Goal: Task Accomplishment & Management: Use online tool/utility

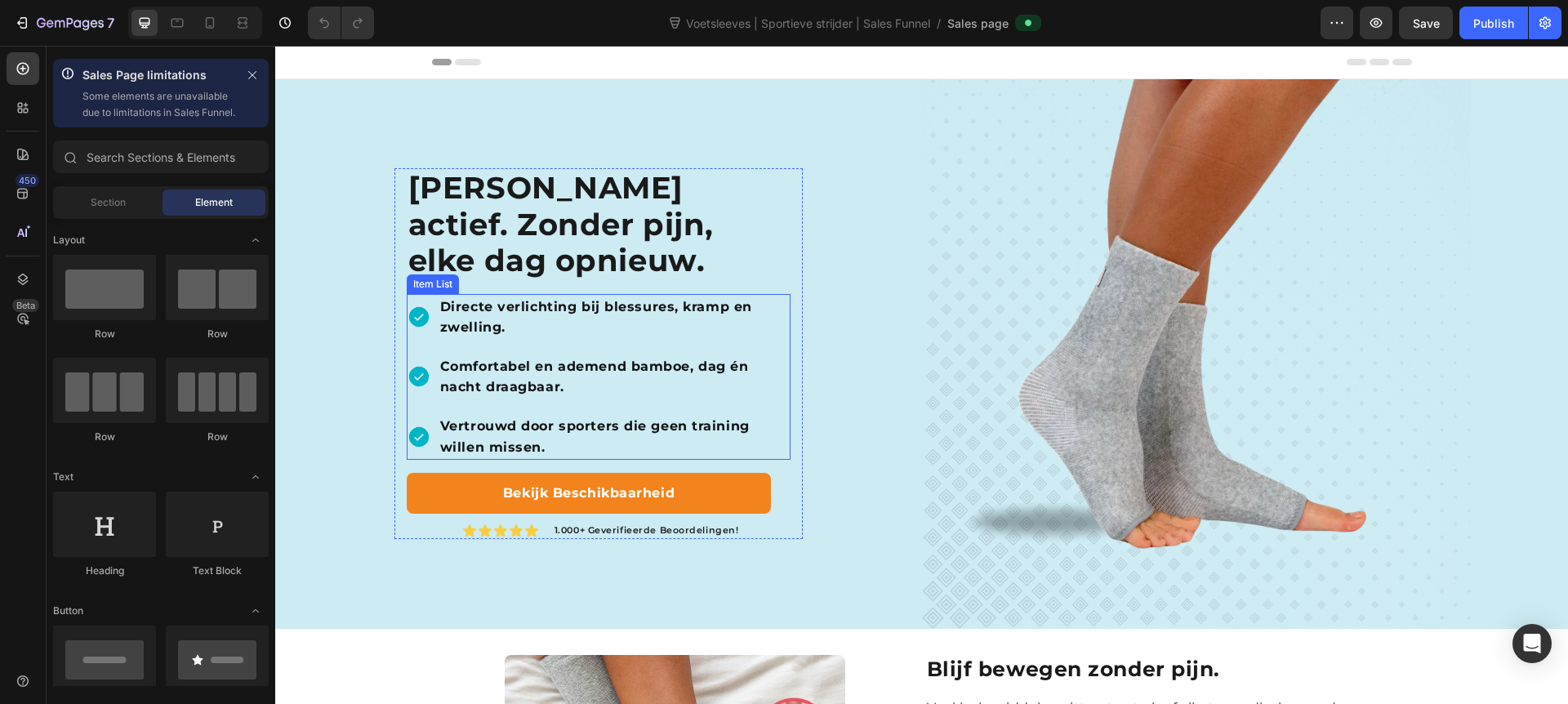
click at [634, 296] on p "Directe verlichting bij blessures, kramp en zwelling." at bounding box center [614, 317] width 348 height 42
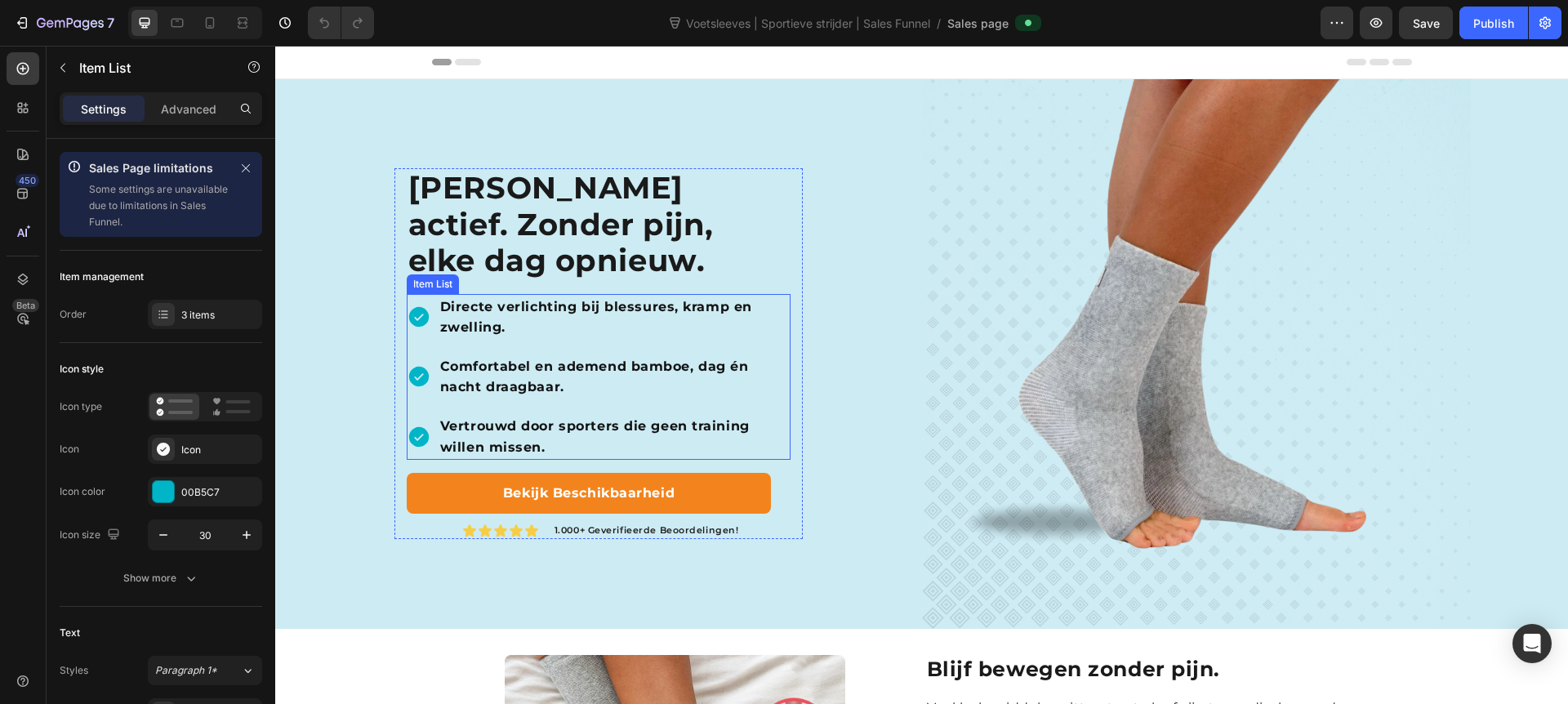
click at [634, 296] on p "Directe verlichting bij blessures, kramp en zwelling." at bounding box center [614, 317] width 348 height 42
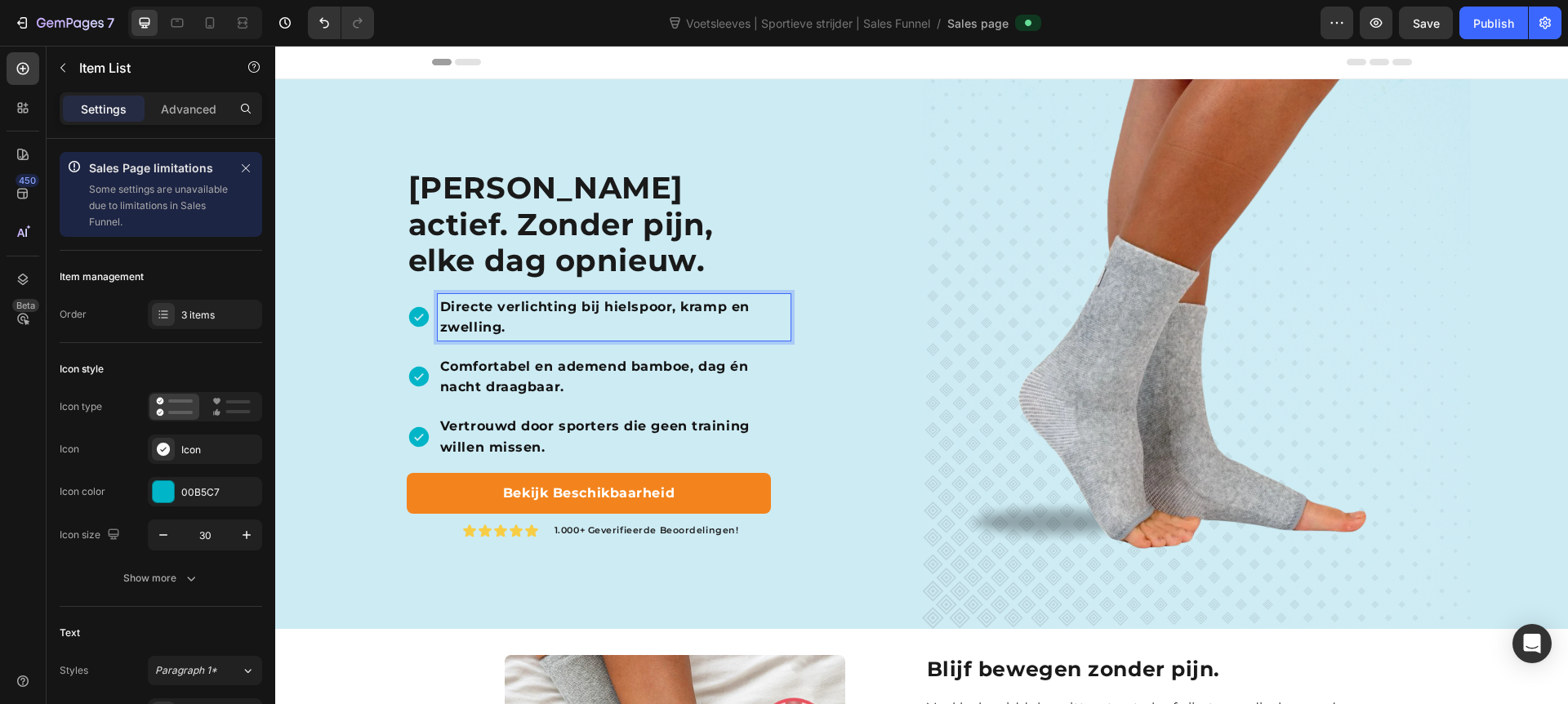
click at [706, 296] on p "Directe verlichting bij hielspoor, kramp en zwelling." at bounding box center [614, 317] width 348 height 42
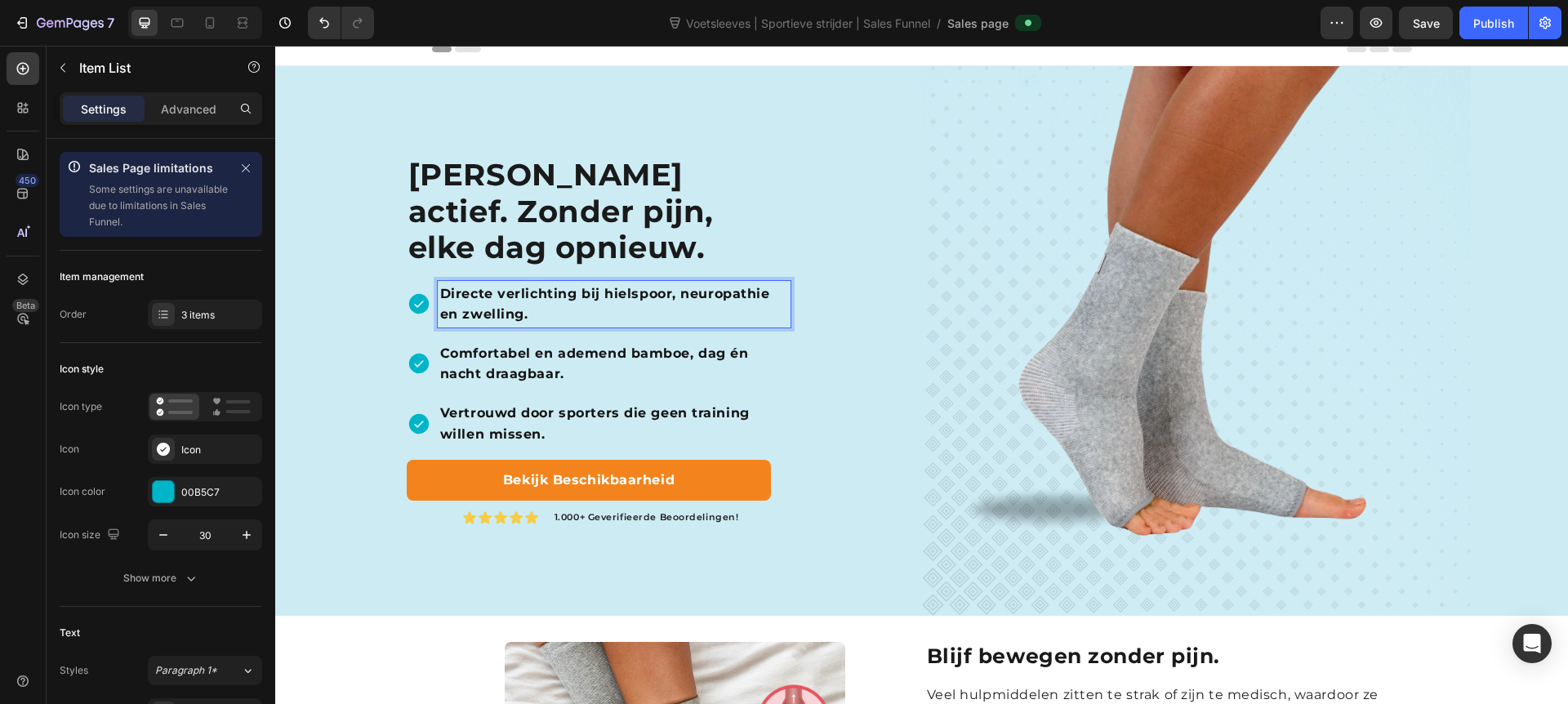
scroll to position [15, 0]
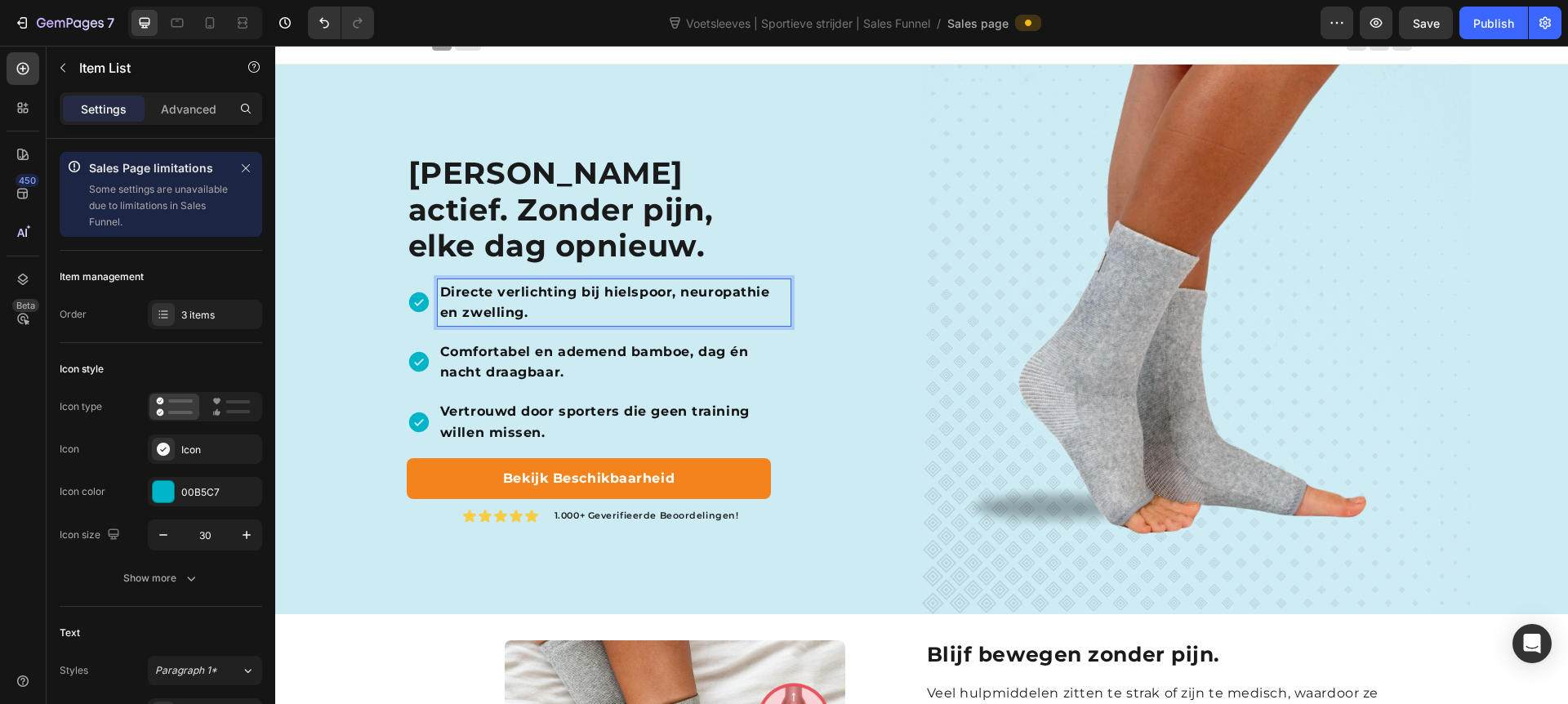
click at [619, 402] on p "Vertrouwd door sporters die geen training willen missen." at bounding box center [614, 422] width 348 height 42
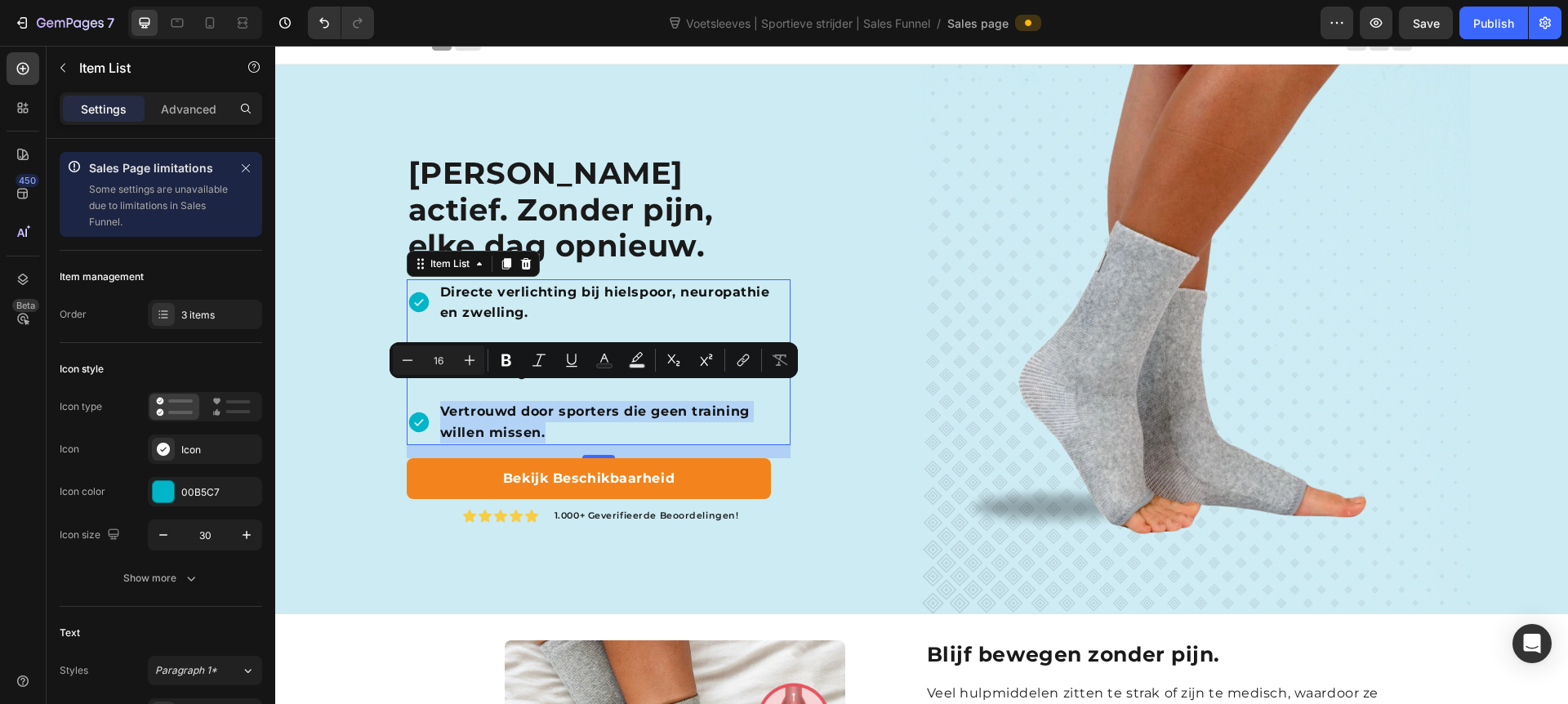
click at [499, 404] on p "Vertrouwd door sporters die geen training willen missen." at bounding box center [614, 422] width 348 height 42
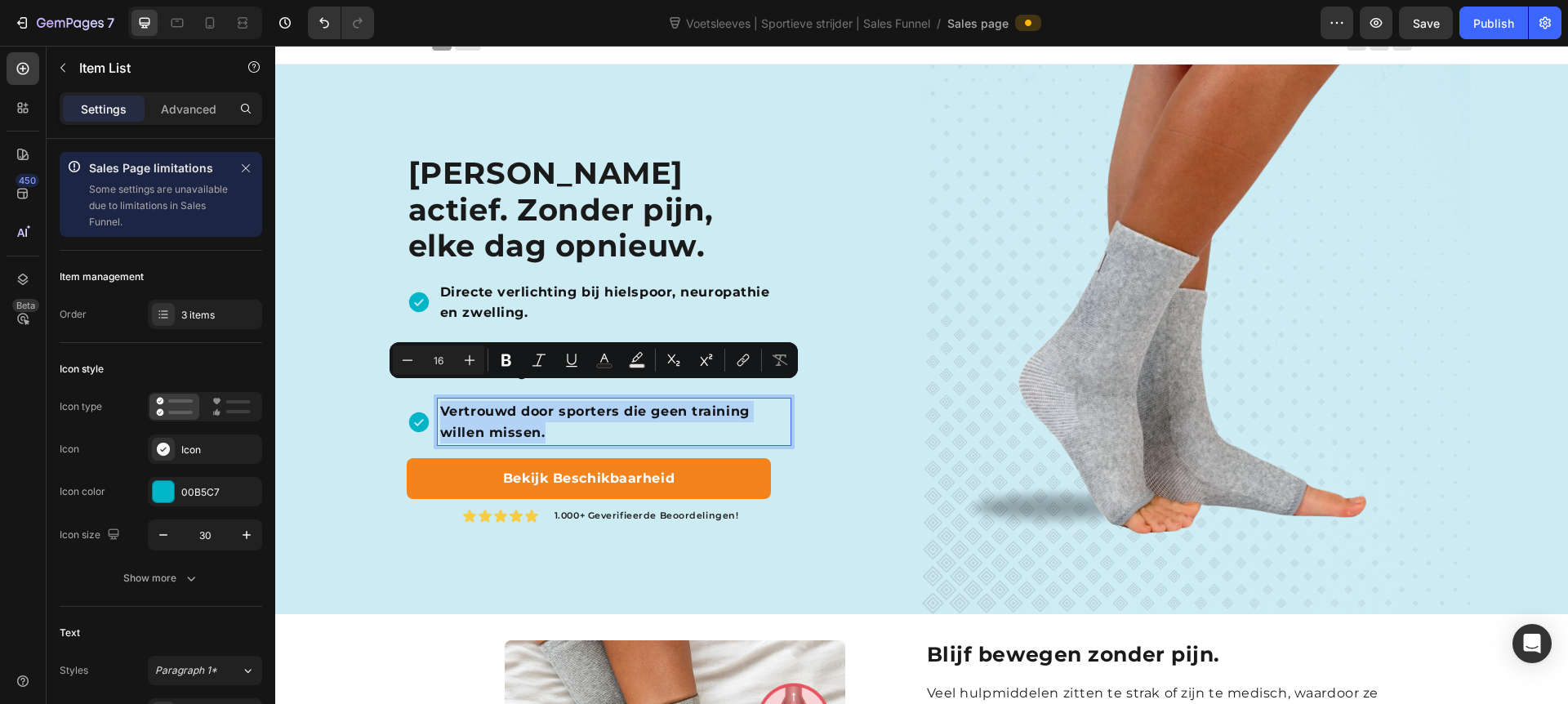
click at [499, 404] on p "Vertrouwd door sporters die geen training willen missen." at bounding box center [614, 422] width 348 height 42
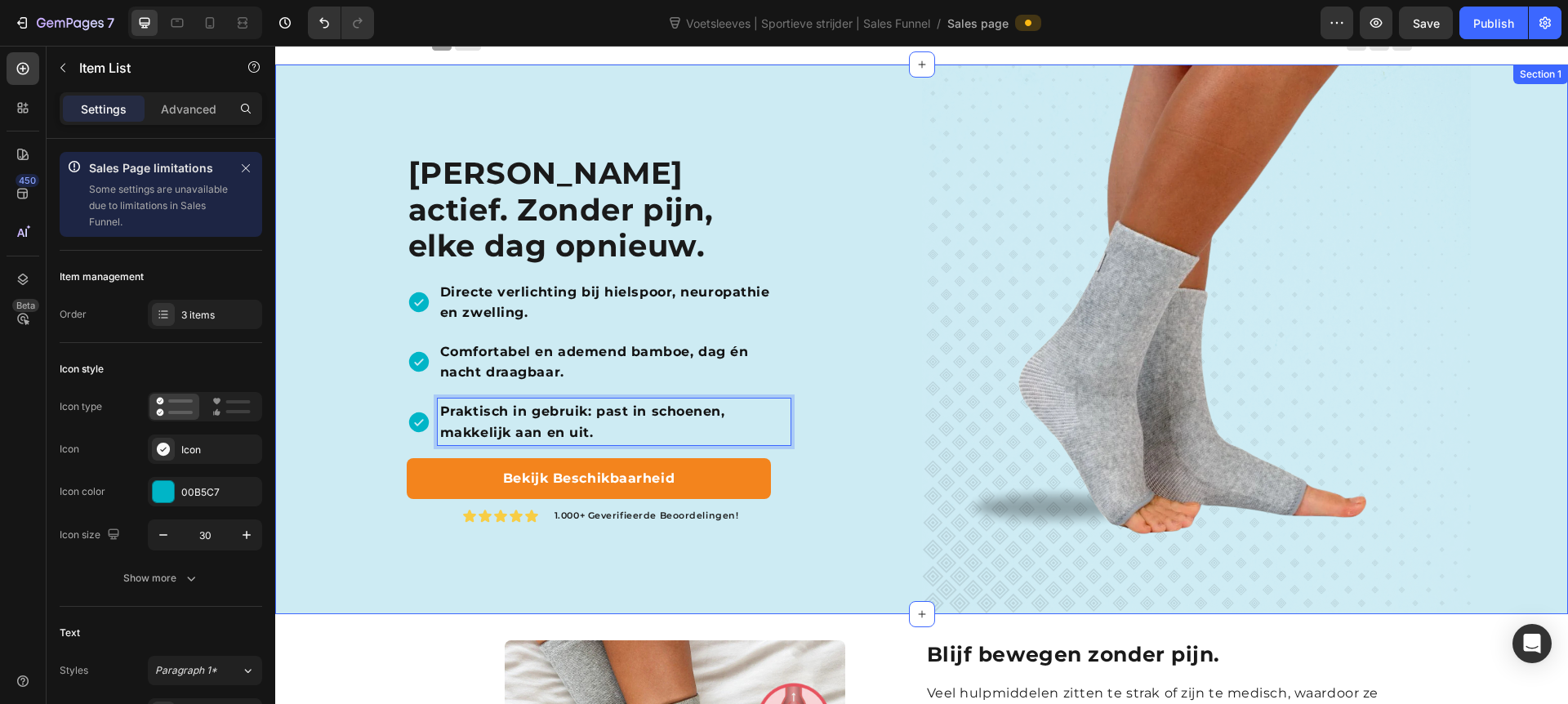
click at [871, 471] on div "Blijf actief. Zonder pijn, elke dag opnieuw. Heading Directe verlichting bij hi…" at bounding box center [599, 339] width 647 height 550
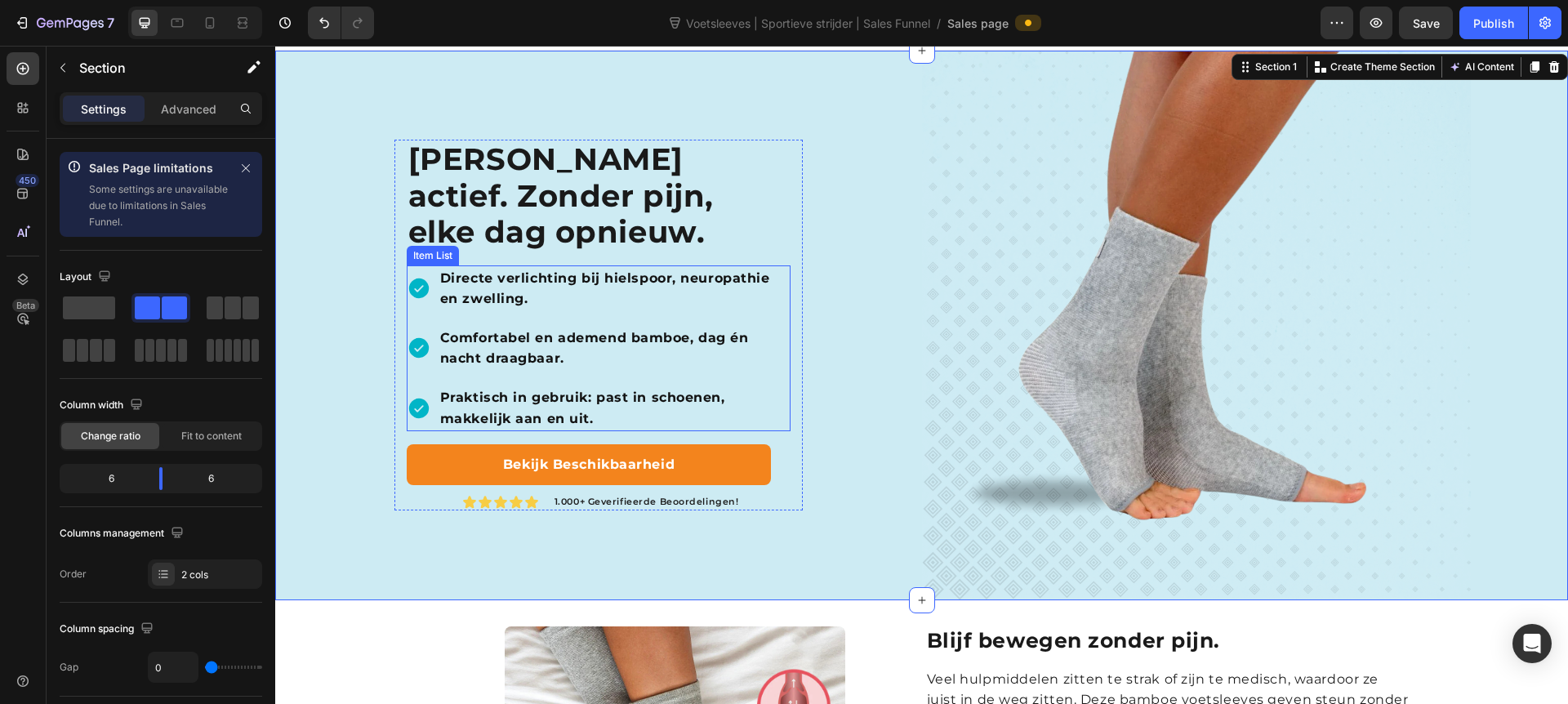
scroll to position [32, 0]
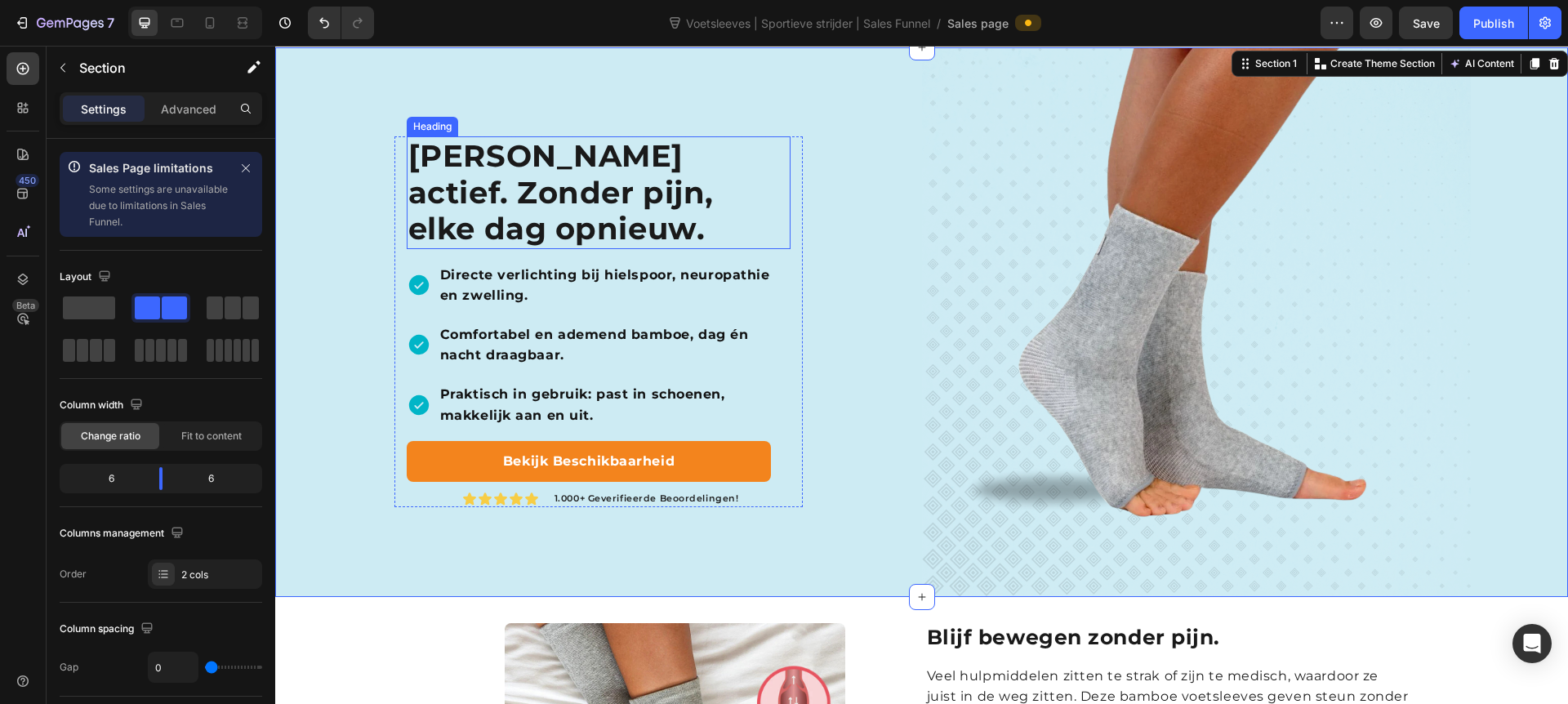
click at [559, 197] on h2 "Blijf actief. Zonder pijn, elke dag opnieuw." at bounding box center [598, 192] width 384 height 112
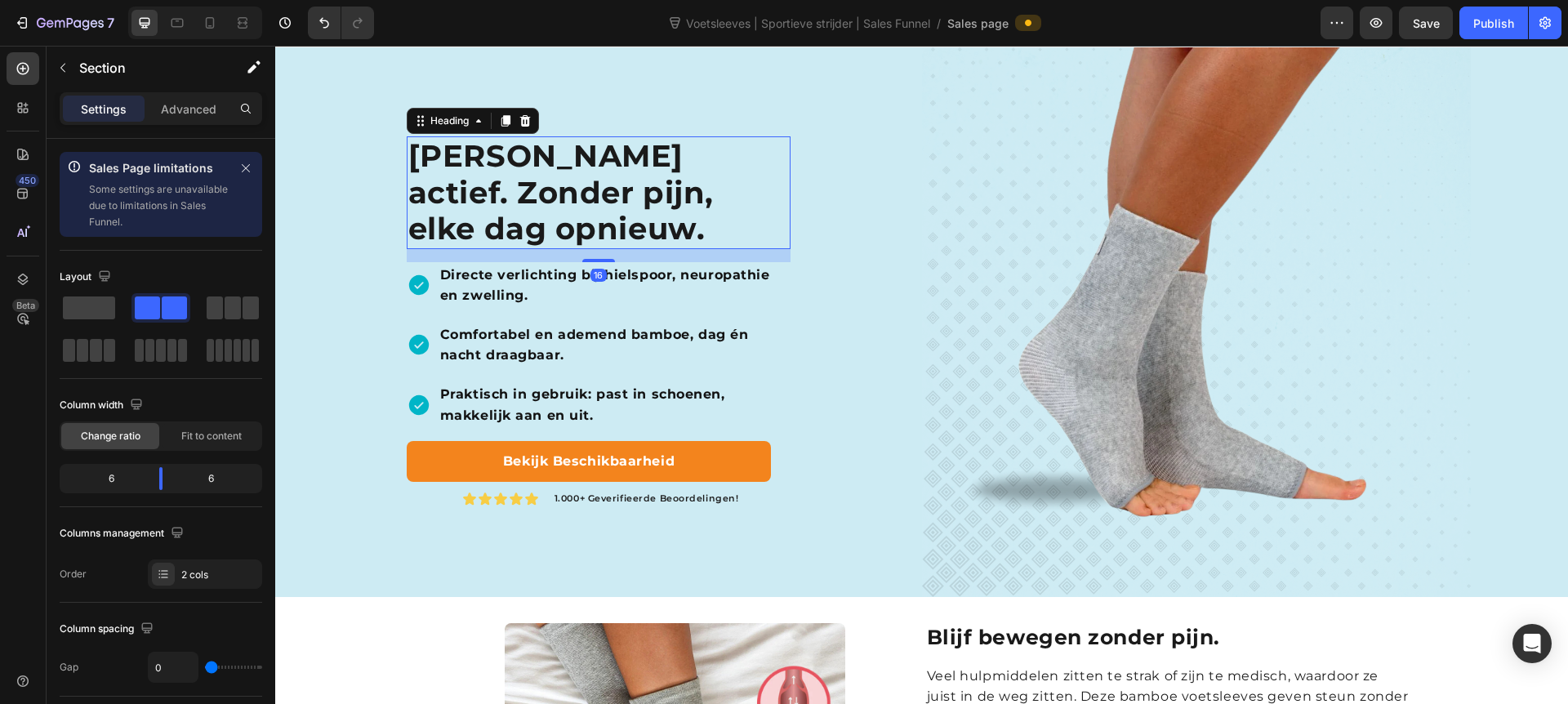
click at [559, 197] on h2 "Blijf actief. Zonder pijn, elke dag opnieuw." at bounding box center [598, 192] width 384 height 112
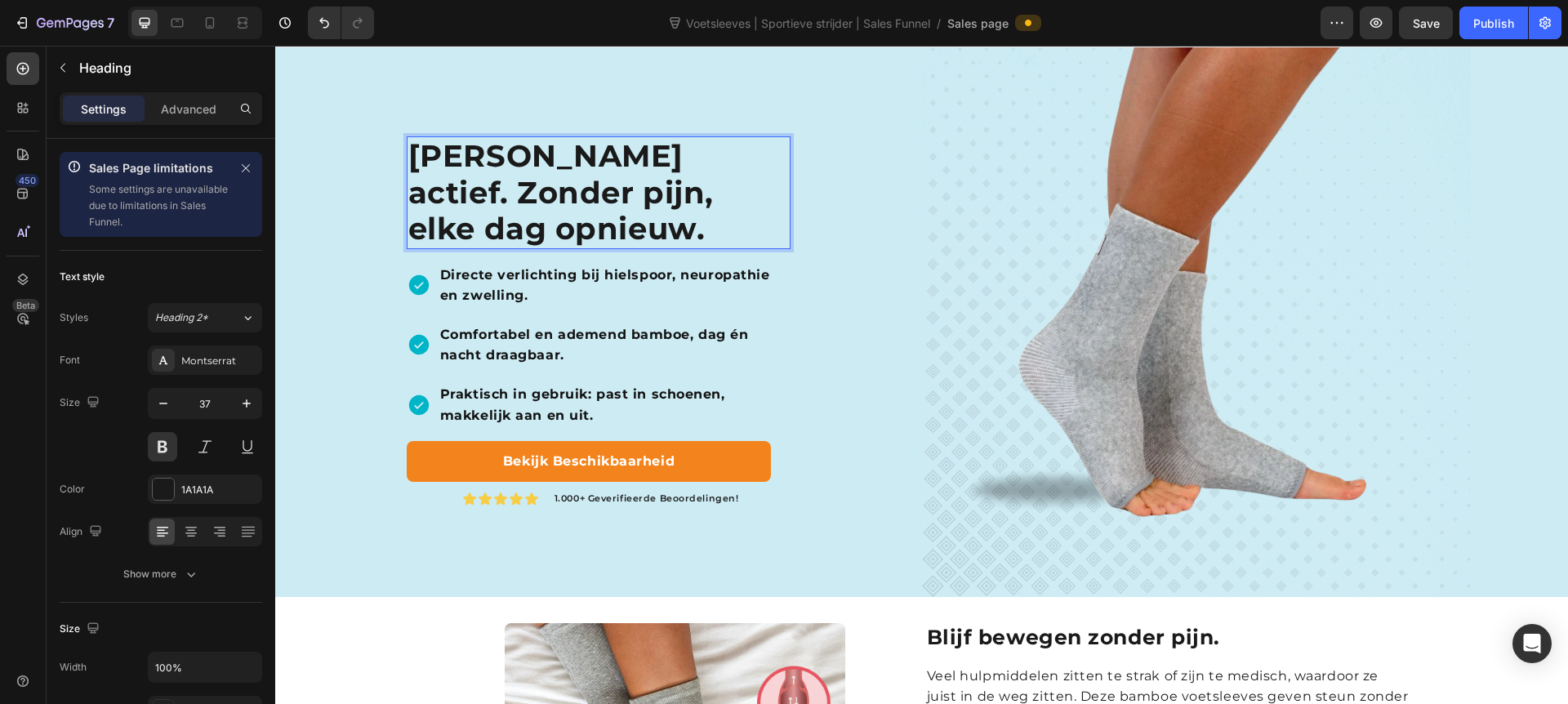
click at [559, 197] on p "Blijf actief. Zonder pijn, elke dag opnieuw." at bounding box center [599, 192] width 381 height 109
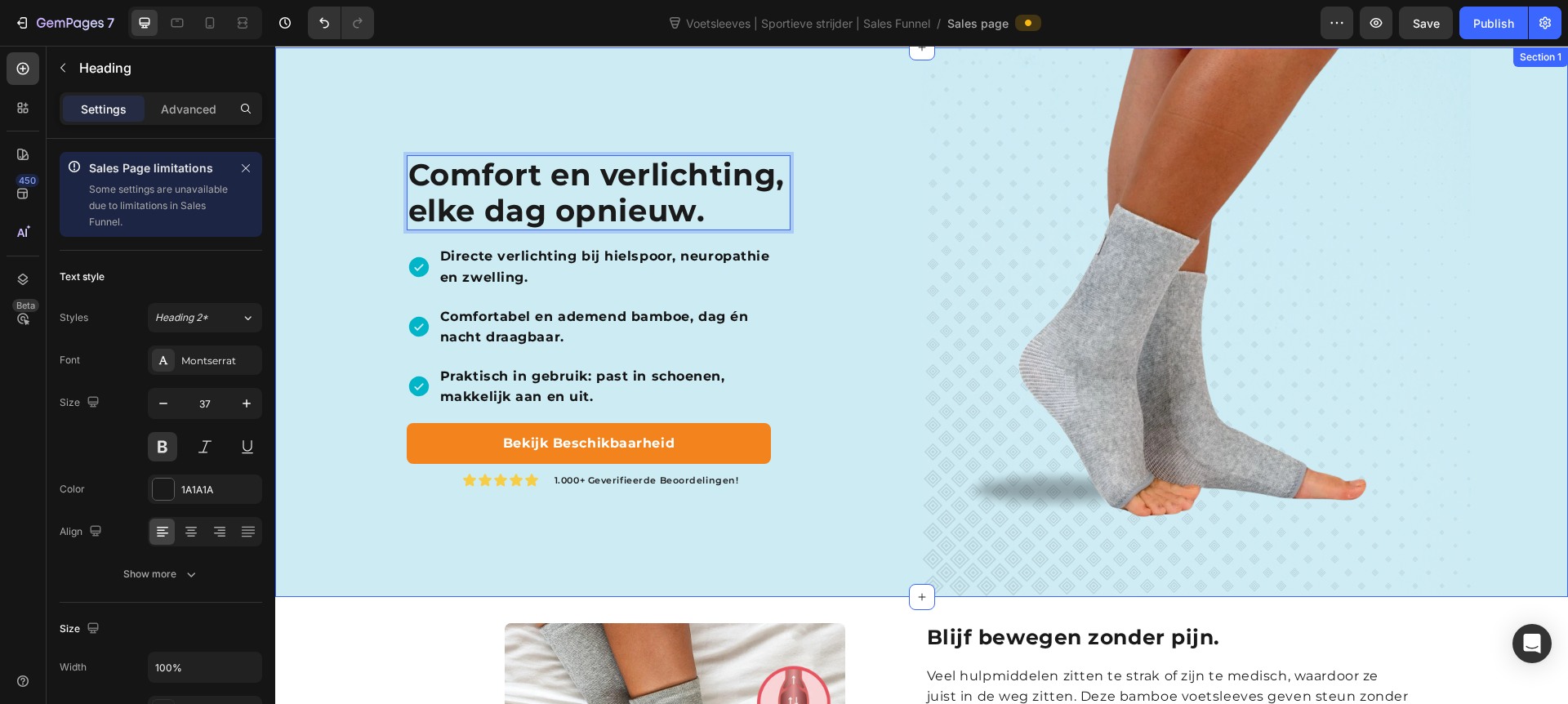
click at [854, 257] on div "Comfort en verlichting, elke dag opnieuw. Heading 16 Directe verlichting bij hi…" at bounding box center [599, 322] width 647 height 550
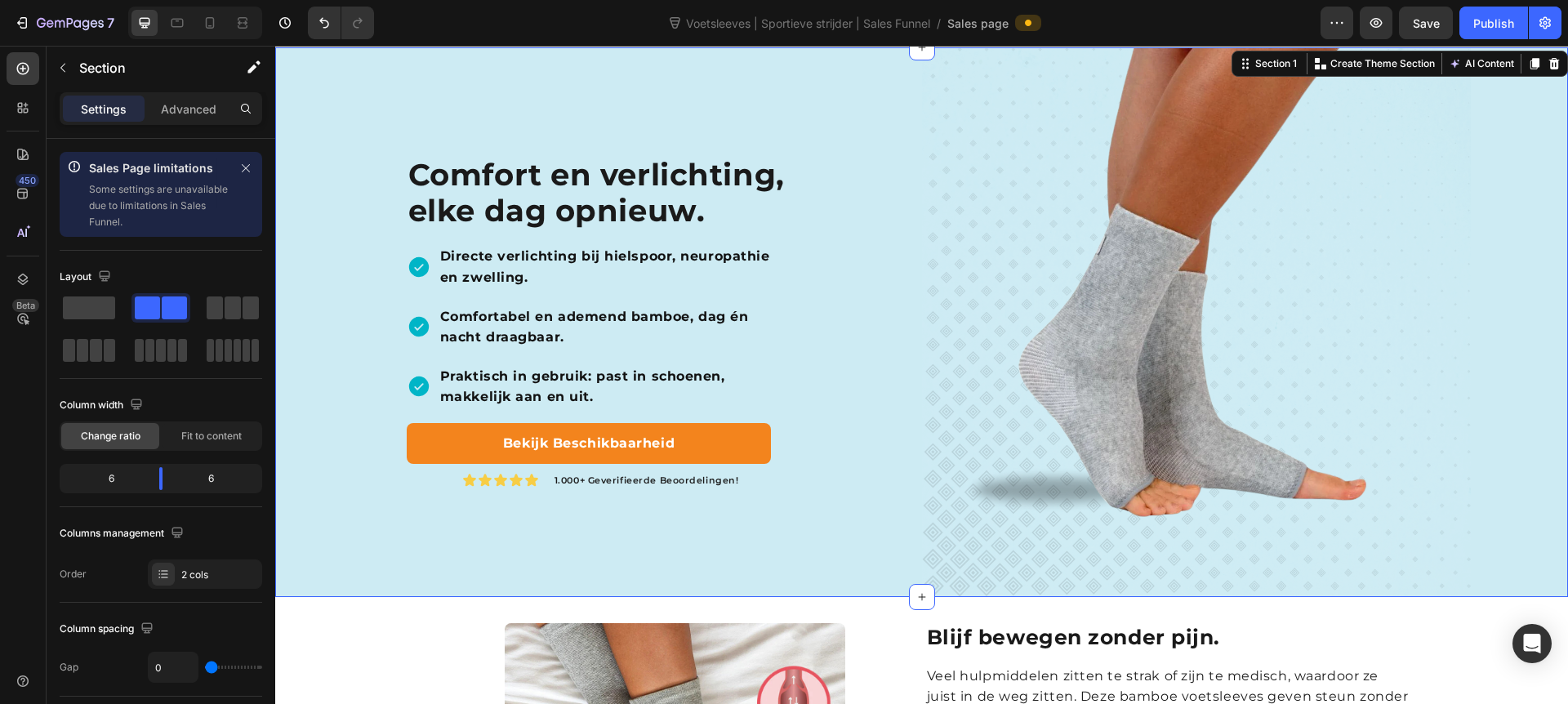
scroll to position [23, 0]
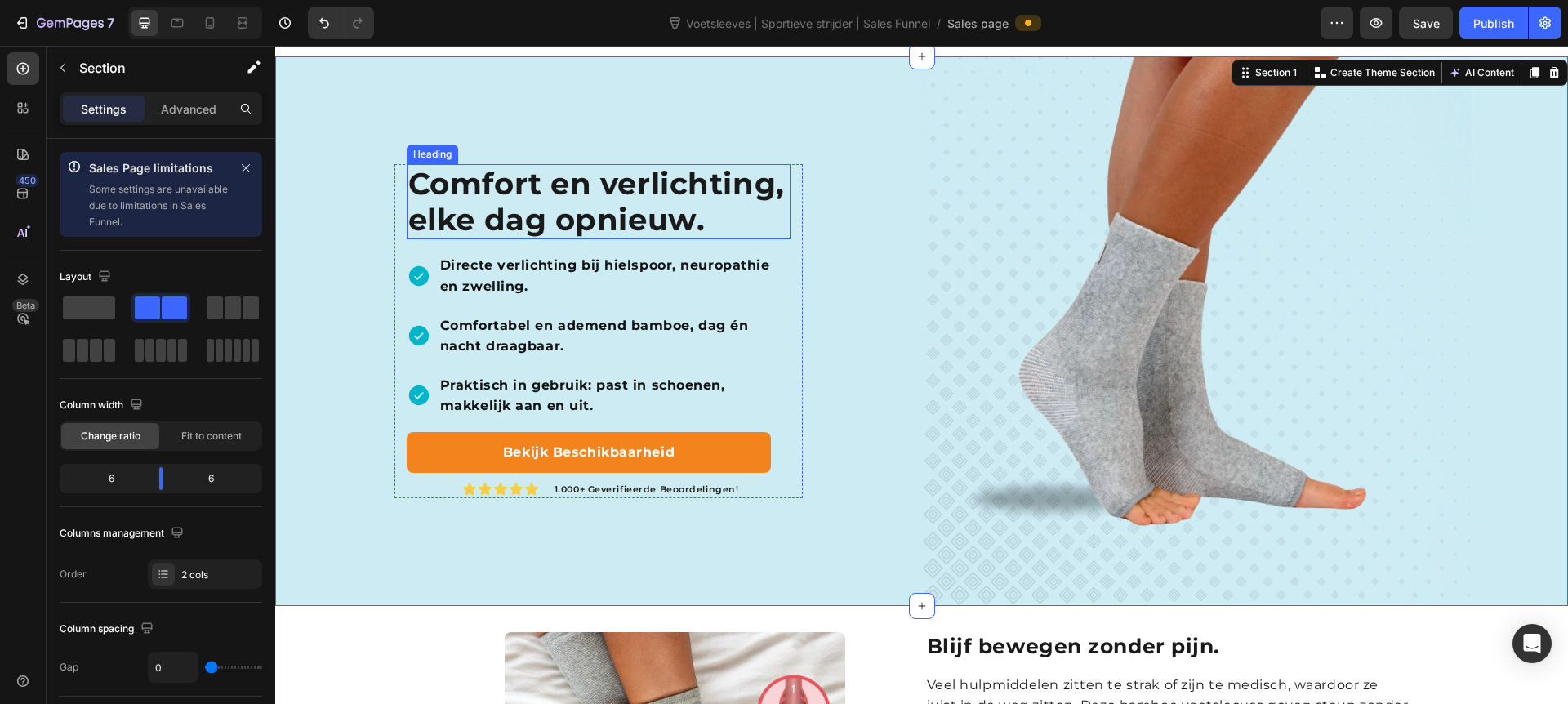
click at [516, 179] on p "Comfort en verlichting, elke dag opnieuw." at bounding box center [599, 201] width 381 height 72
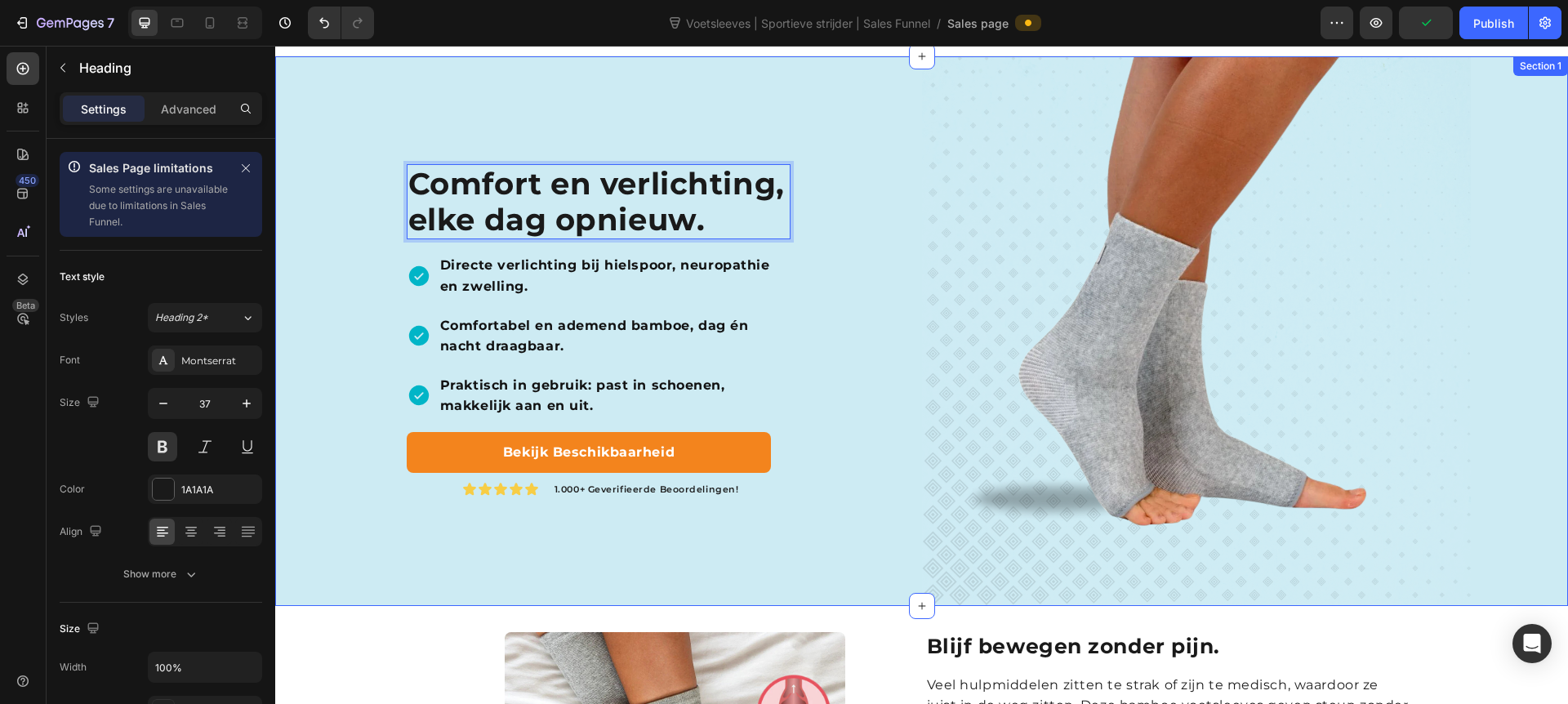
click at [869, 322] on div "Comfort en verlichting, elke dag opnieuw. Heading 16 Directe verlichting bij hi…" at bounding box center [599, 331] width 647 height 550
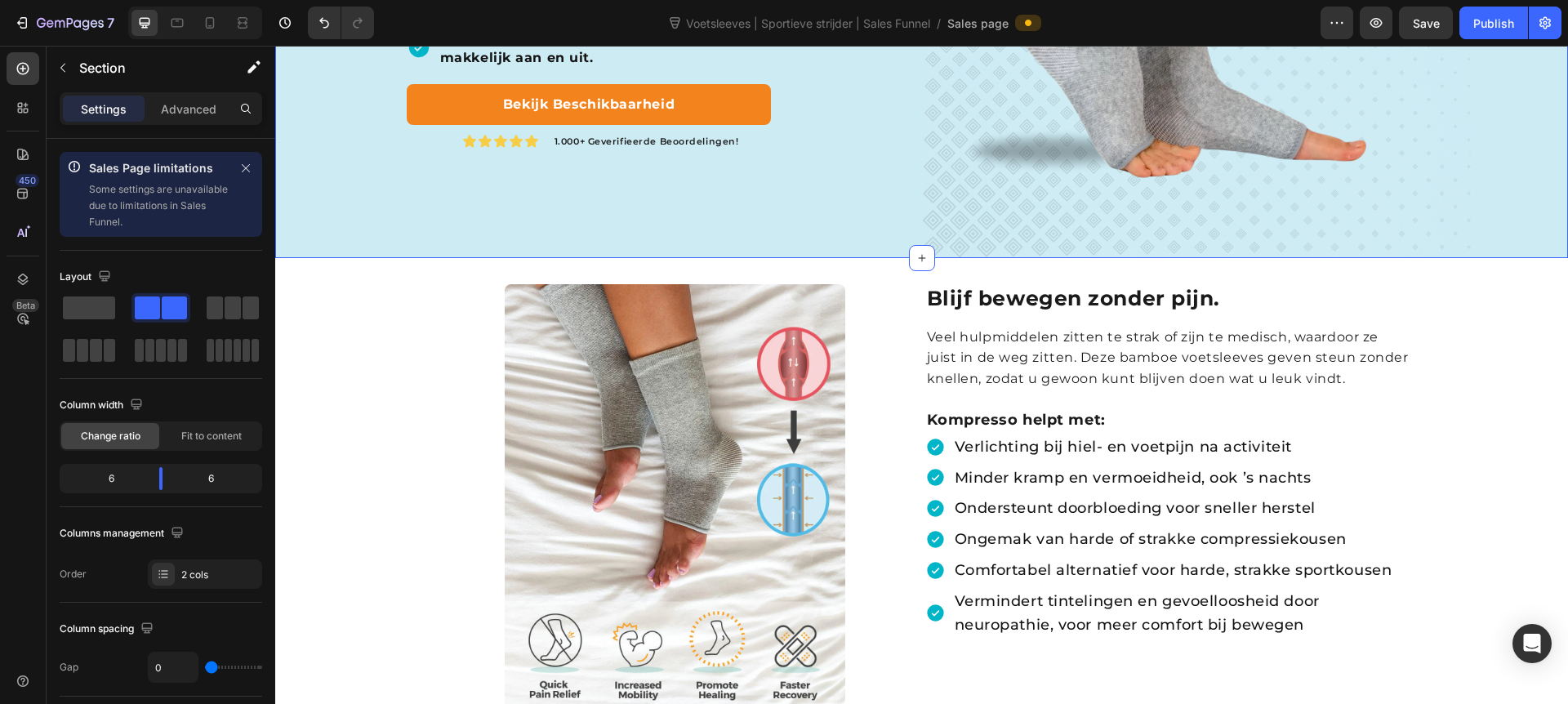
scroll to position [380, 0]
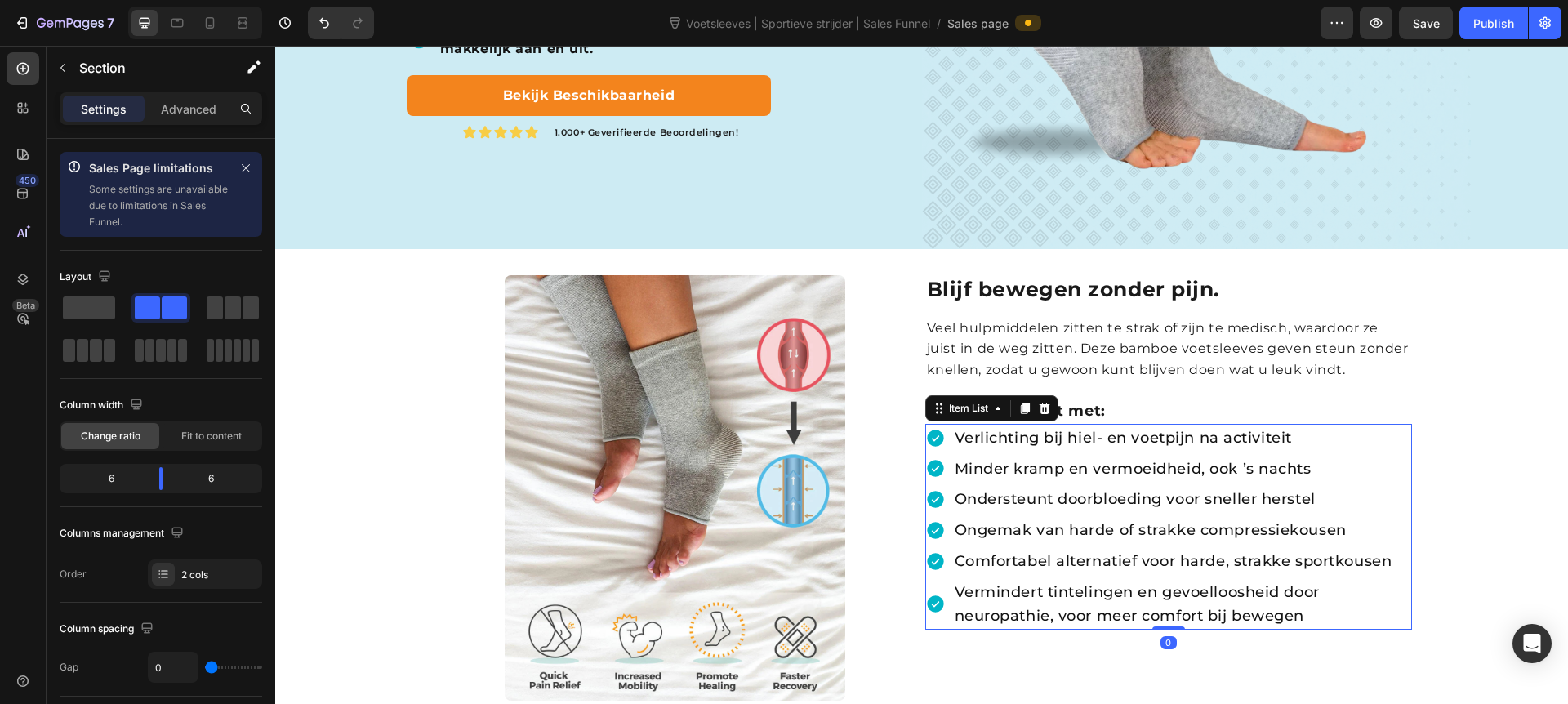
click at [927, 485] on div "Verlichting bij hiel- en voetpijn na activiteit Minder kramp en vermoeidheid, o…" at bounding box center [1169, 528] width 487 height 207
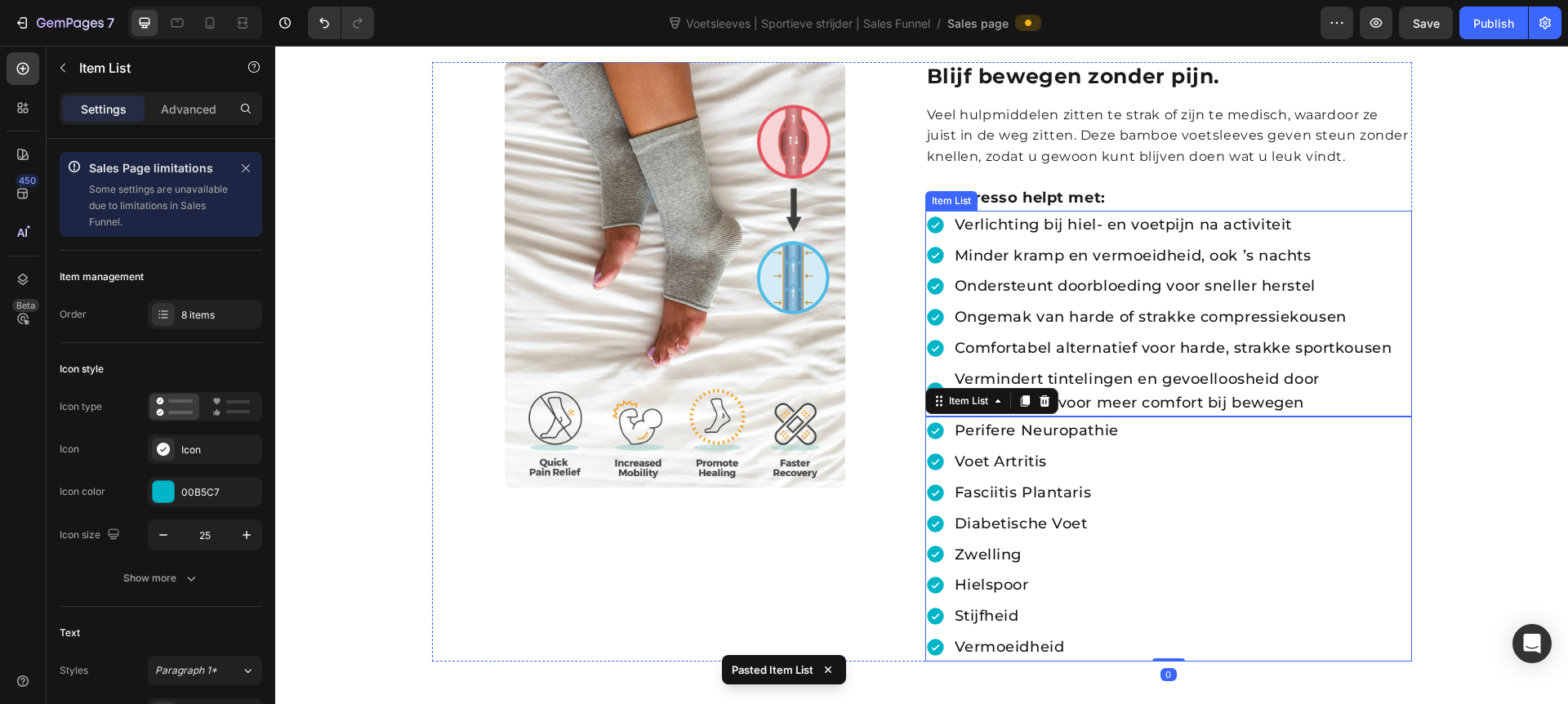
scroll to position [592, 0]
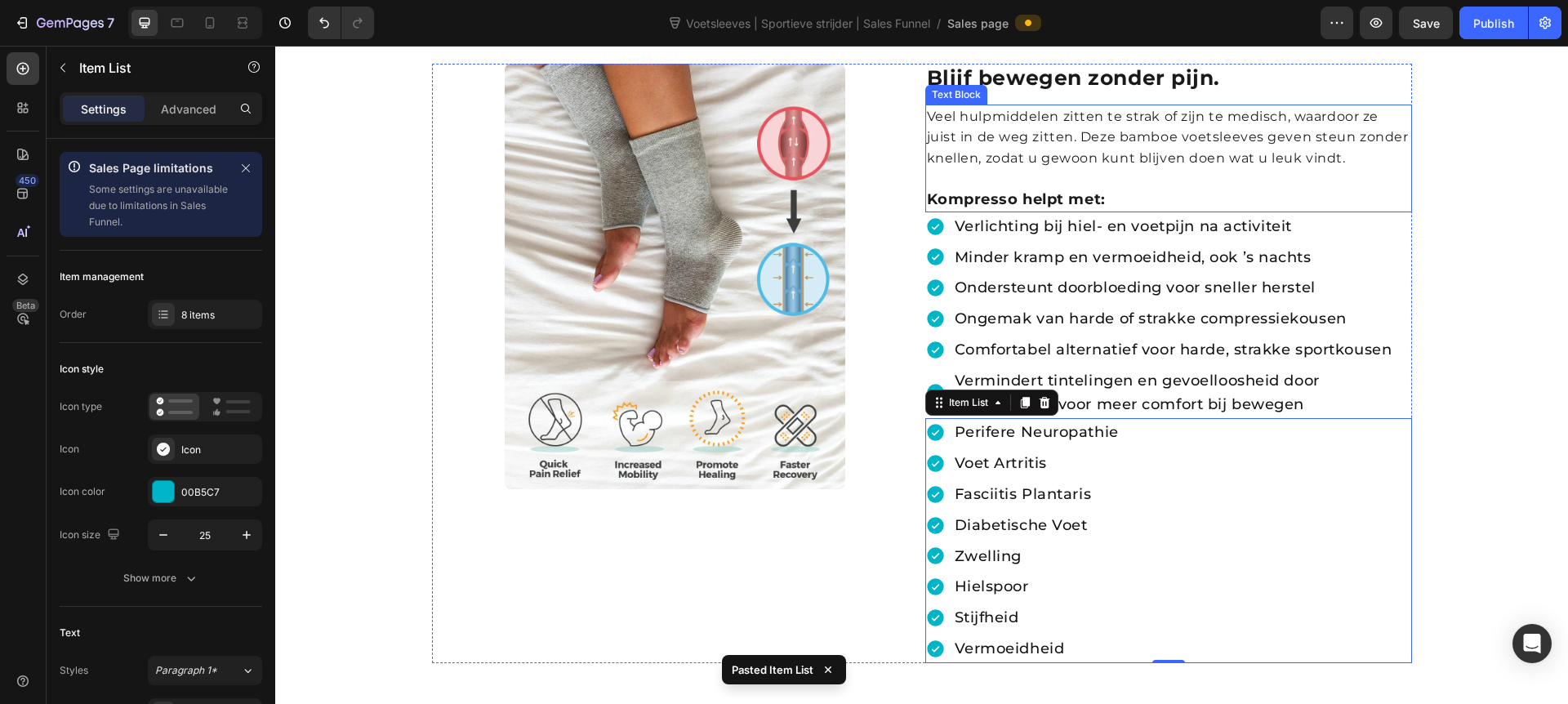
click at [1225, 211] on div "Veel hulpmiddelen zitten te strak of zijn te medisch, waardoor ze juist in de w…" at bounding box center [1169, 158] width 487 height 108
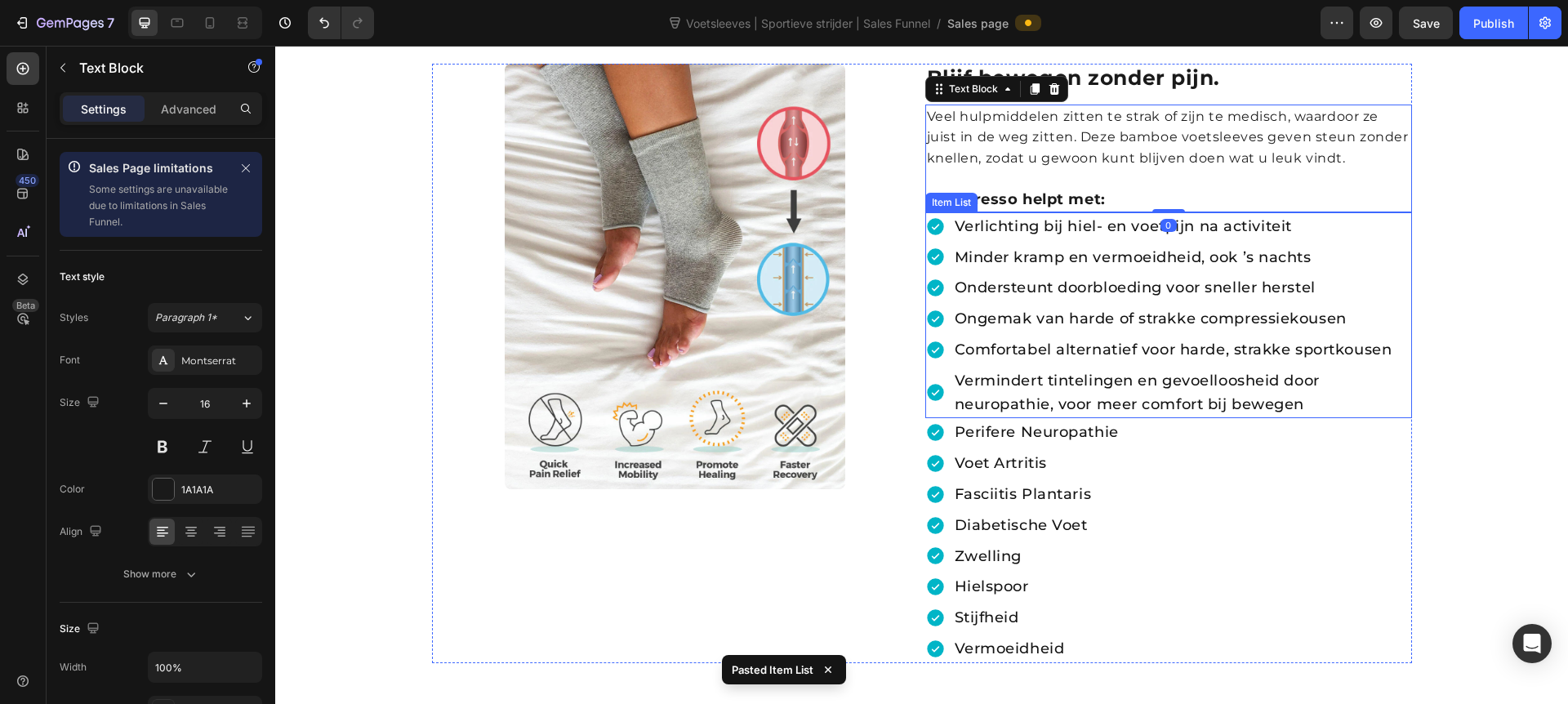
click at [939, 244] on div "Minder kramp en vermoeidheid, ook ’s nachts" at bounding box center [1169, 258] width 487 height 29
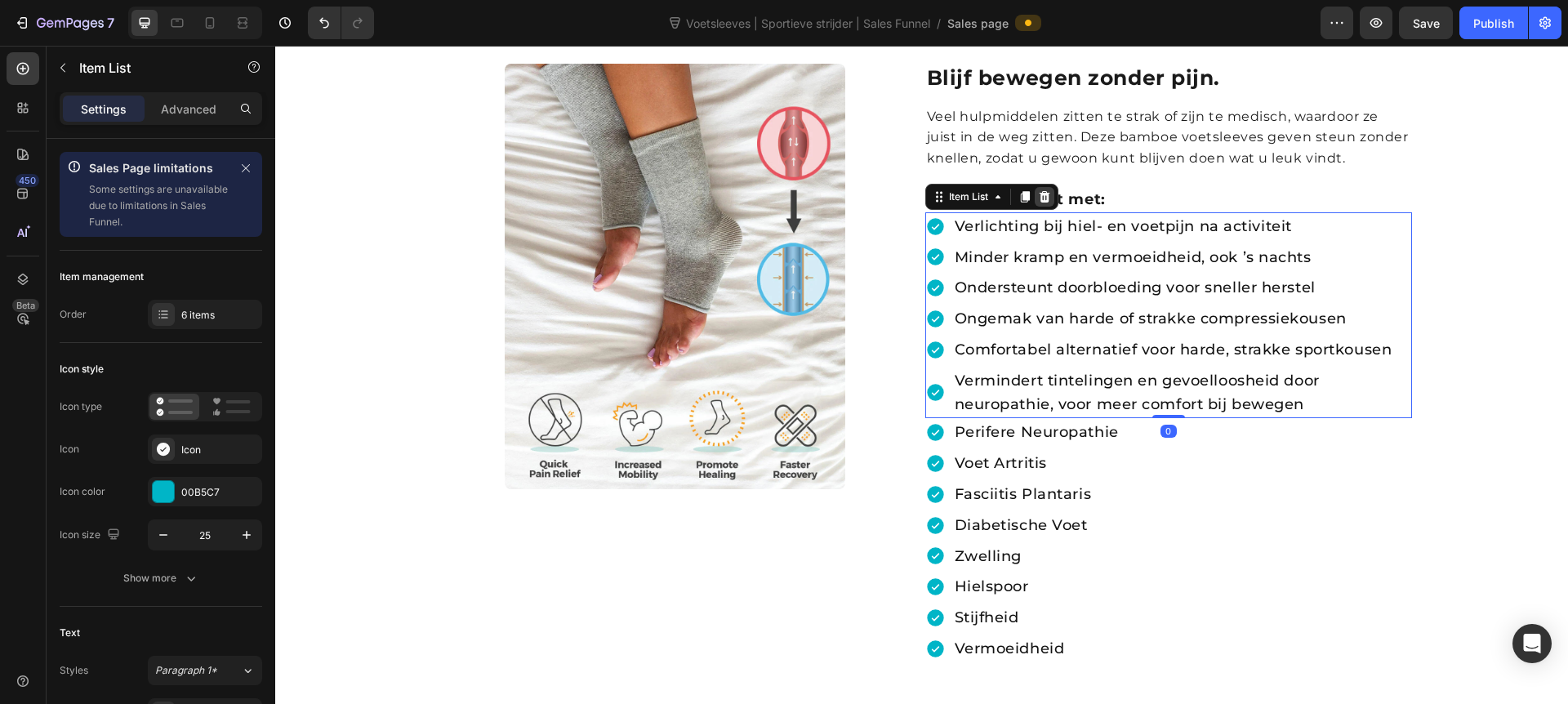
click at [1050, 192] on icon at bounding box center [1045, 196] width 13 height 13
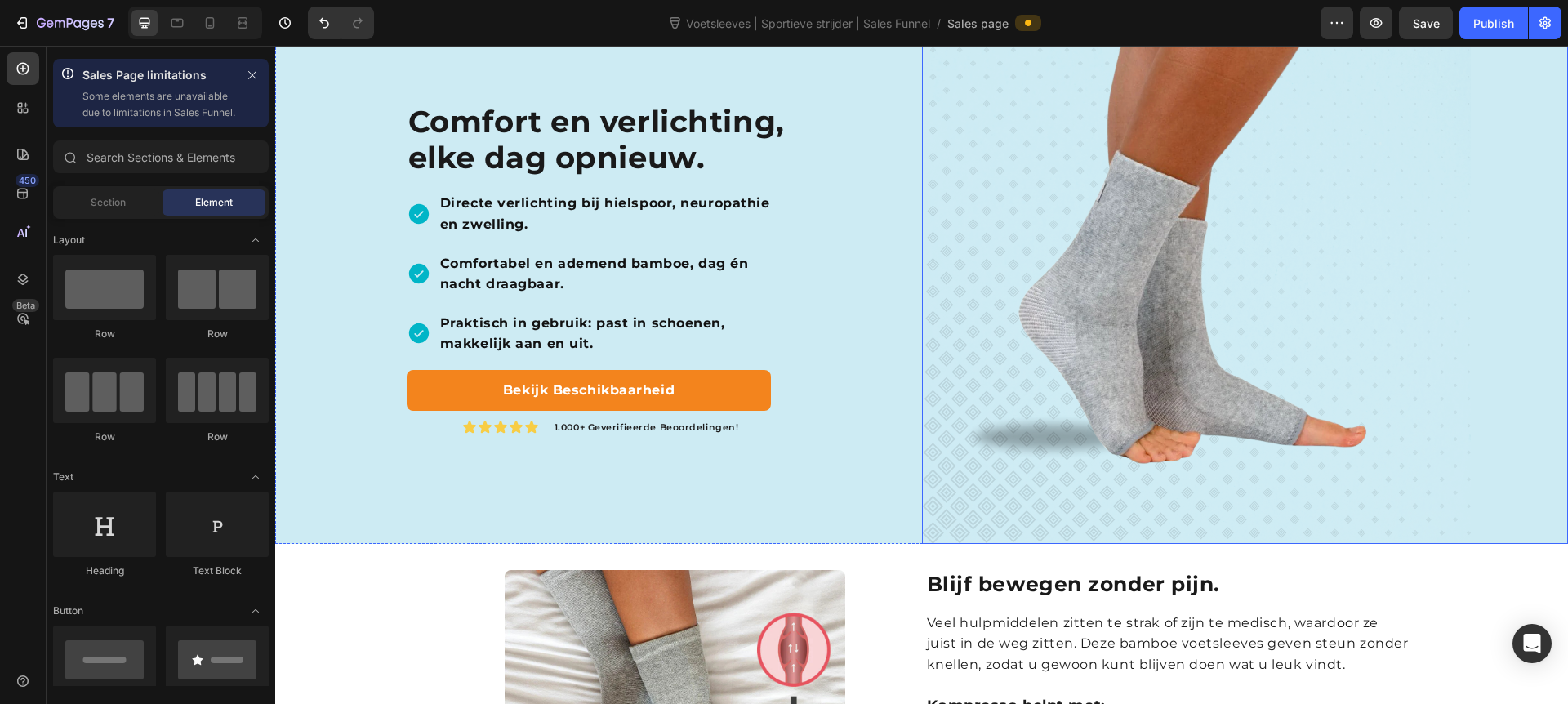
scroll to position [180, 0]
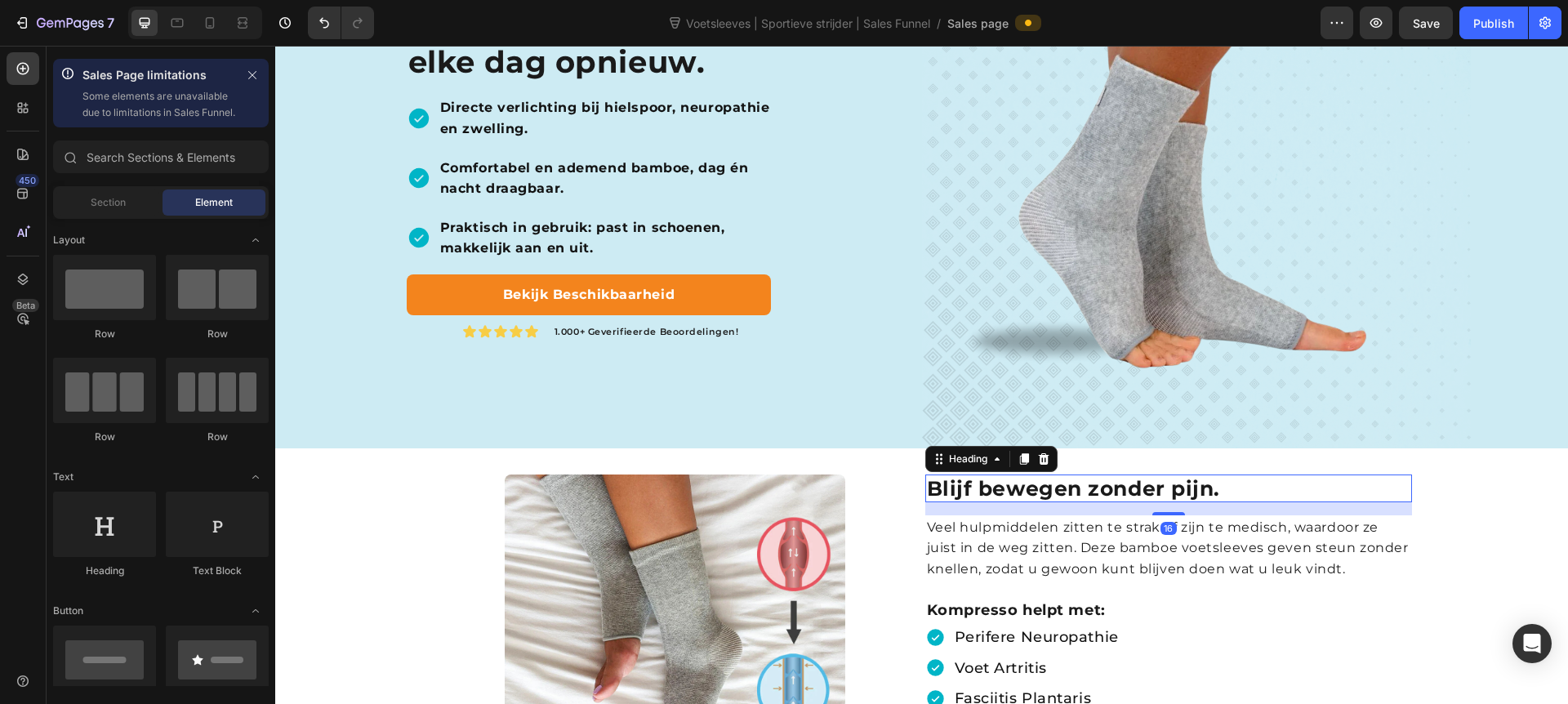
click at [1088, 488] on h2 "Blijf bewegen zonder pijn." at bounding box center [1169, 489] width 487 height 28
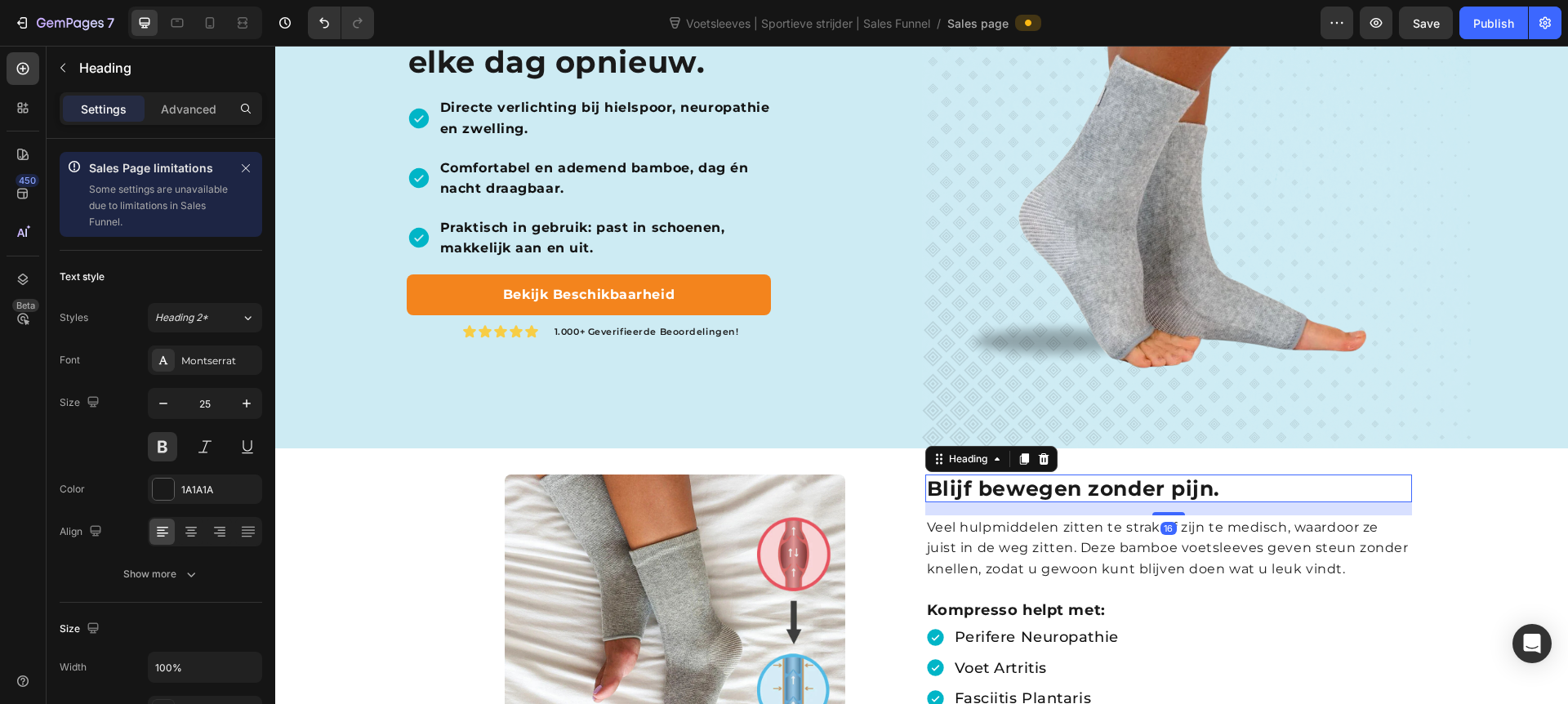
click at [1088, 488] on h2 "Blijf bewegen zonder pijn." at bounding box center [1169, 489] width 487 height 28
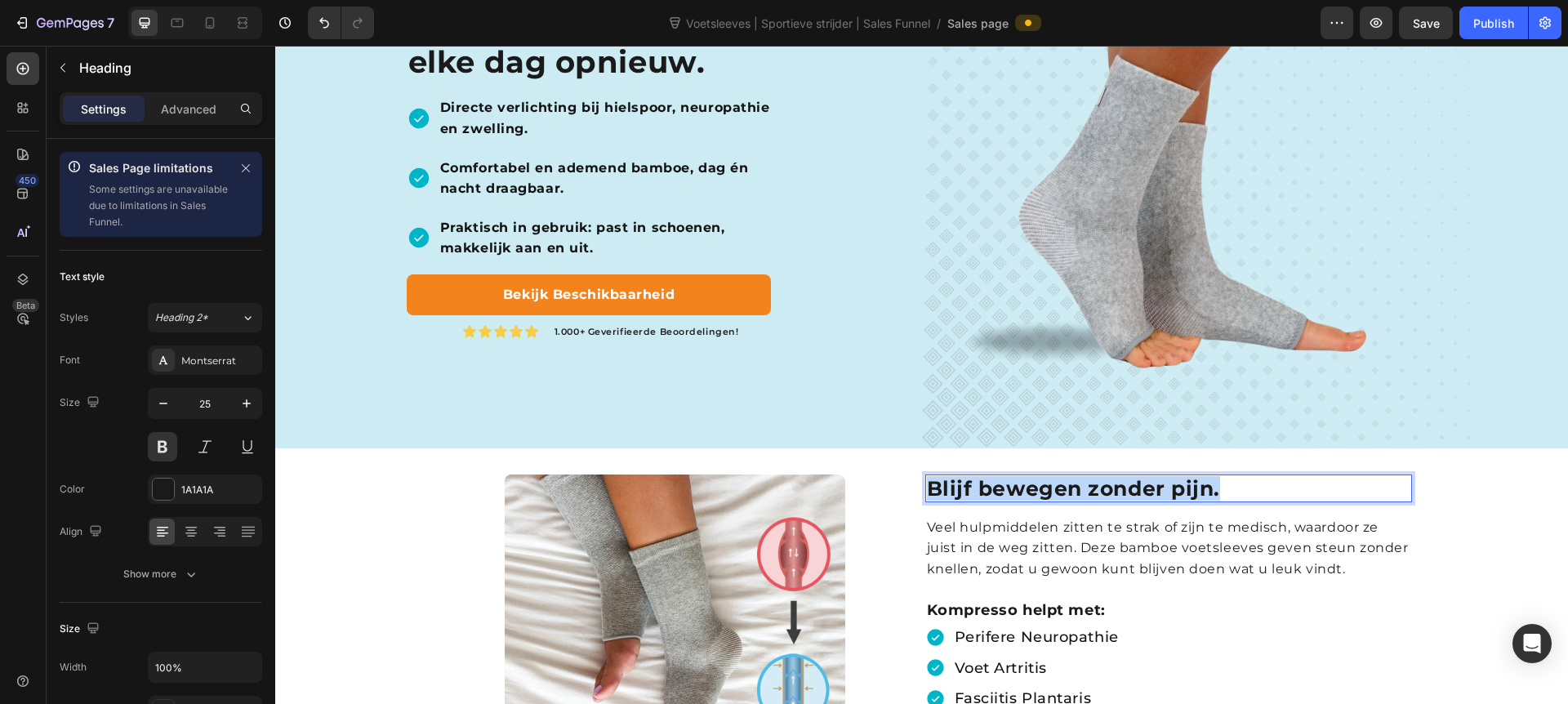
click at [1088, 488] on p "Blijf bewegen zonder pijn." at bounding box center [1169, 488] width 484 height 25
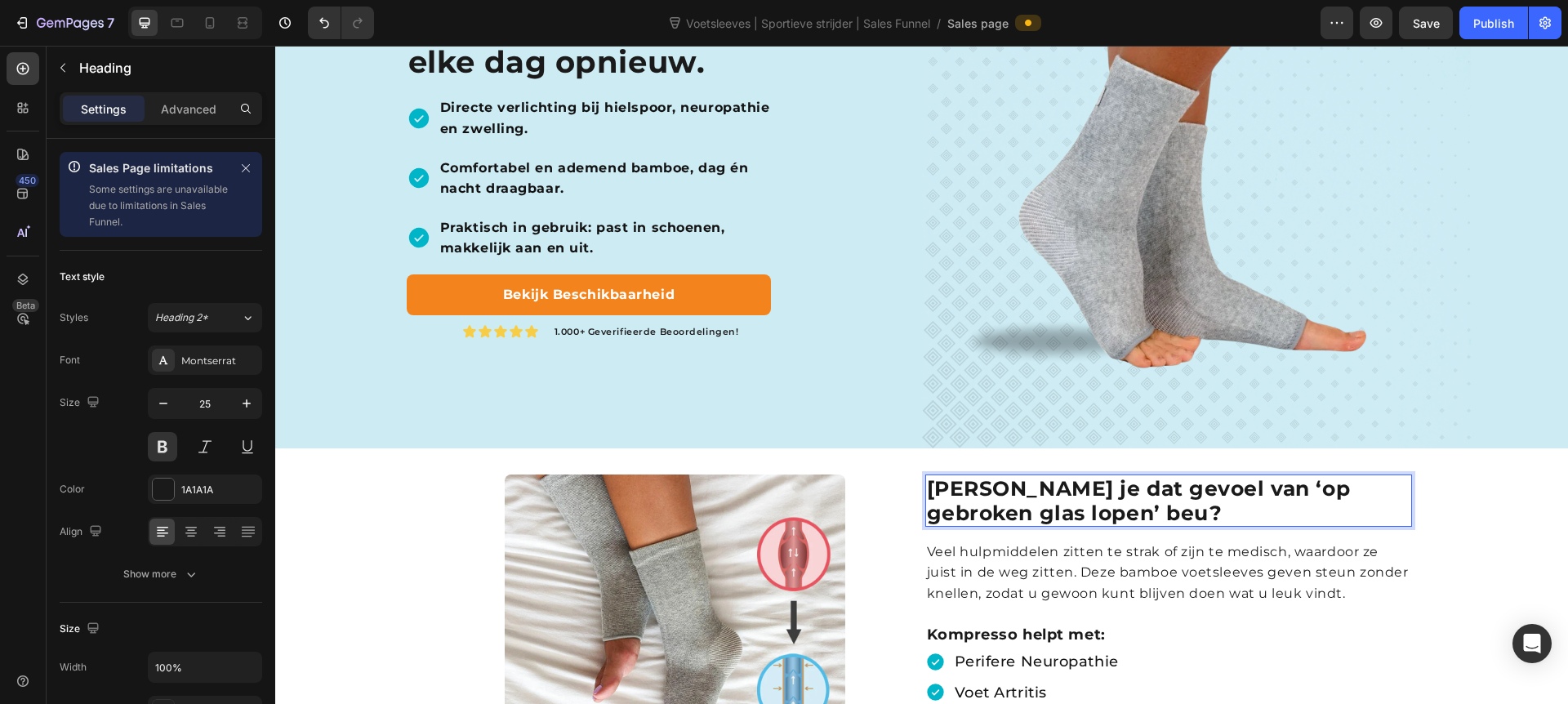
click at [952, 494] on p "Ben je dat gevoel van ‘op gebroken glas lopen’ beu?" at bounding box center [1169, 500] width 484 height 49
click at [1078, 488] on p "Moe van dat je dat gevoel van ‘op gebroken glas lopen’ beu?" at bounding box center [1169, 500] width 484 height 49
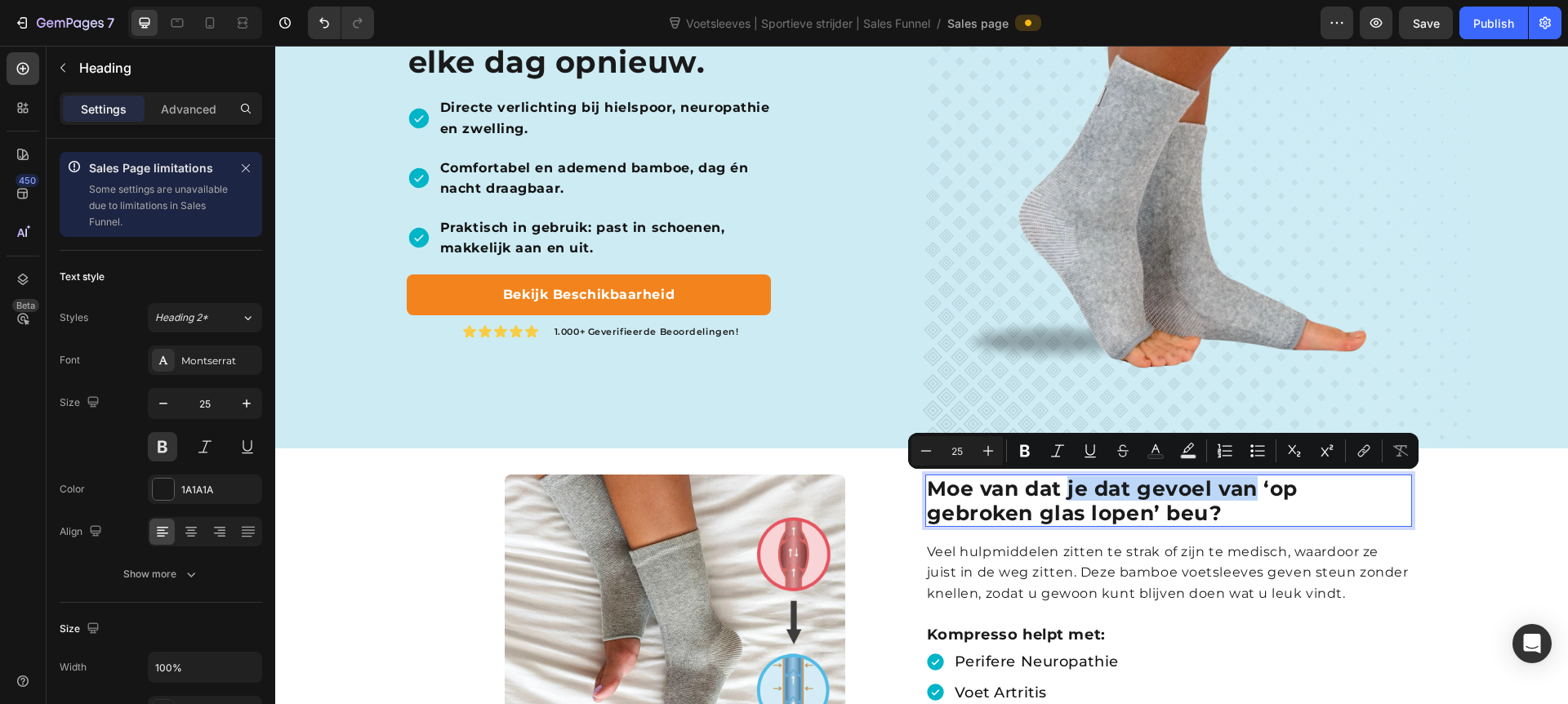
drag, startPoint x: 1078, startPoint y: 488, endPoint x: 1238, endPoint y: 487, distance: 160.0
click at [1234, 487] on p "Moe van dat je dat gevoel van ‘op gebroken glas lopen’ beu?" at bounding box center [1169, 500] width 484 height 49
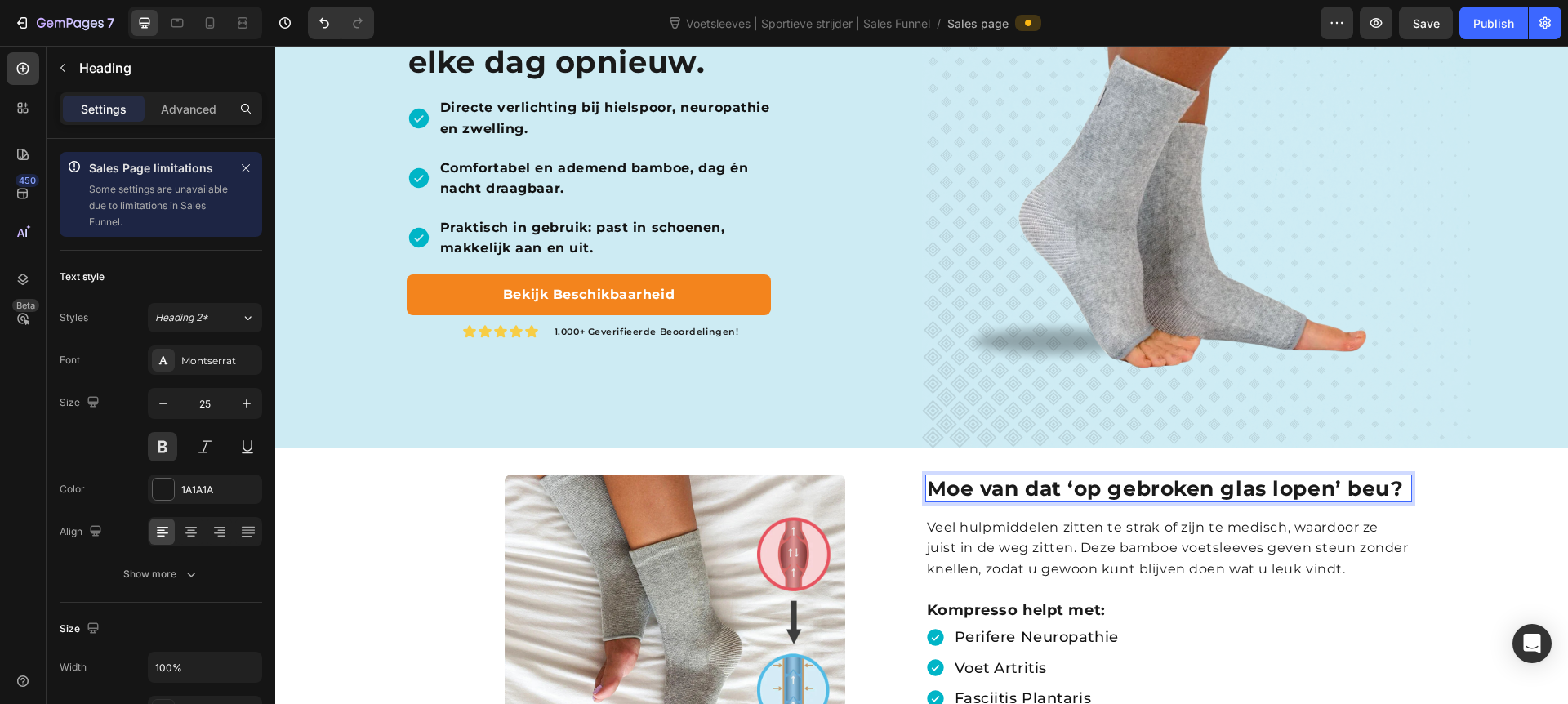
click at [1234, 485] on p "Moe van dat ‘op gebroken glas lopen’ beu?" at bounding box center [1169, 488] width 484 height 25
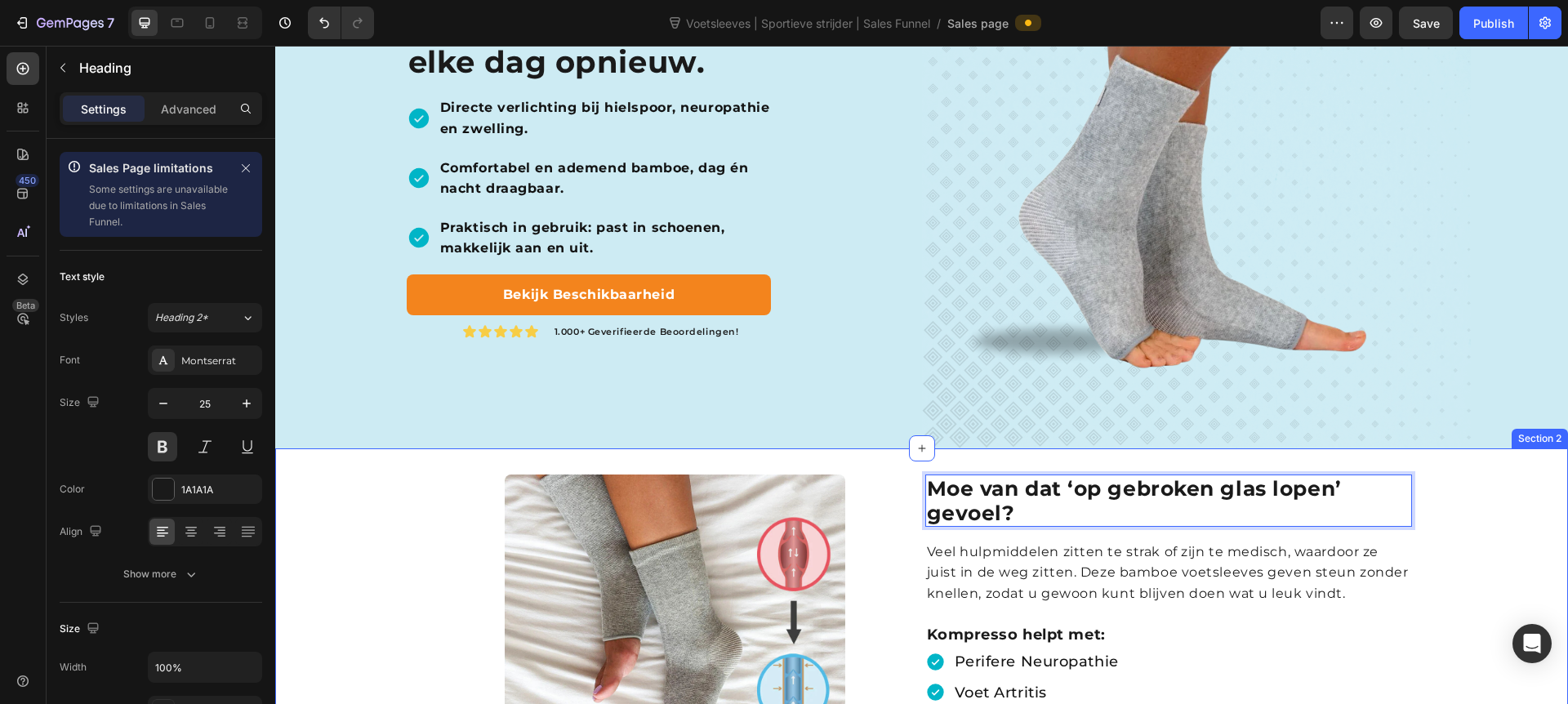
click at [1234, 502] on div "Image Moe van dat ‘op gebroken glas lopen’ gevoel? Heading 16 Veel hulpmiddelen…" at bounding box center [922, 687] width 1293 height 425
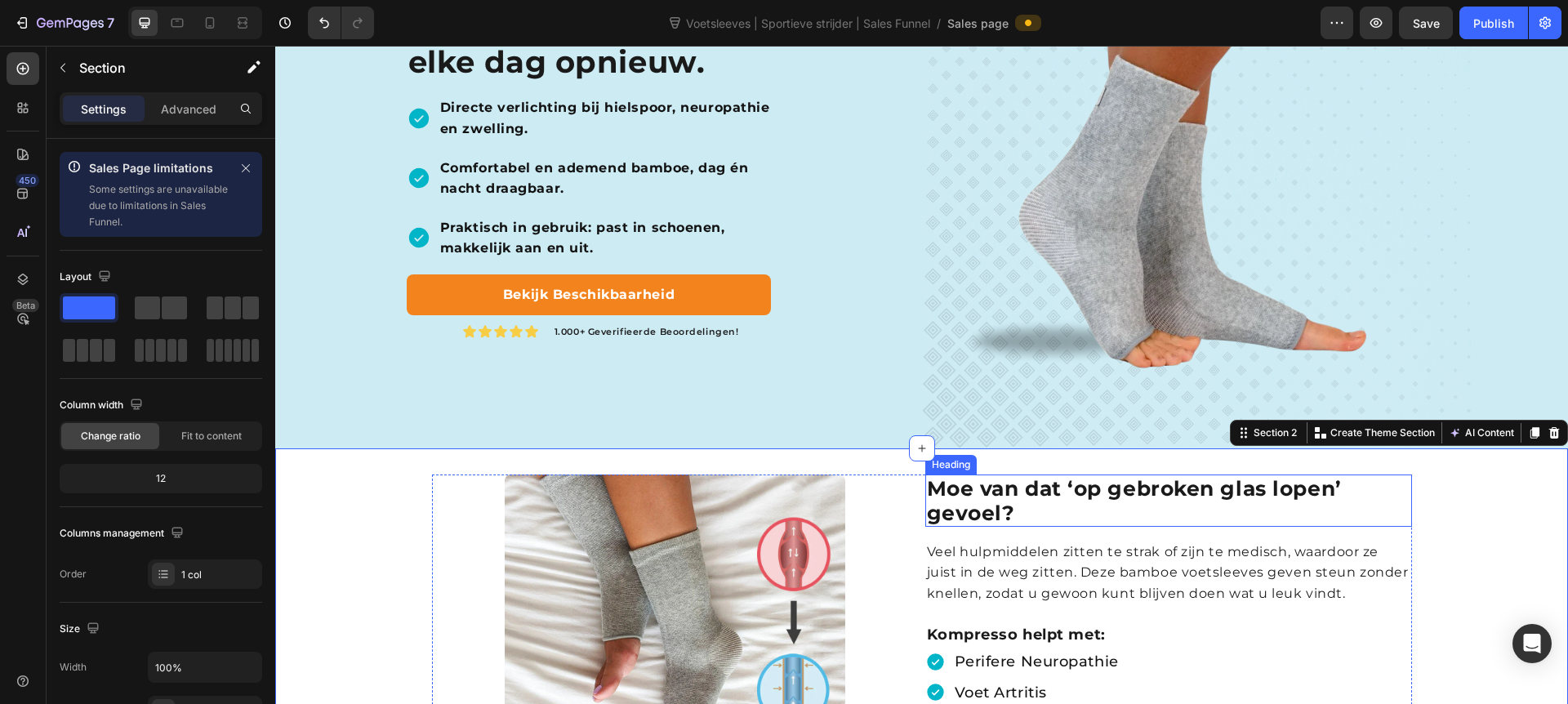
click at [1234, 495] on p "Moe van dat ‘op gebroken glas lopen’ gevoel?" at bounding box center [1169, 500] width 484 height 49
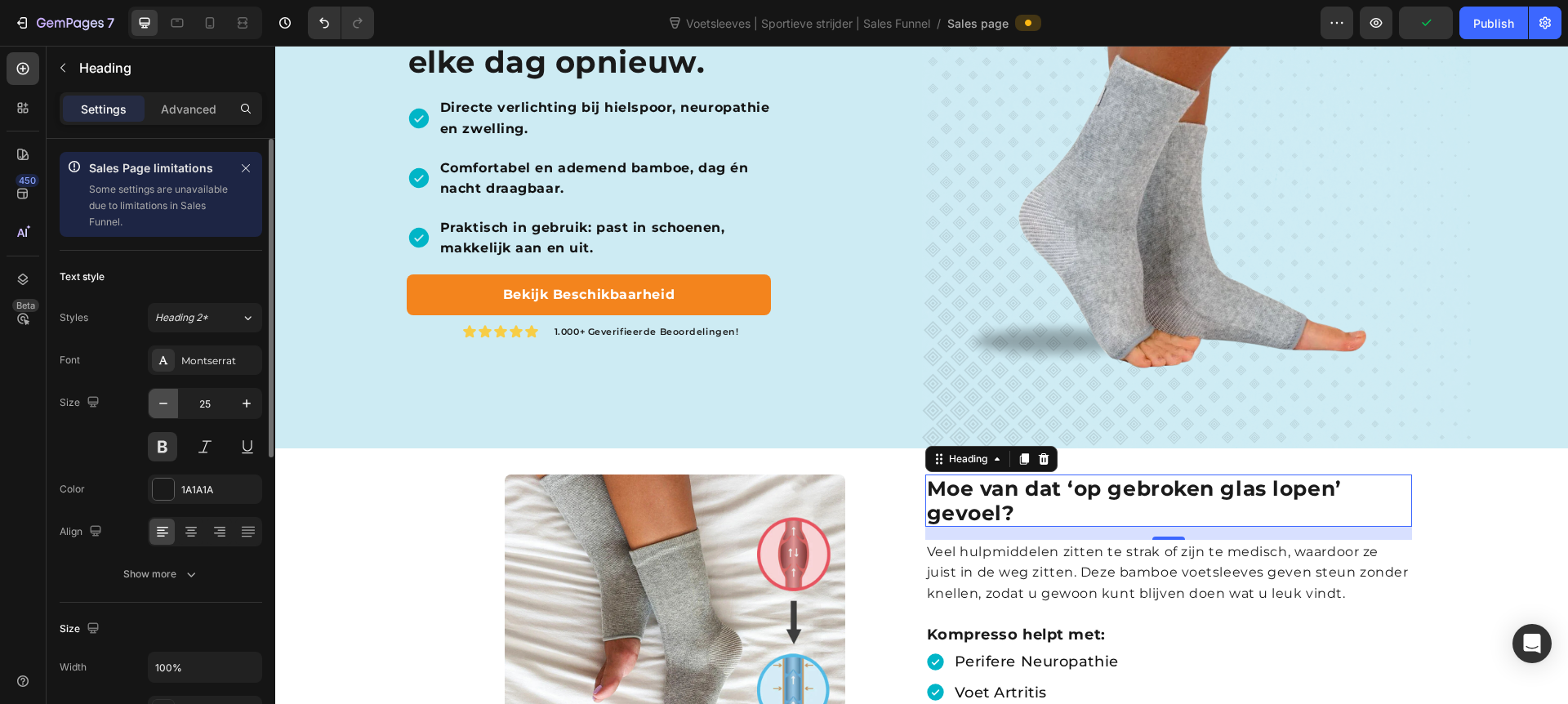
click at [167, 398] on icon "button" at bounding box center [164, 404] width 16 height 16
type input "23"
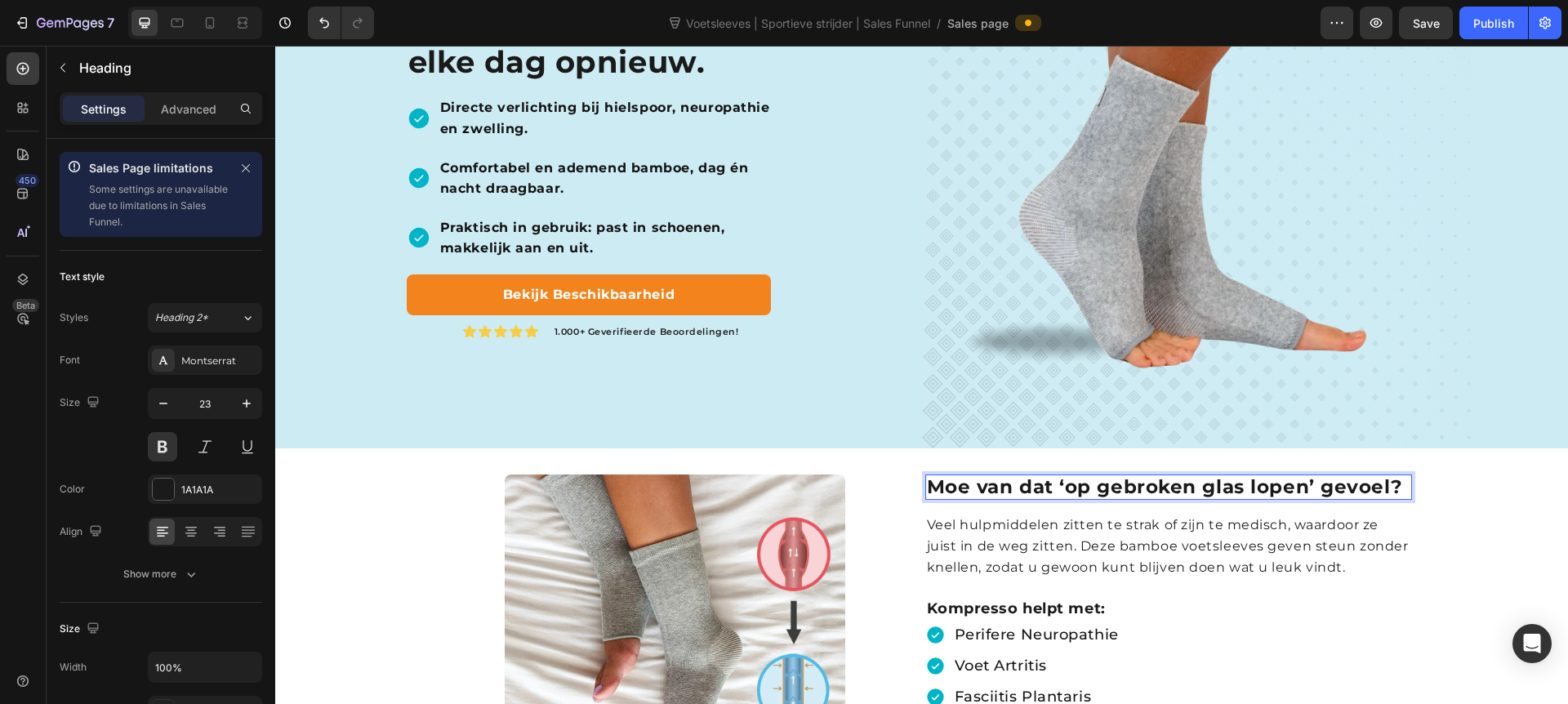
click at [1129, 491] on p "Moe van dat ‘op gebroken glas lopen’ gevoel?" at bounding box center [1169, 487] width 484 height 23
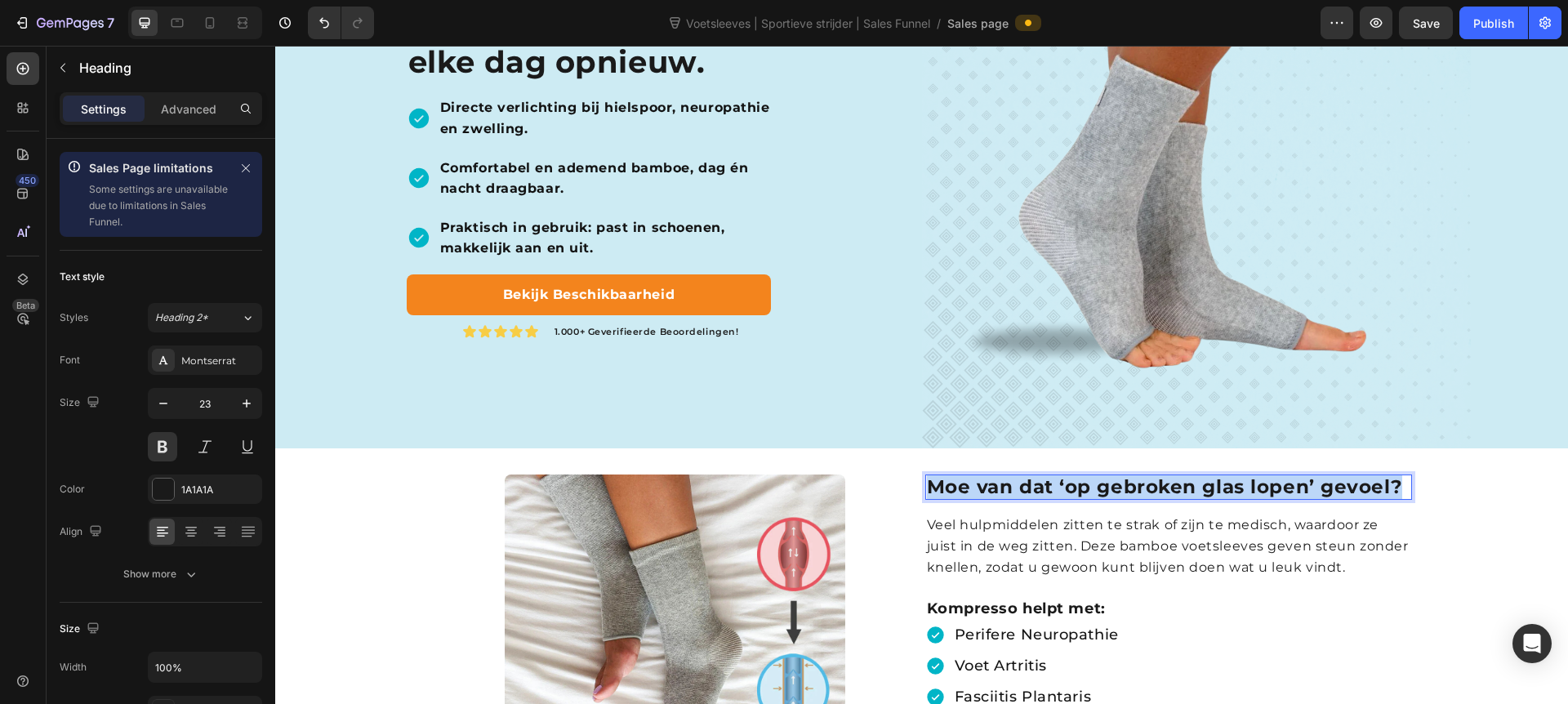
click at [1129, 491] on p "Moe van dat ‘op gebroken glas lopen’ gevoel?" at bounding box center [1169, 487] width 484 height 23
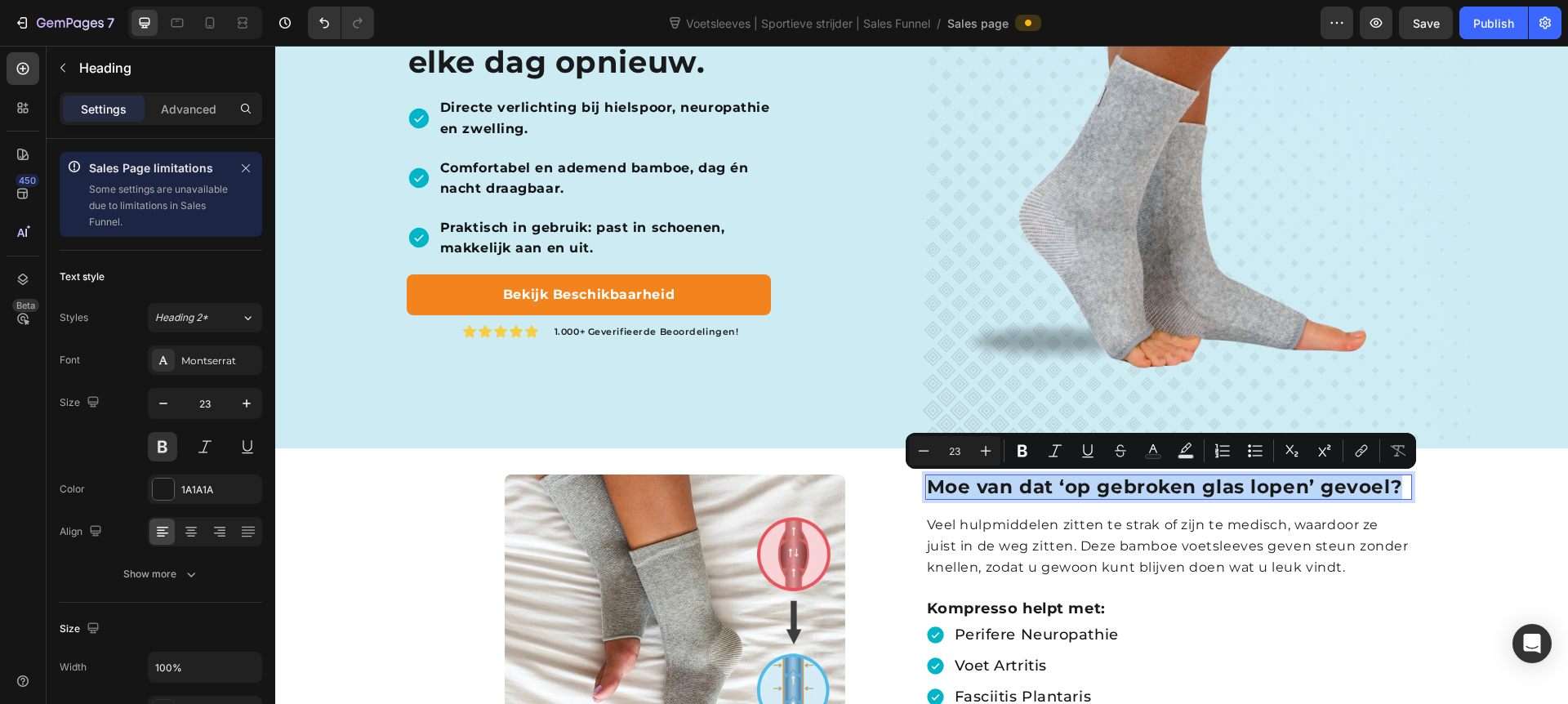
click at [1129, 491] on p "Moe van dat ‘op gebroken glas lopen’ gevoel?" at bounding box center [1169, 487] width 484 height 23
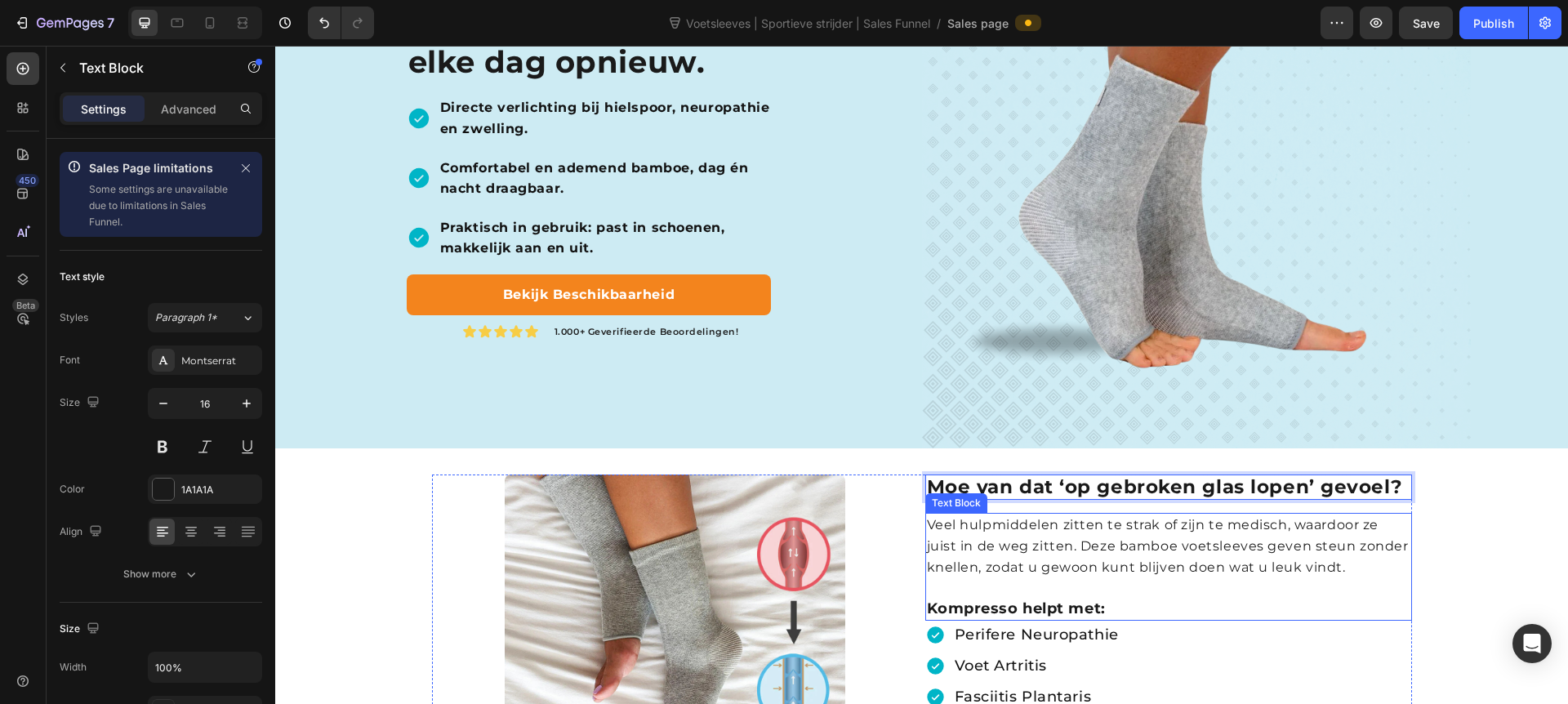
click at [1120, 560] on p "Veel hulpmiddelen zitten te strak of zijn te medisch, waardoor ze juist in de w…" at bounding box center [1169, 545] width 484 height 62
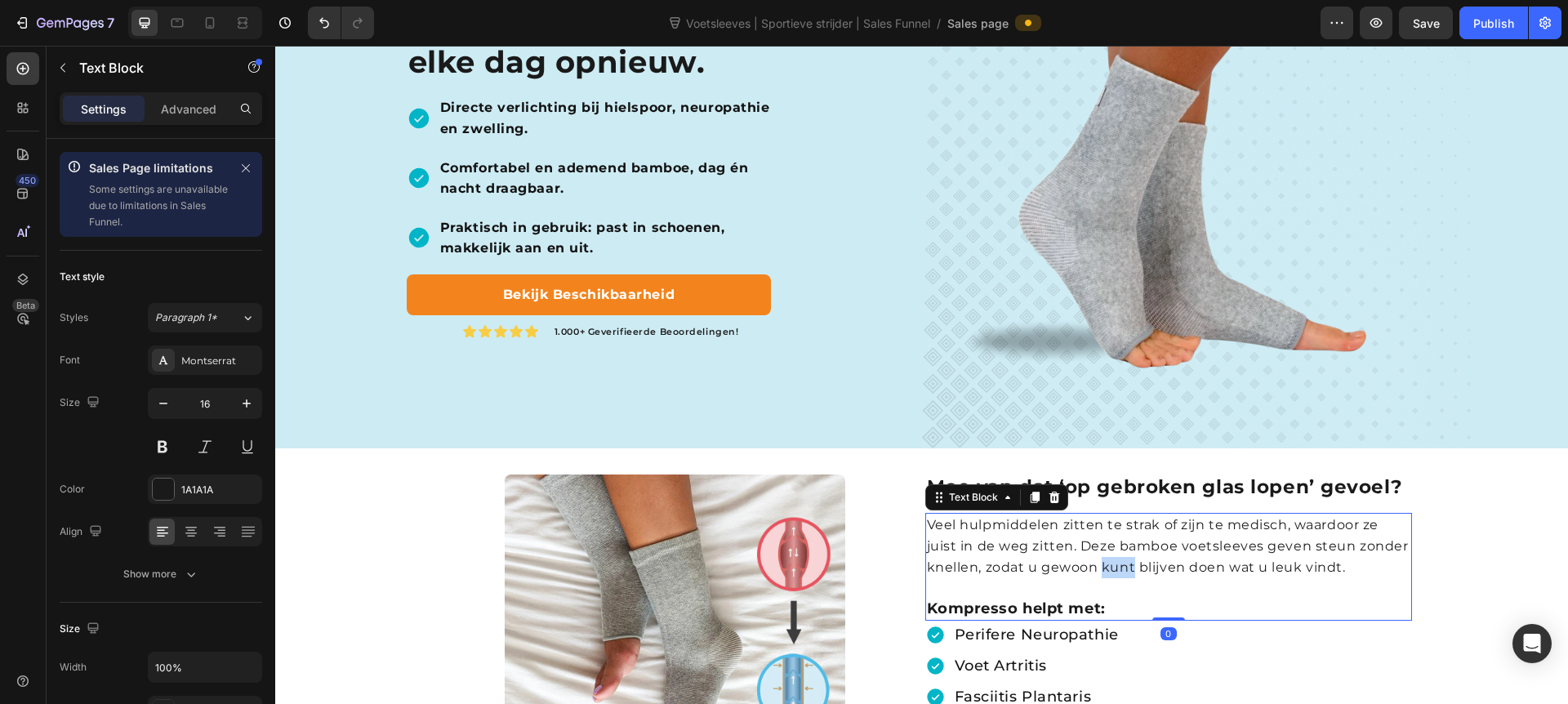
click at [1120, 560] on p "Veel hulpmiddelen zitten te strak of zijn te medisch, waardoor ze juist in de w…" at bounding box center [1169, 545] width 484 height 62
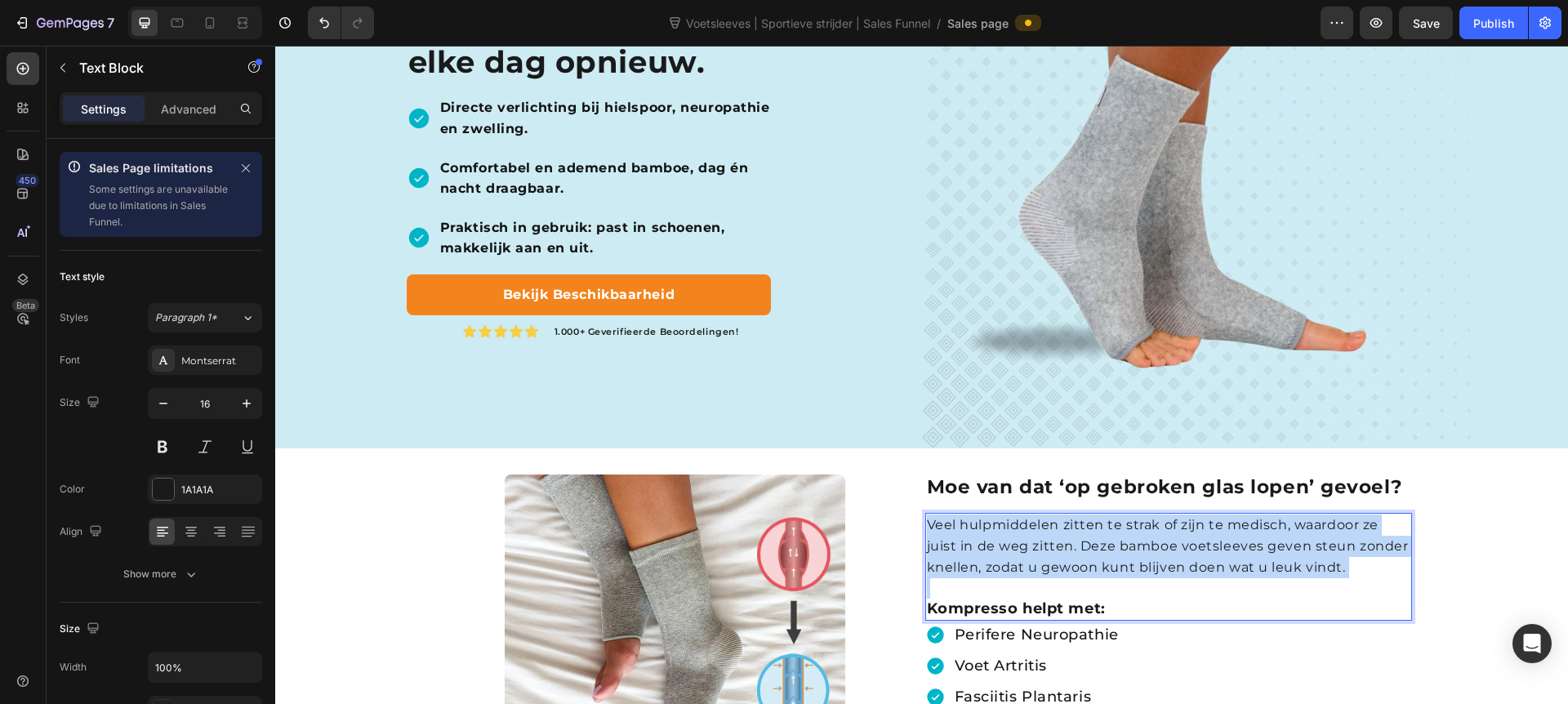
click at [1120, 560] on p "Veel hulpmiddelen zitten te strak of zijn te medisch, waardoor ze juist in de w…" at bounding box center [1169, 545] width 484 height 62
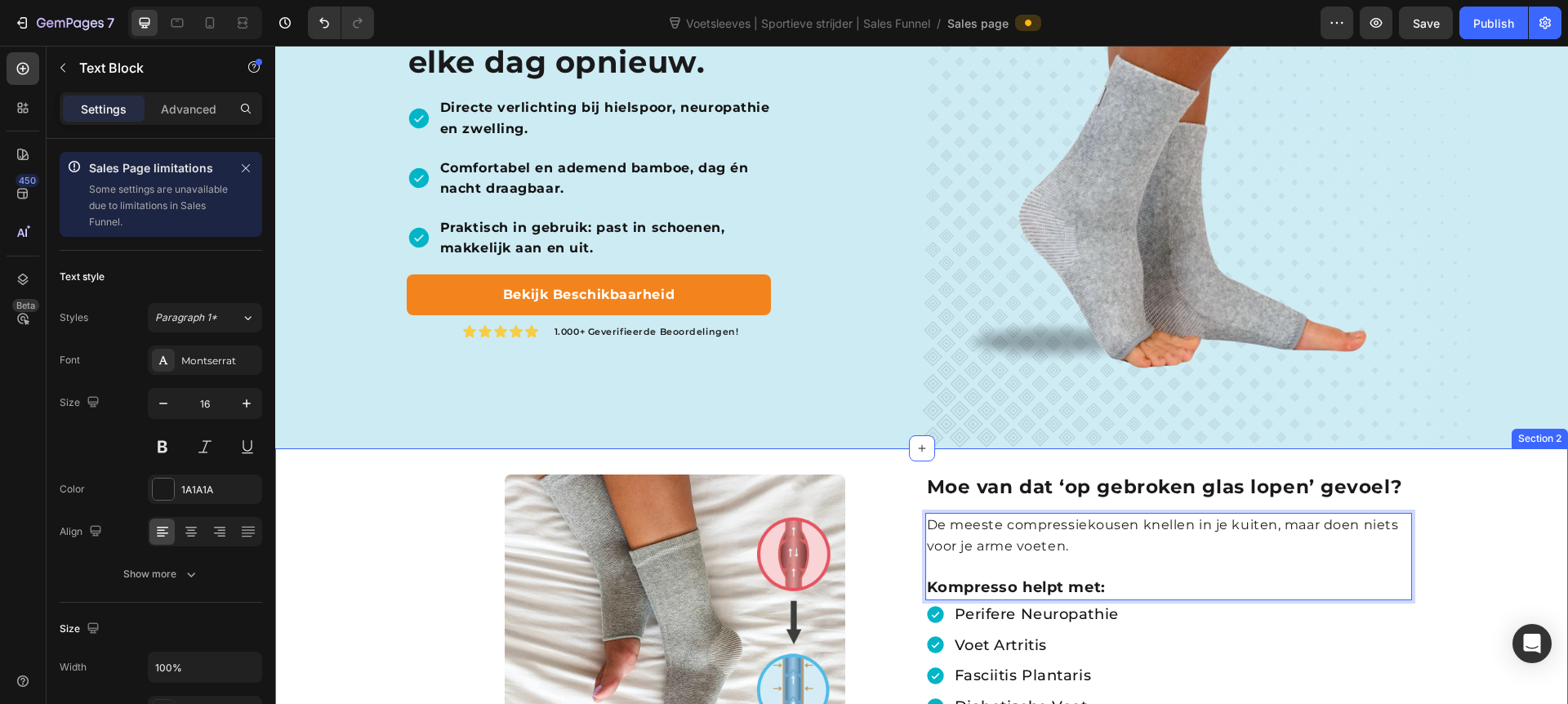
click at [1234, 536] on div "Image Moe van dat ‘op gebroken glas lopen’ gevoel? Heading De meeste compressie…" at bounding box center [922, 687] width 1293 height 425
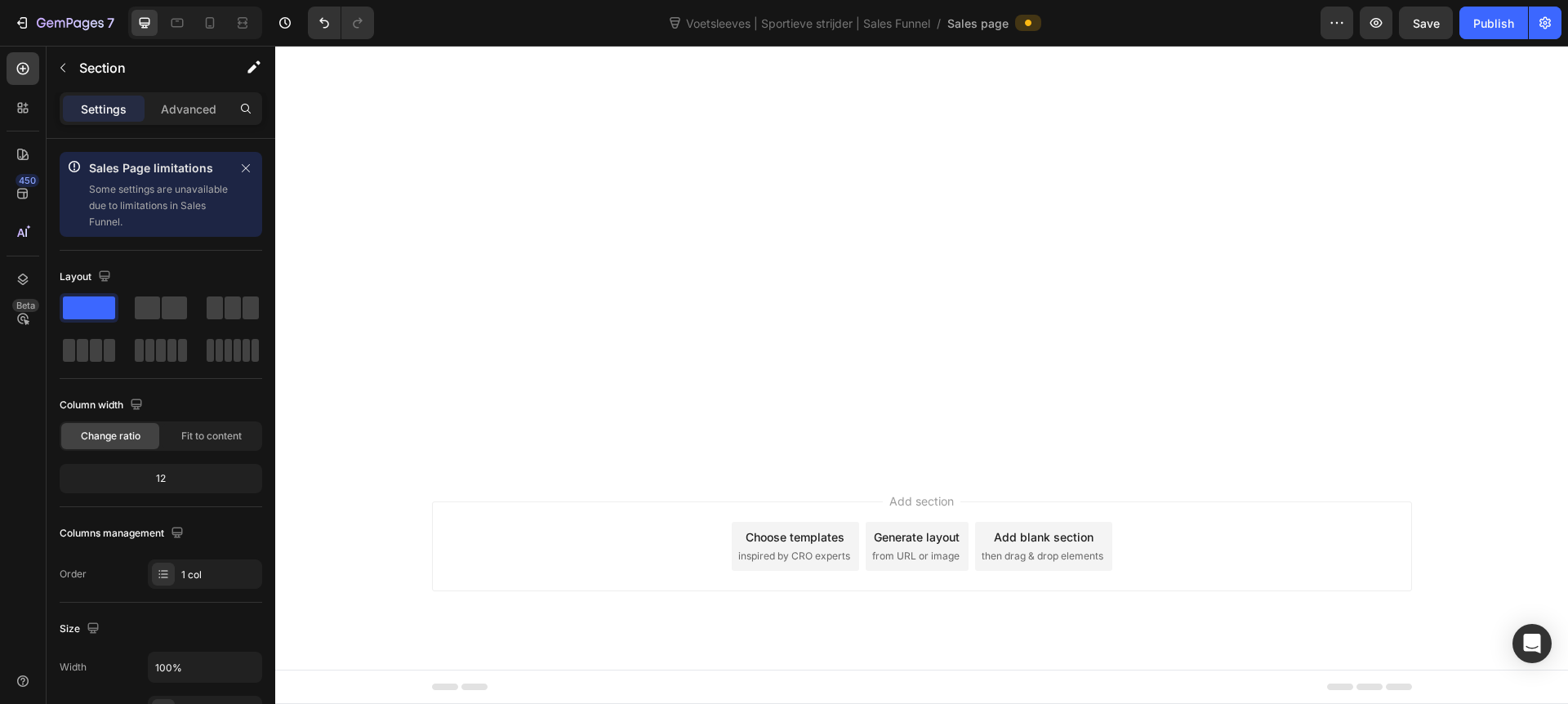
scroll to position [3124, 0]
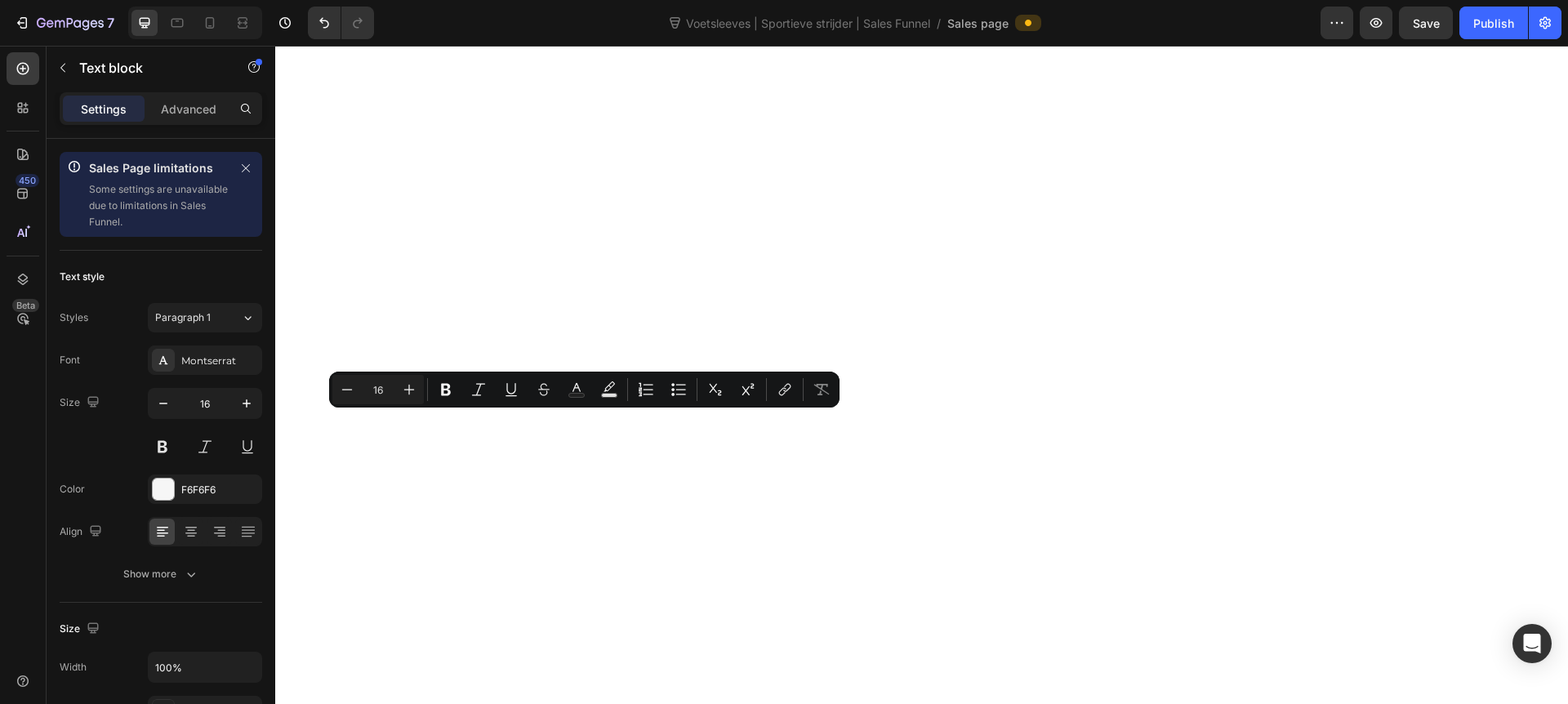
scroll to position [3186, 0]
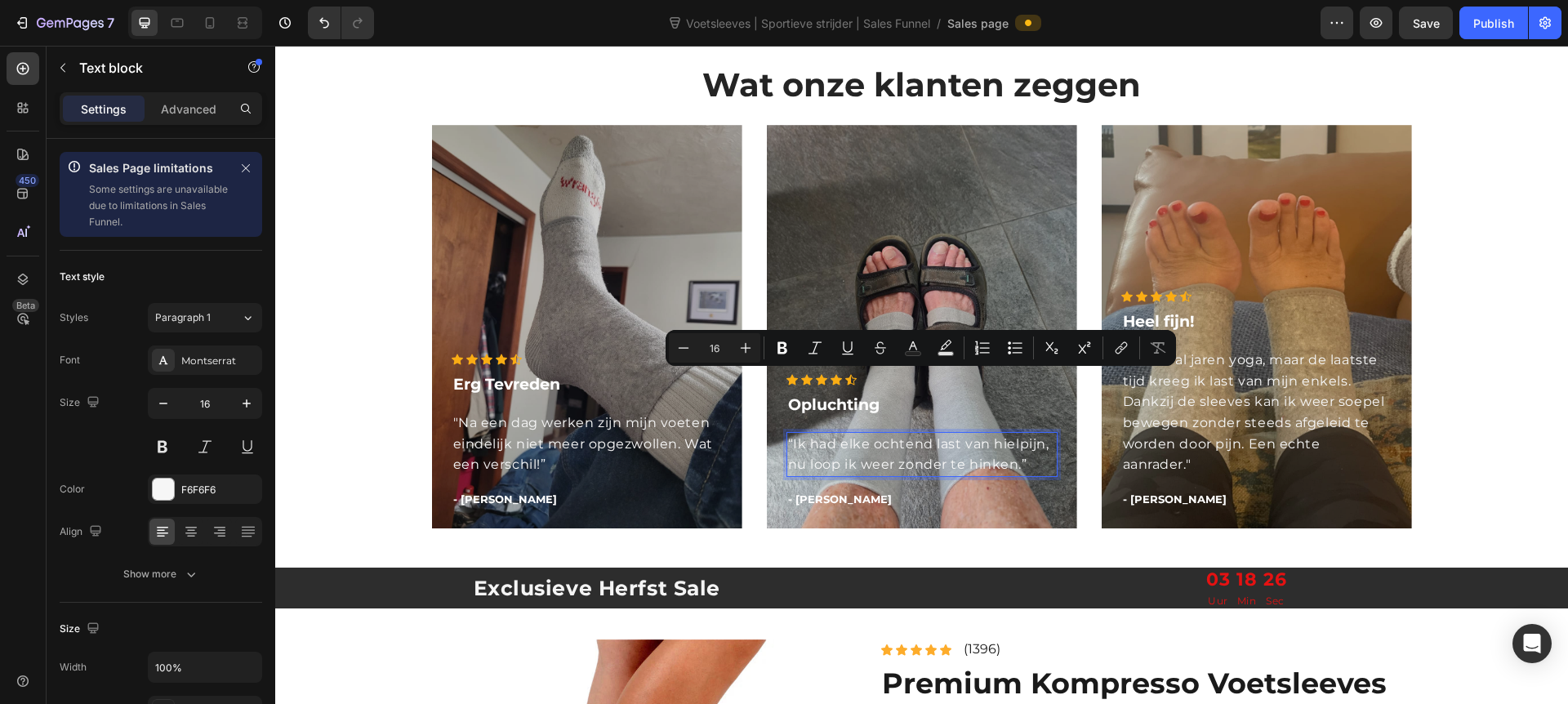
scroll to position [3249, 0]
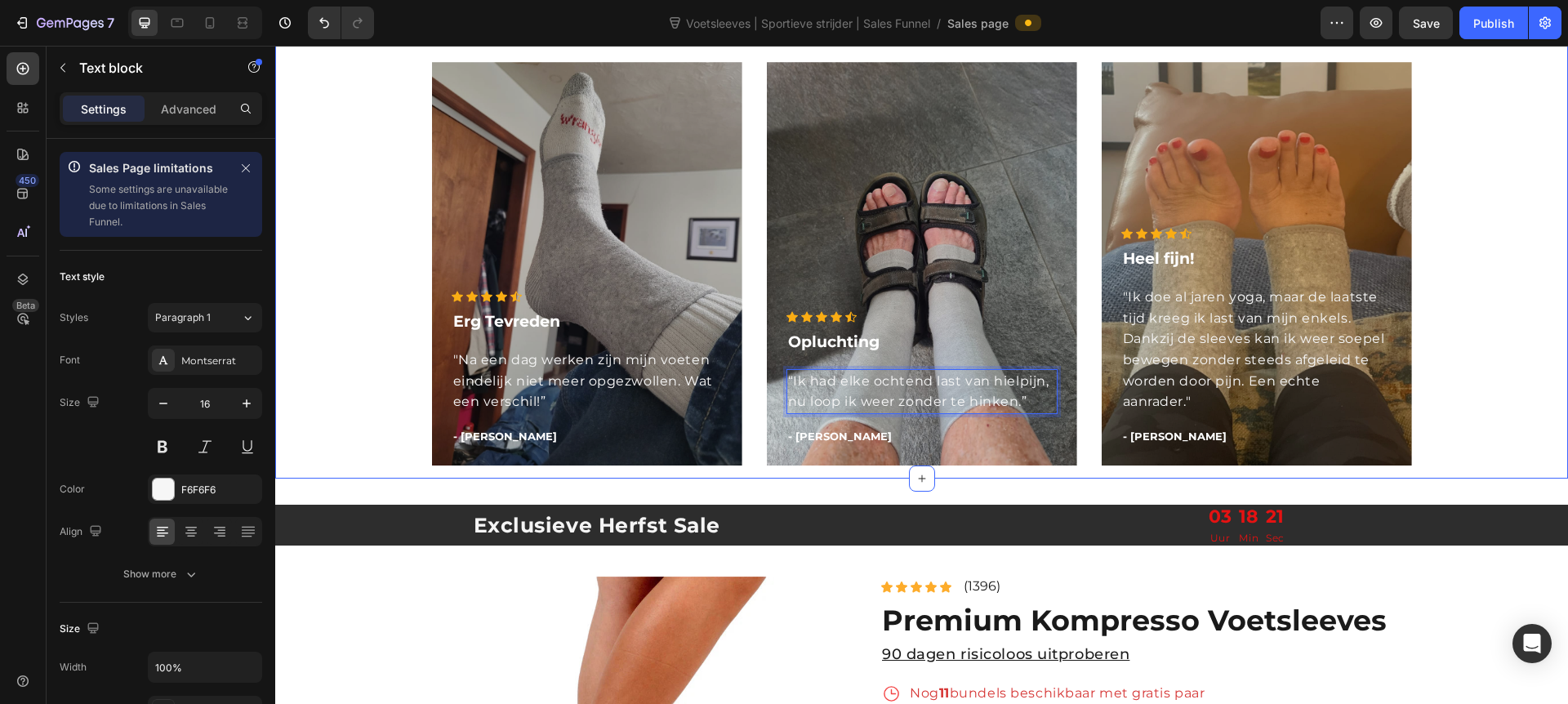
click at [345, 256] on div "Wat onze klanten zeggen Heading Icon Icon Icon Icon Icon Icon List Hoz Erg Tevr…" at bounding box center [922, 239] width 1269 height 480
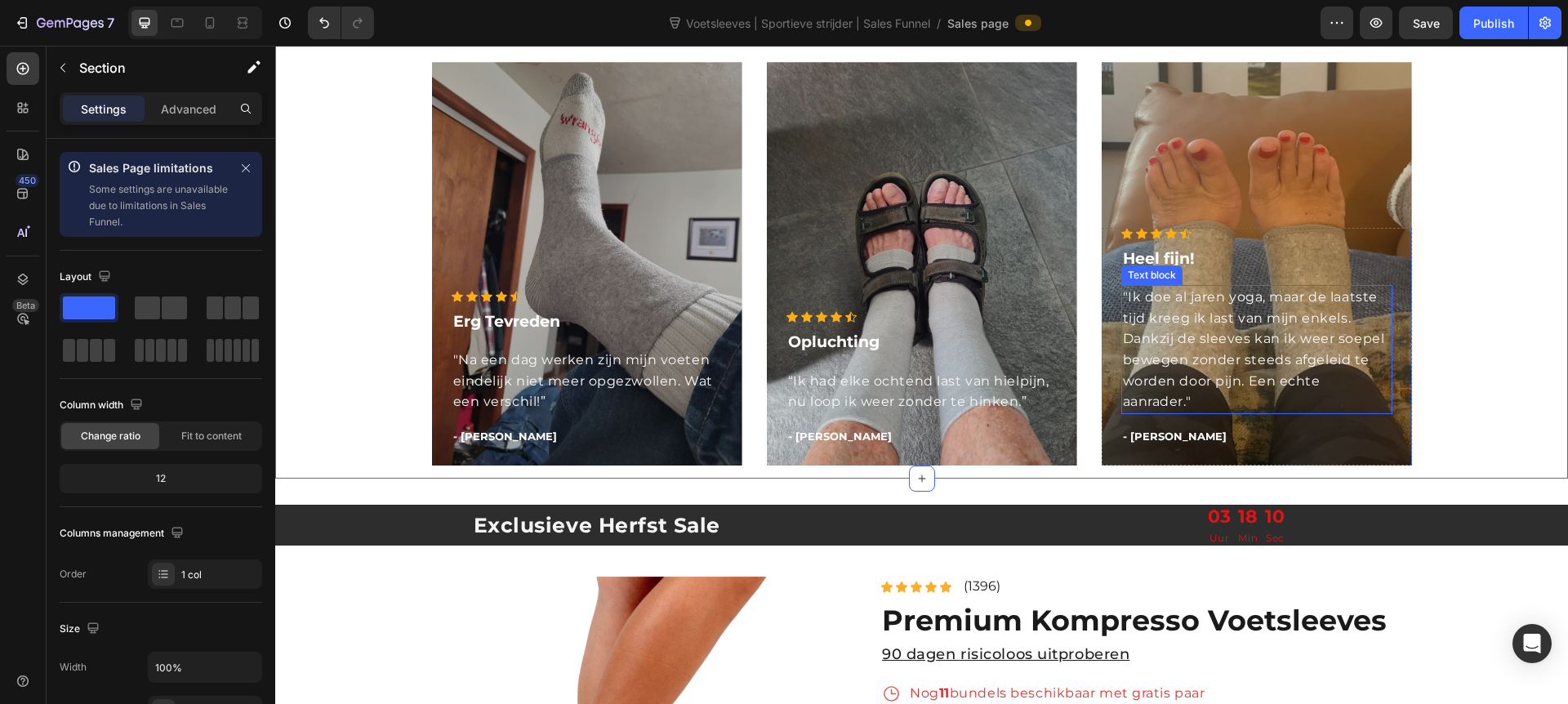
click at [1213, 344] on p ""Ik doe al jaren yoga, maar de laatste tijd kreeg ik last van mijn enkels. Dank…" at bounding box center [1257, 349] width 268 height 126
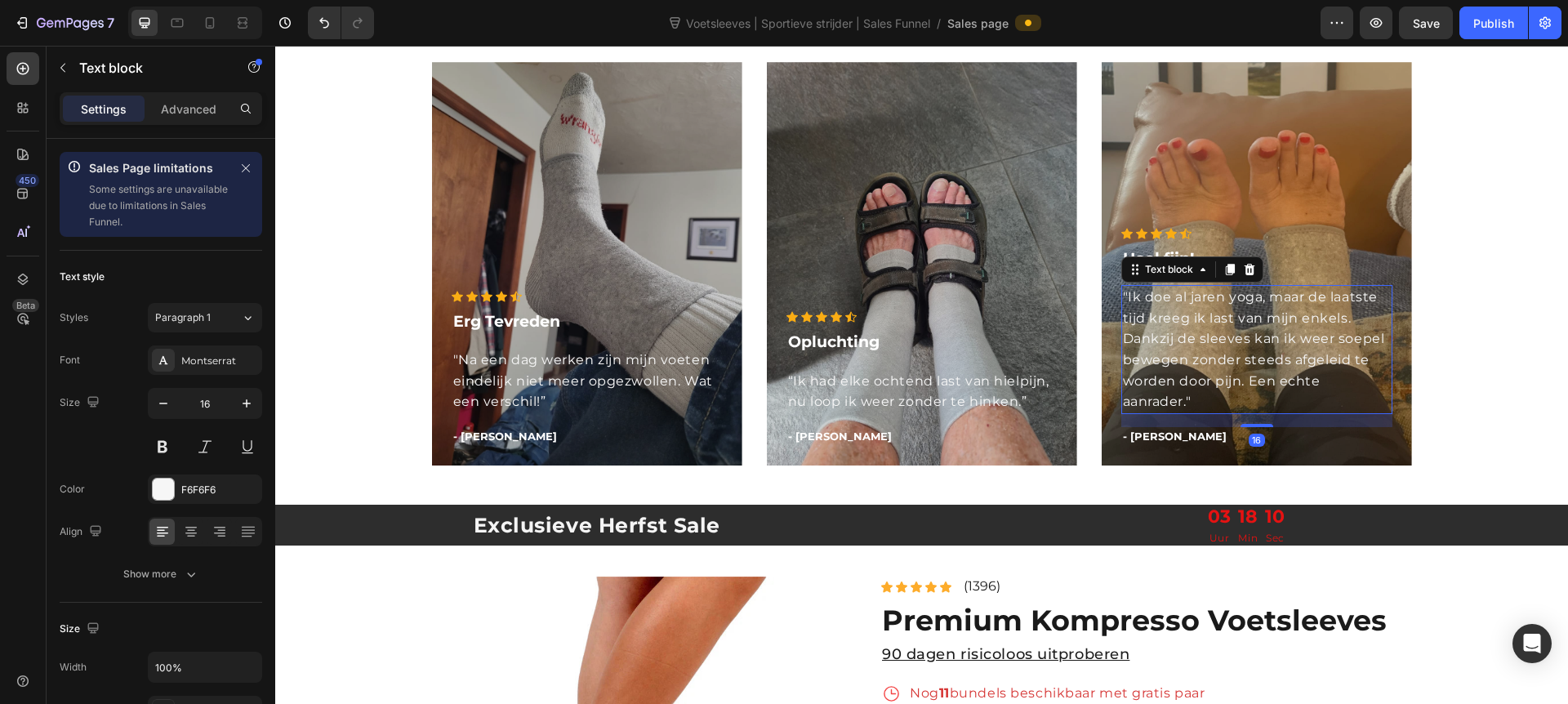
click at [1213, 344] on p ""Ik doe al jaren yoga, maar de laatste tijd kreeg ik last van mijn enkels. Dank…" at bounding box center [1257, 349] width 268 height 126
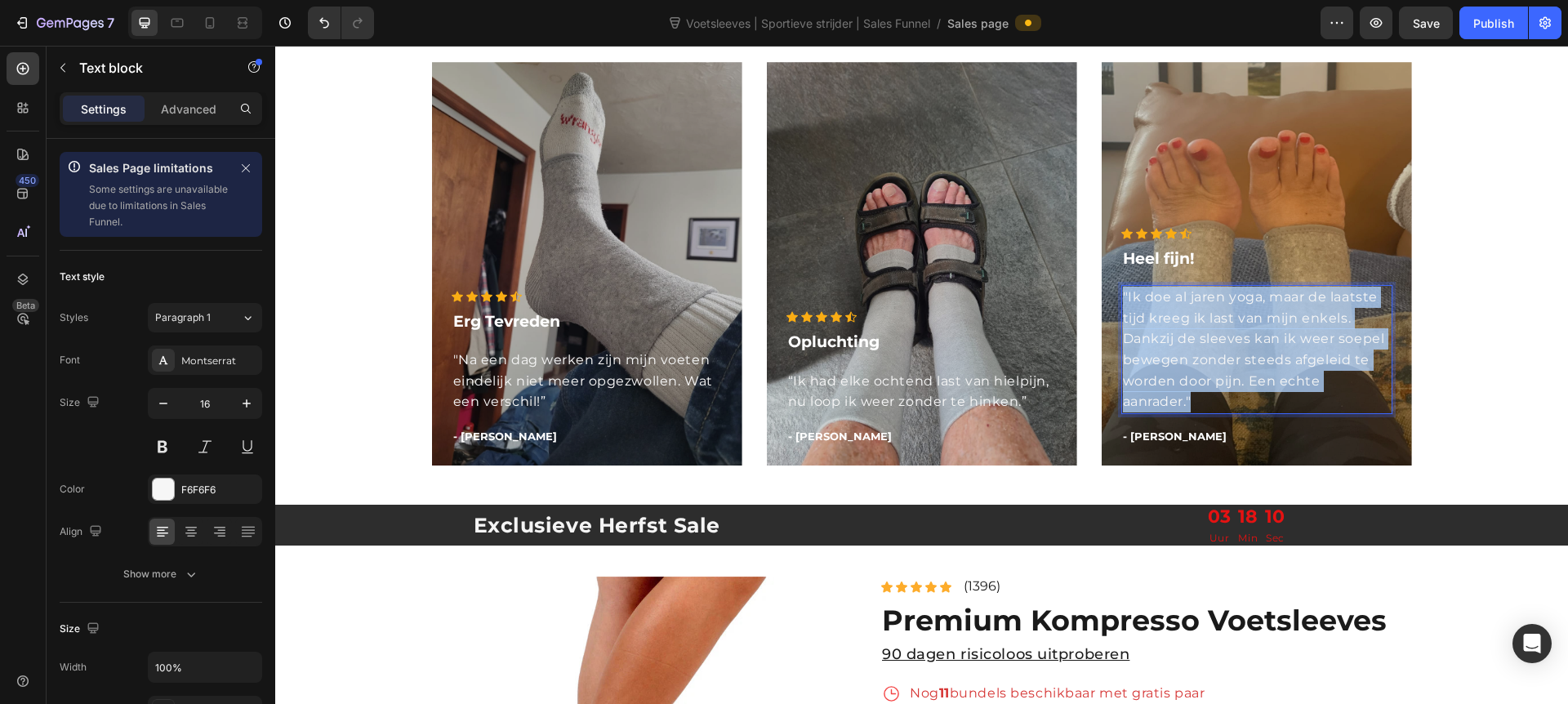
click at [1213, 344] on p ""Ik doe al jaren yoga, maar de laatste tijd kreeg ik last van mijn enkels. Dank…" at bounding box center [1257, 349] width 268 height 126
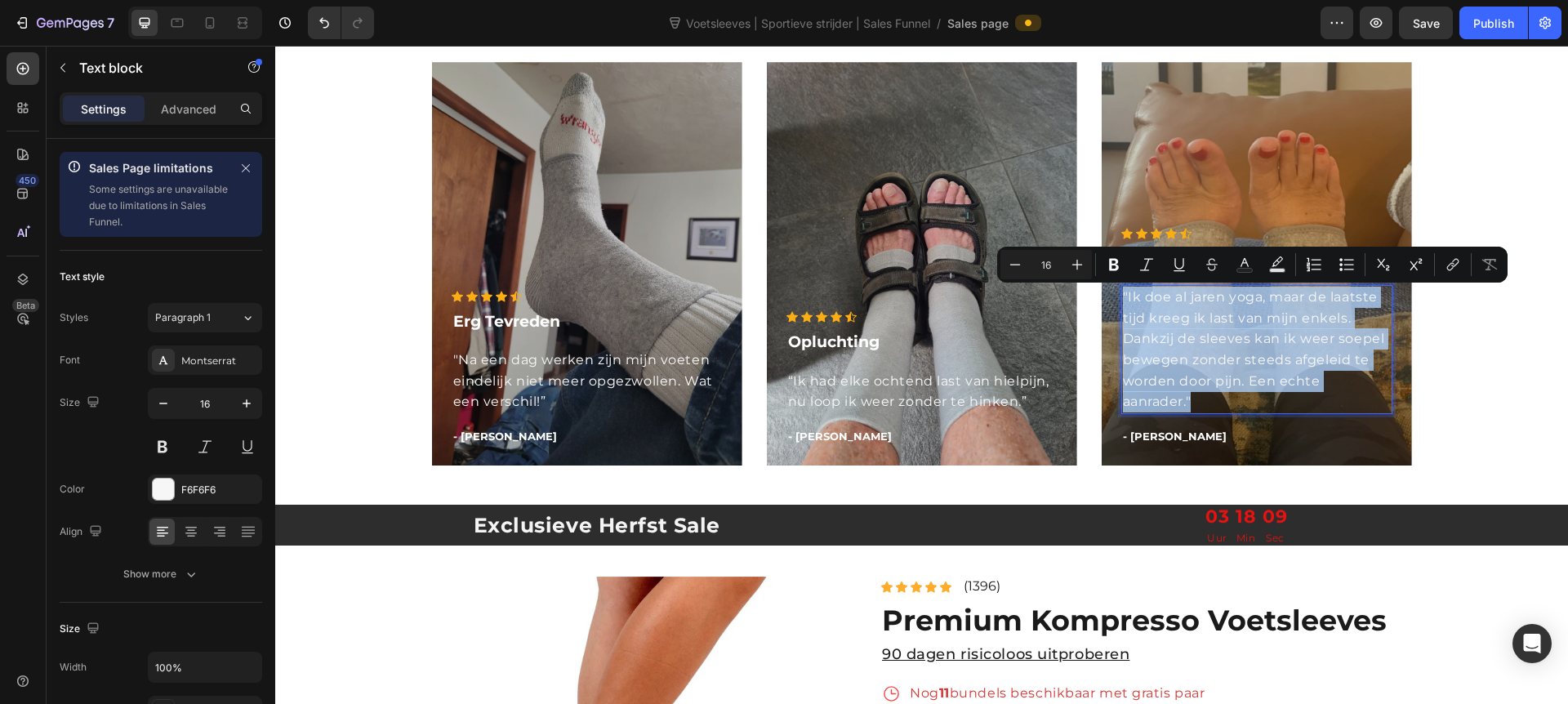
click at [1212, 367] on p ""Ik doe al jaren yoga, maar de laatste tijd kreeg ik last van mijn enkels. Dank…" at bounding box center [1257, 349] width 268 height 126
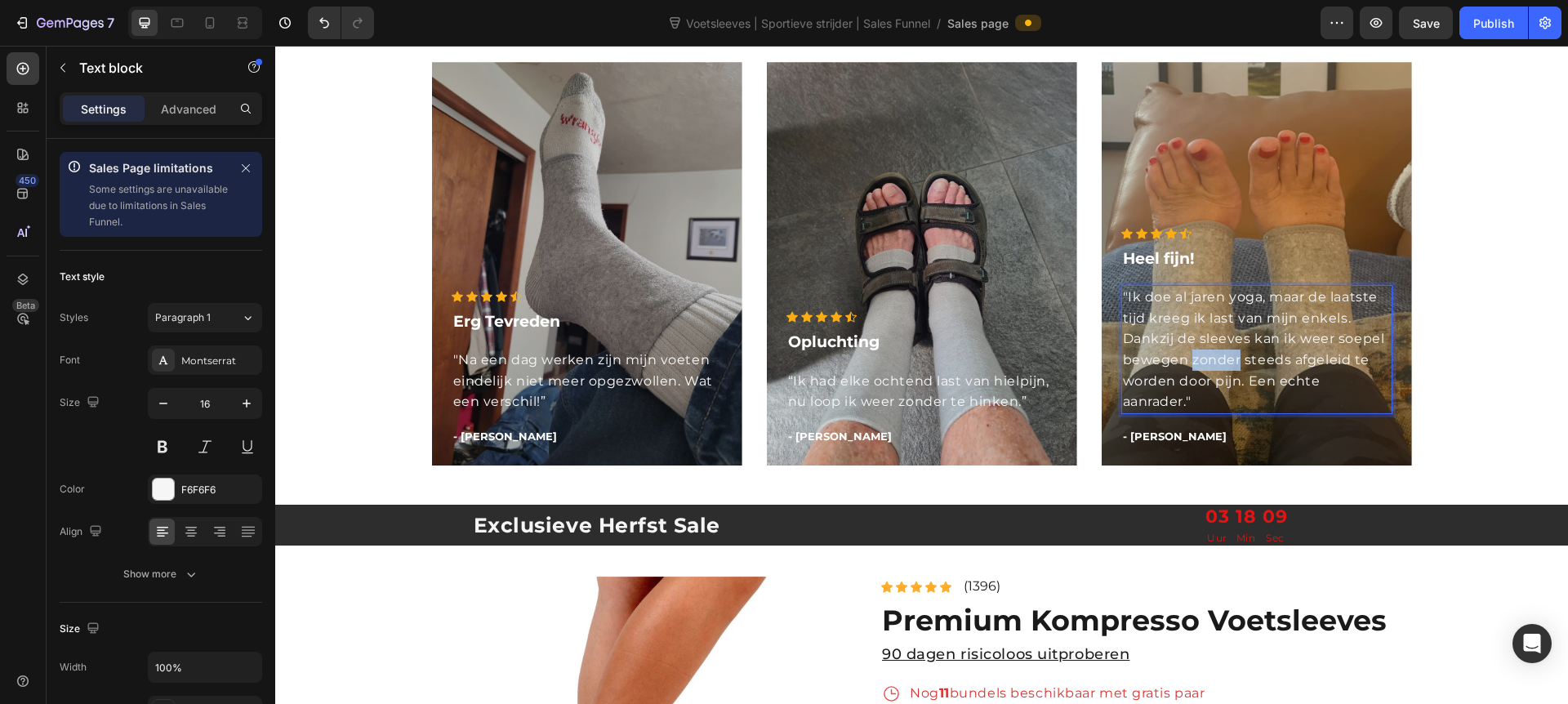
click at [1212, 367] on p ""Ik doe al jaren yoga, maar de laatste tijd kreeg ik last van mijn enkels. Dank…" at bounding box center [1257, 349] width 268 height 126
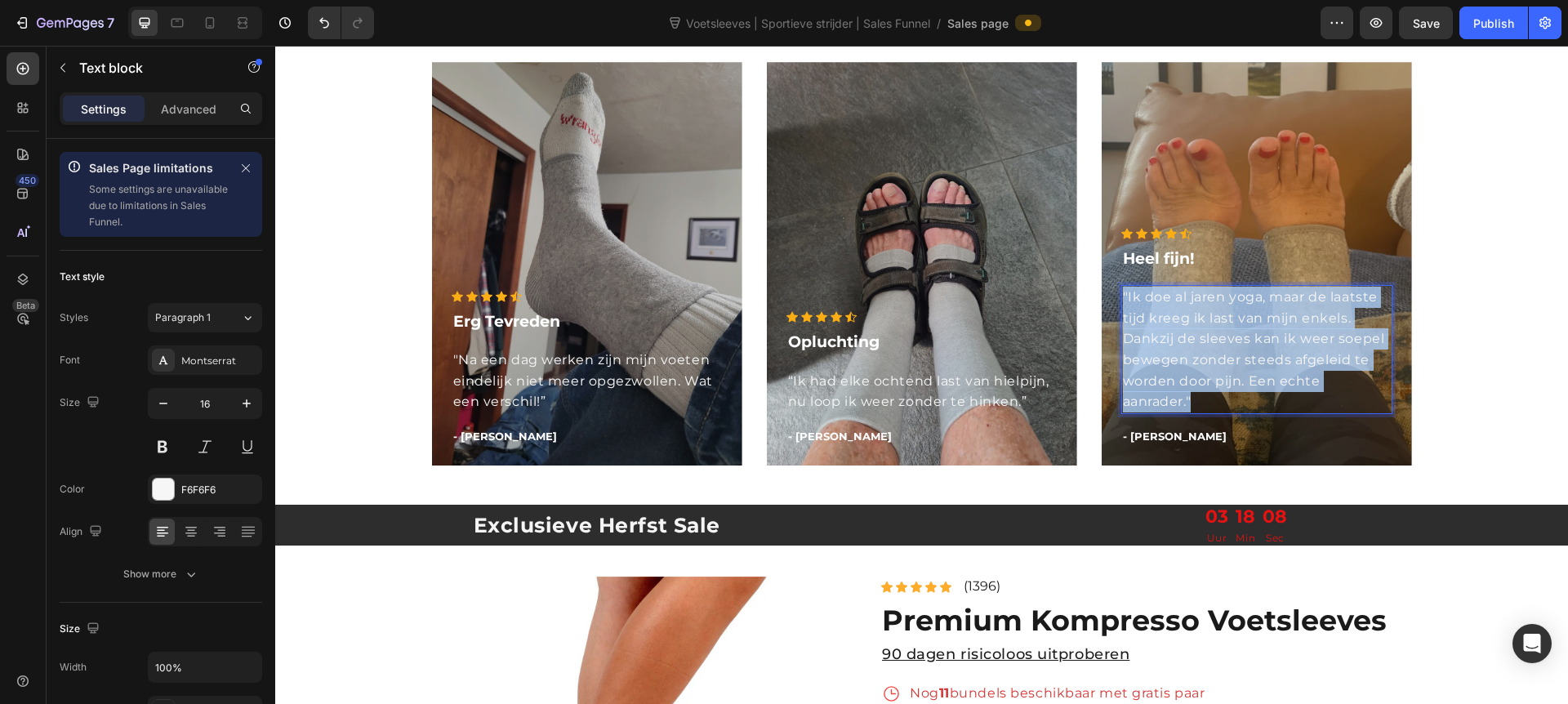
click at [1212, 367] on p ""Ik doe al jaren yoga, maar de laatste tijd kreeg ik last van mijn enkels. Dank…" at bounding box center [1257, 349] width 268 height 126
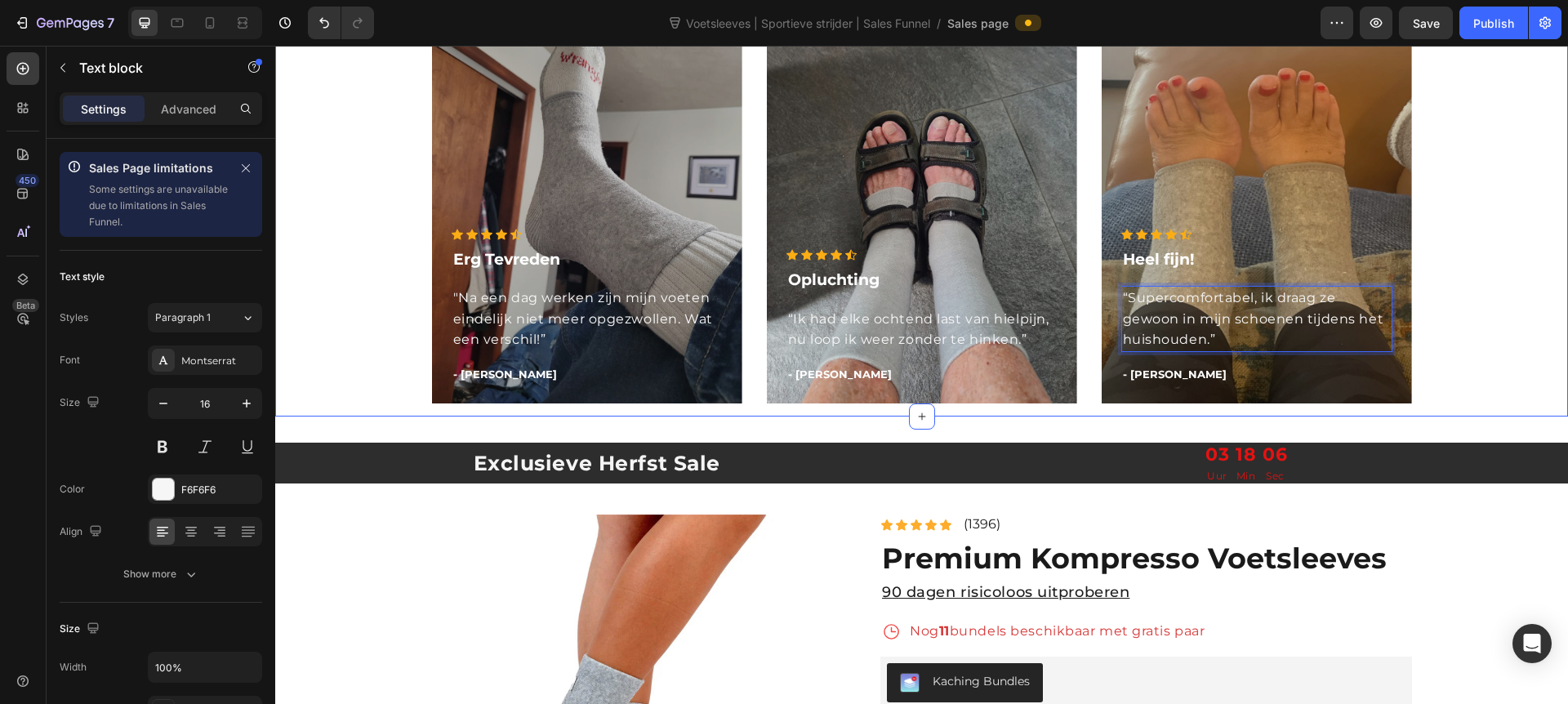
click at [1234, 315] on div "Wat onze klanten zeggen Heading Icon Icon Icon Icon Icon Icon List Hoz Erg Tevr…" at bounding box center [922, 177] width 1269 height 480
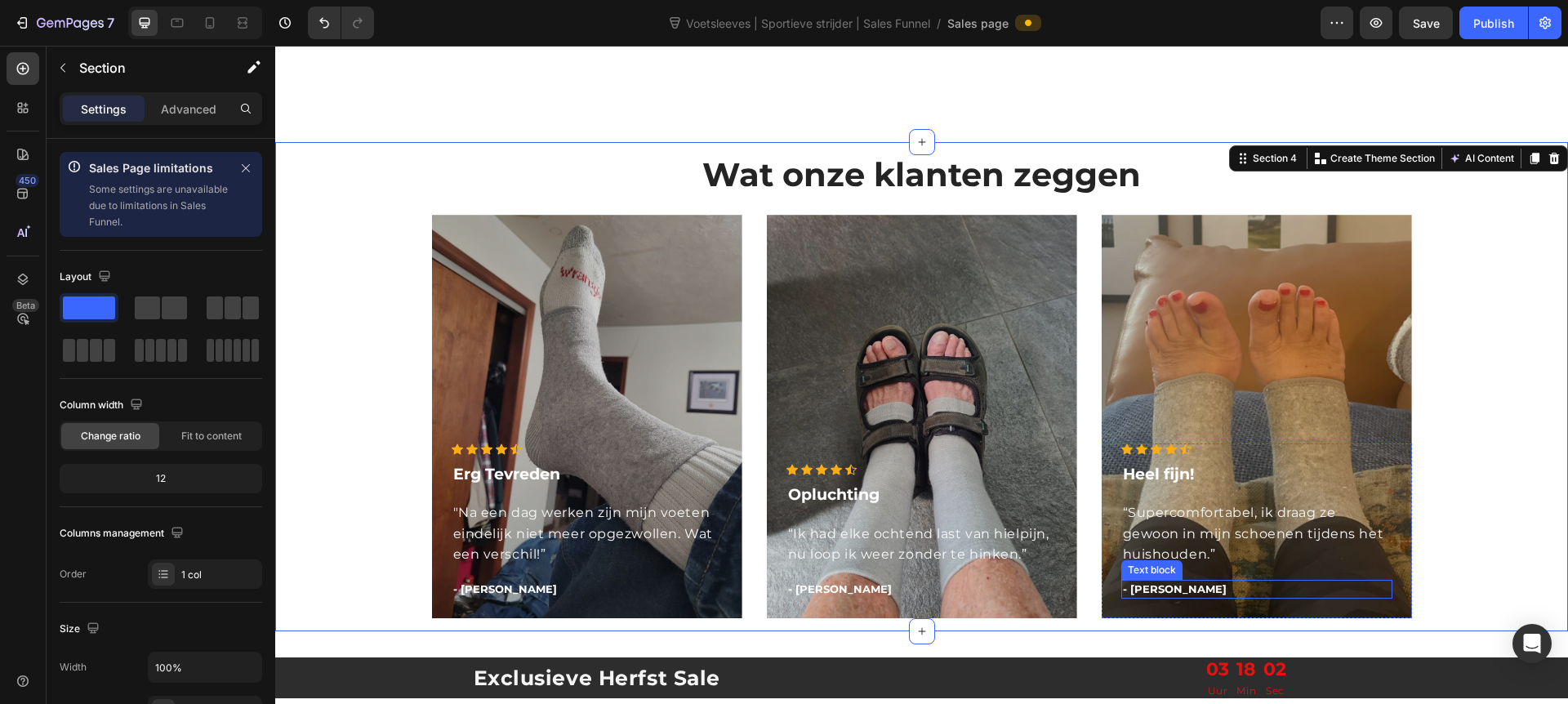
scroll to position [3090, 0]
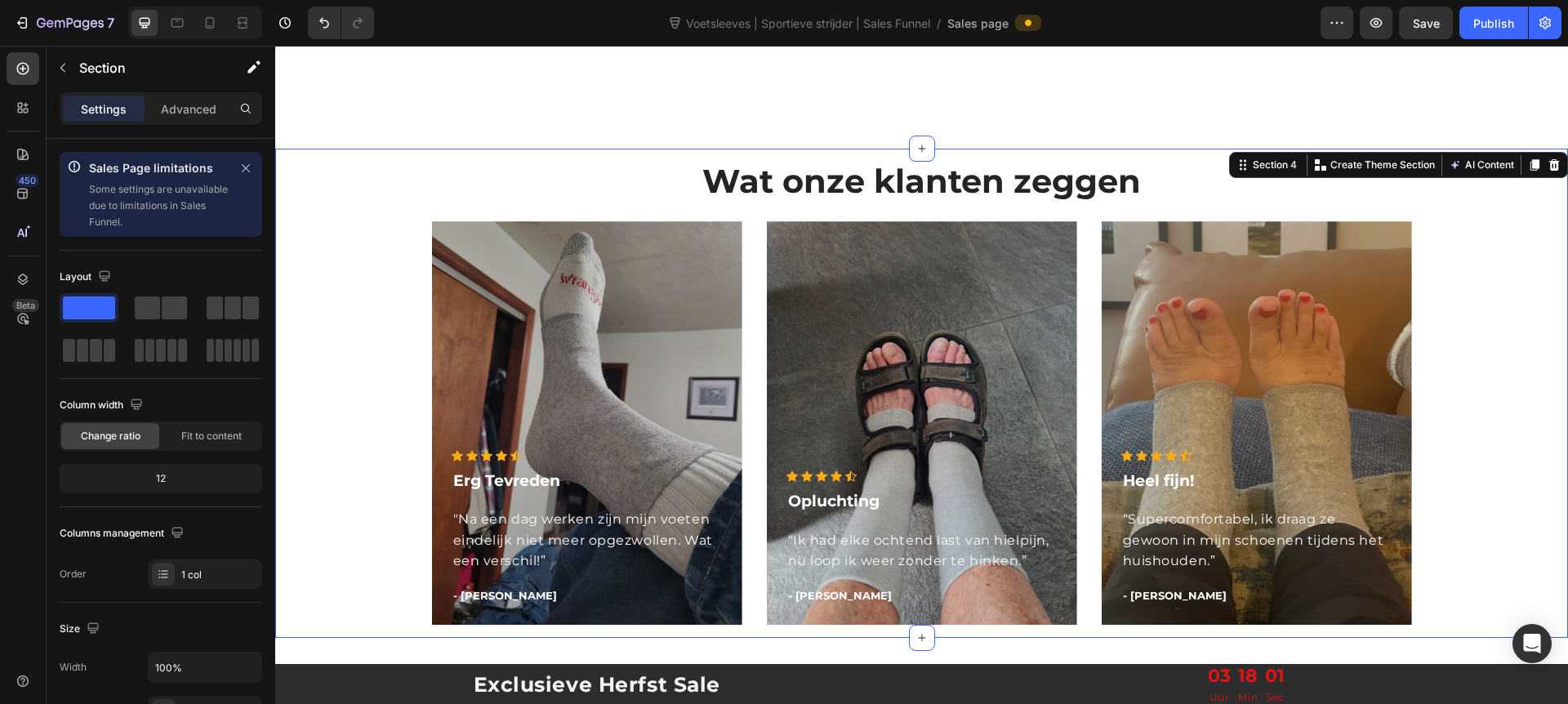
click at [1234, 327] on div "Wat onze klanten zeggen Heading Icon Icon Icon Icon Icon Icon List Hoz Erg Tevr…" at bounding box center [922, 399] width 1269 height 480
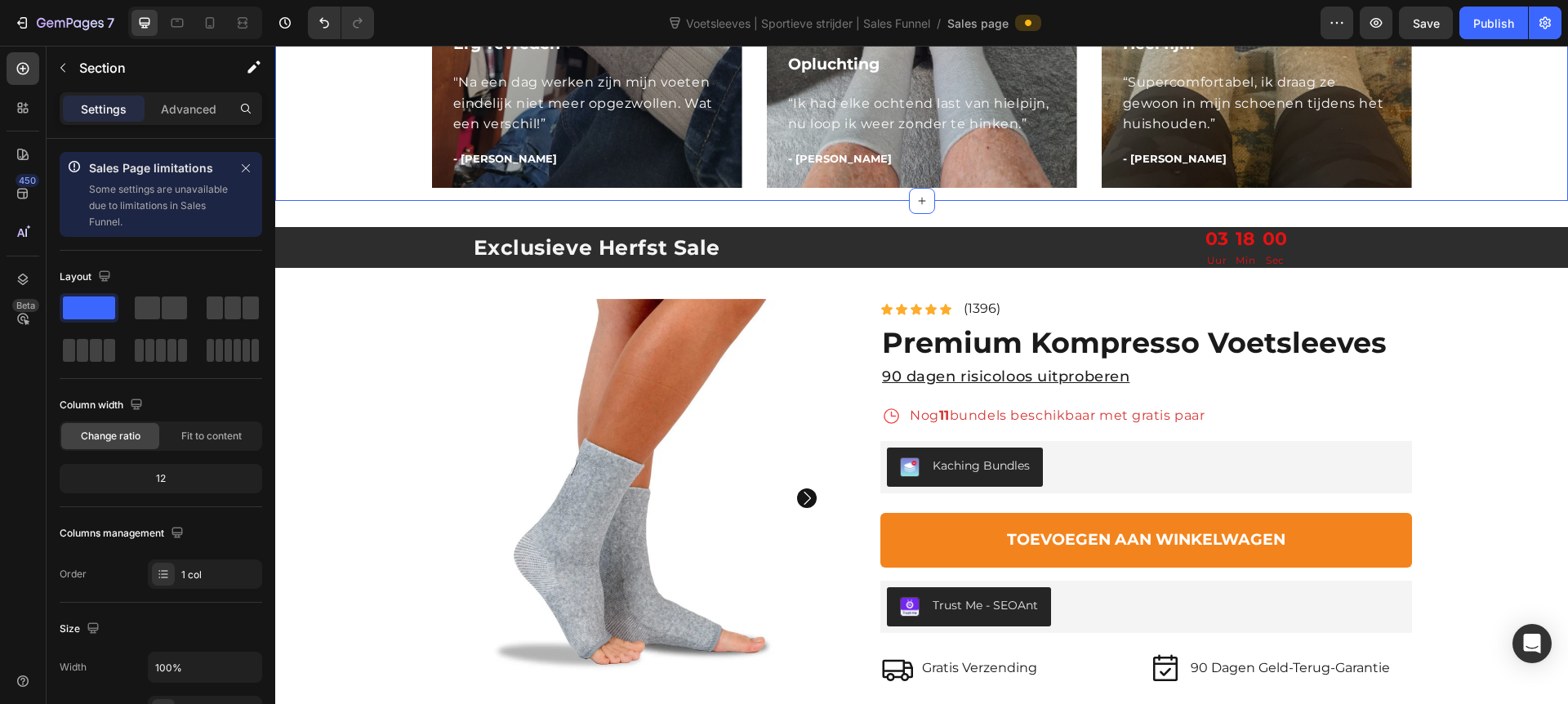
scroll to position [3539, 0]
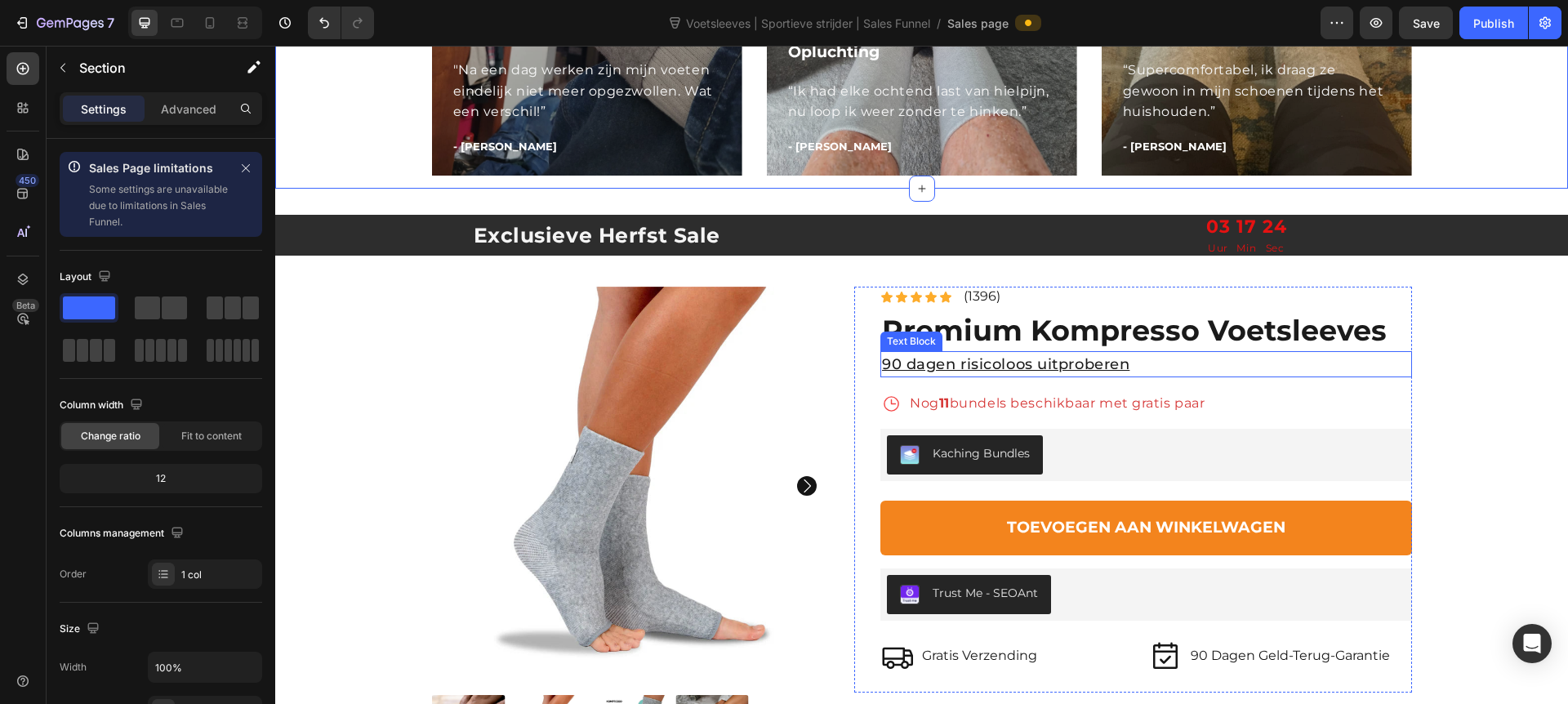
click at [1026, 366] on p "90 dagen risicoloos uitproberen" at bounding box center [1146, 365] width 528 height 24
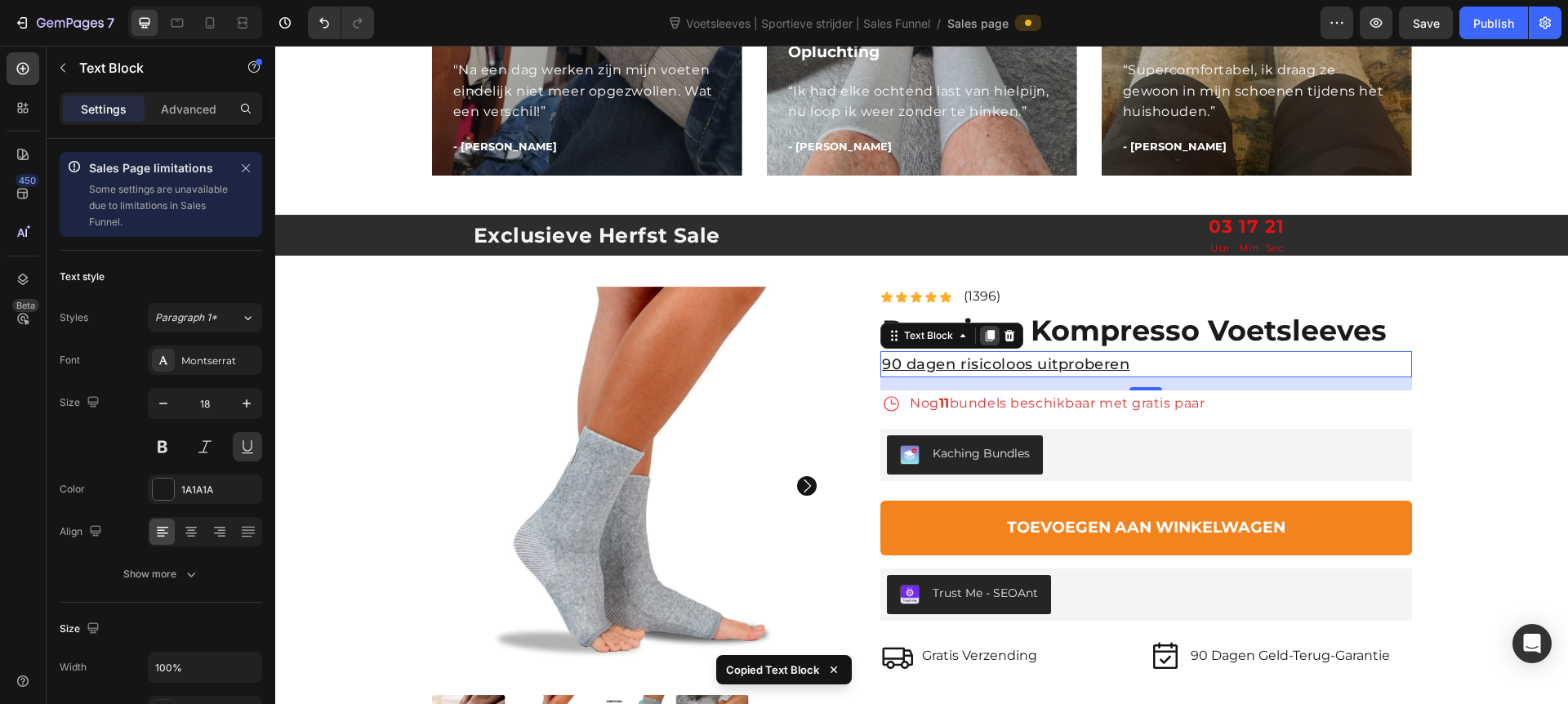
click at [983, 326] on div at bounding box center [990, 336] width 20 height 20
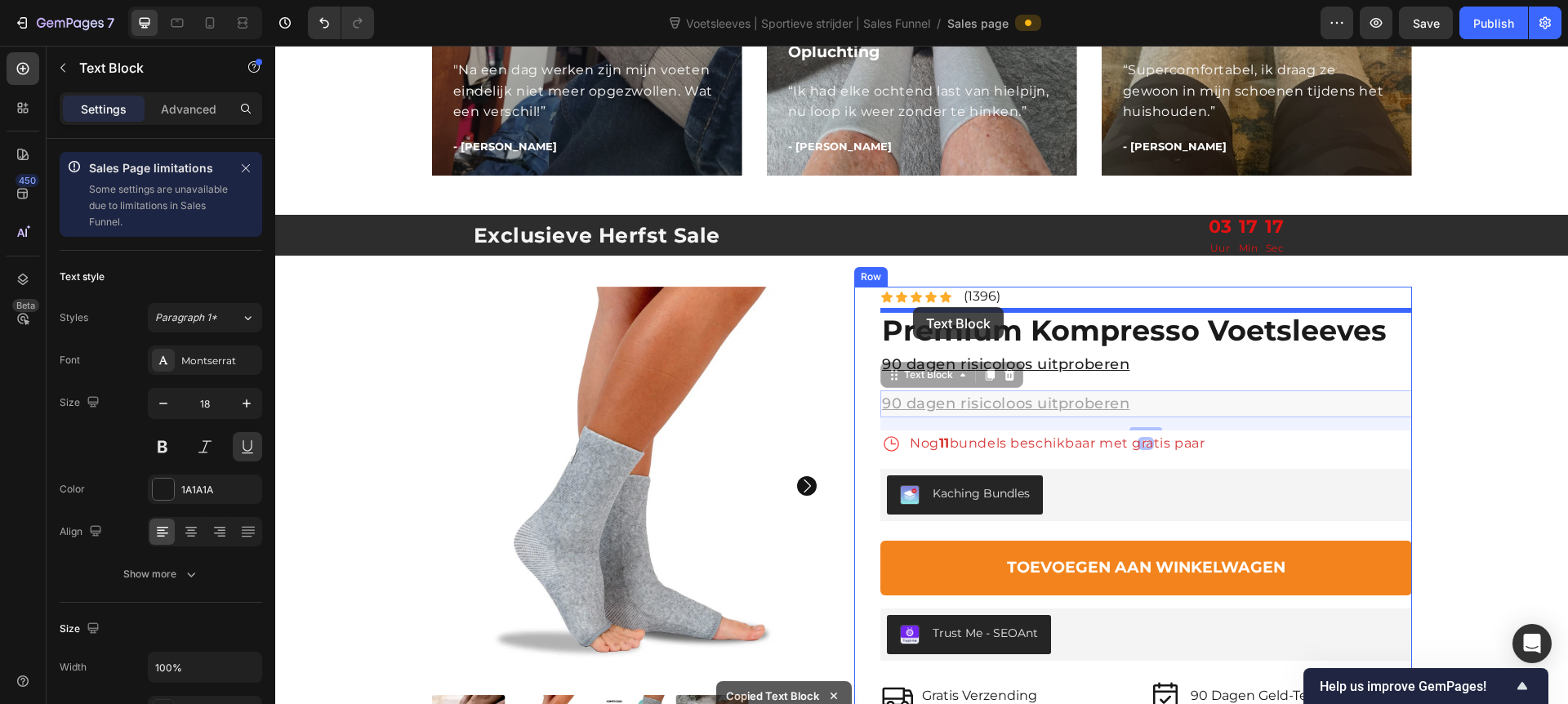
drag, startPoint x: 894, startPoint y: 374, endPoint x: 913, endPoint y: 307, distance: 69.6
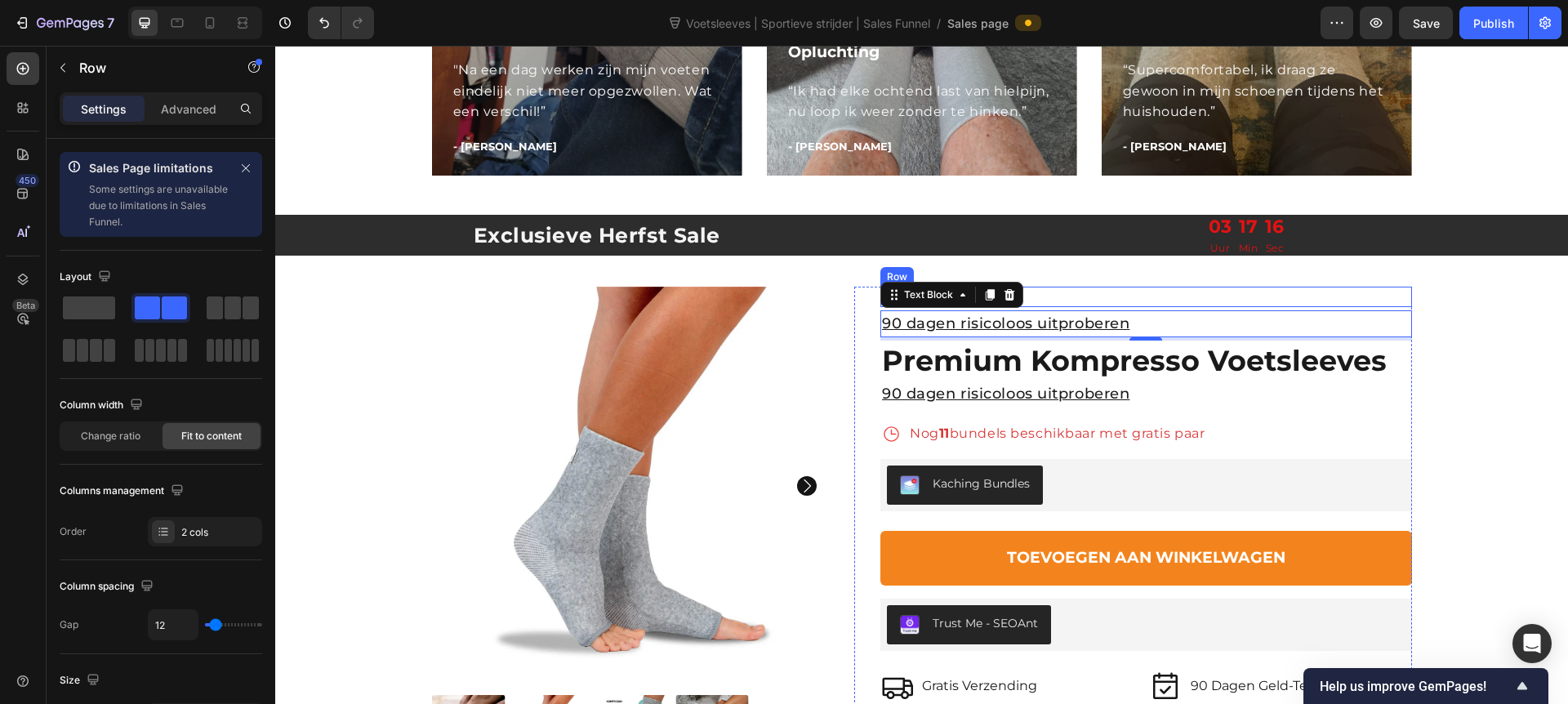
click at [1218, 287] on div "Icon Icon Icon Icon Icon Icon List (1396) Text Block Row" at bounding box center [1146, 296] width 532 height 21
click at [1052, 330] on p "90 dagen risicoloos uitproberen" at bounding box center [1146, 324] width 528 height 24
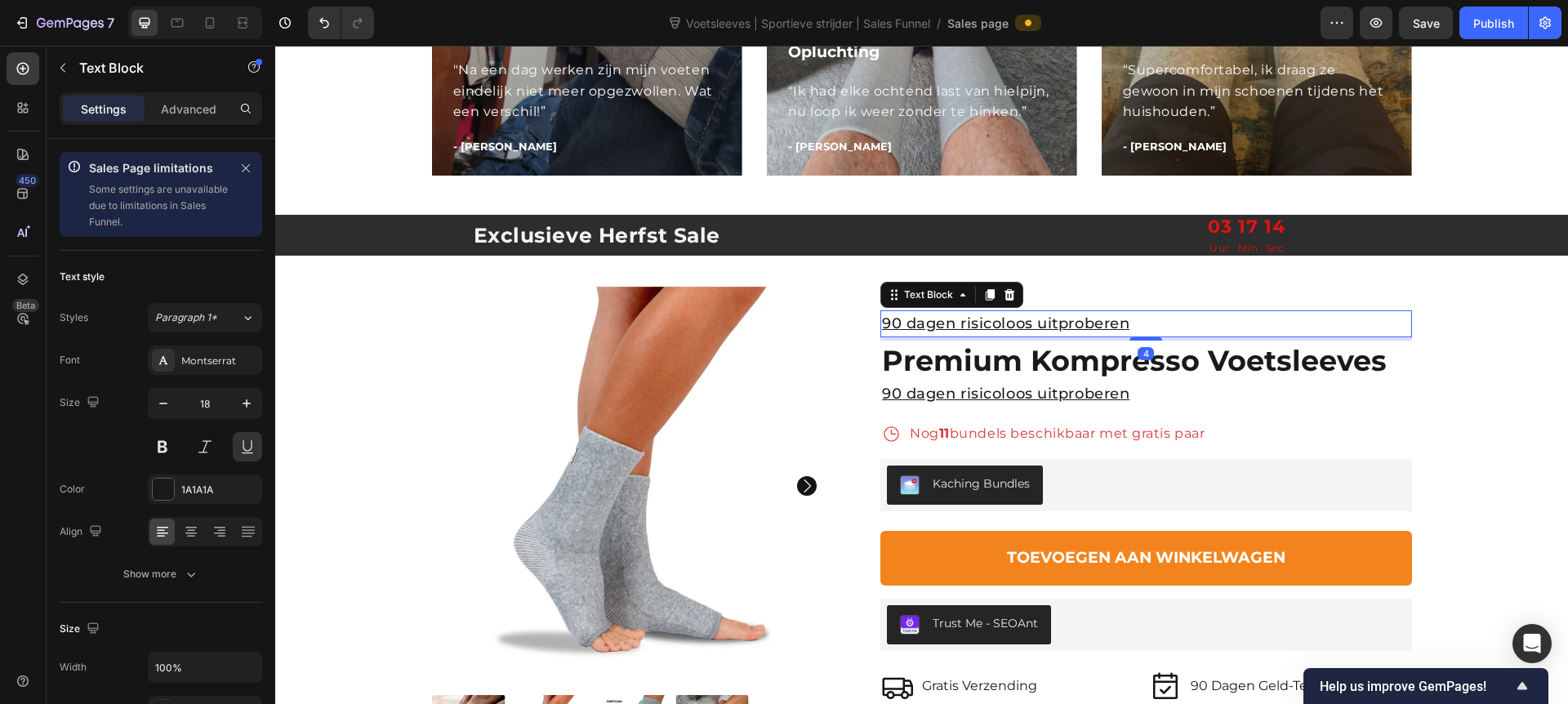
click at [1052, 330] on p "90 dagen risicoloos uitproberen" at bounding box center [1146, 324] width 528 height 24
click at [1211, 327] on p "Best Beoordeeld voor Neuropathie Verlichting" at bounding box center [1146, 324] width 528 height 24
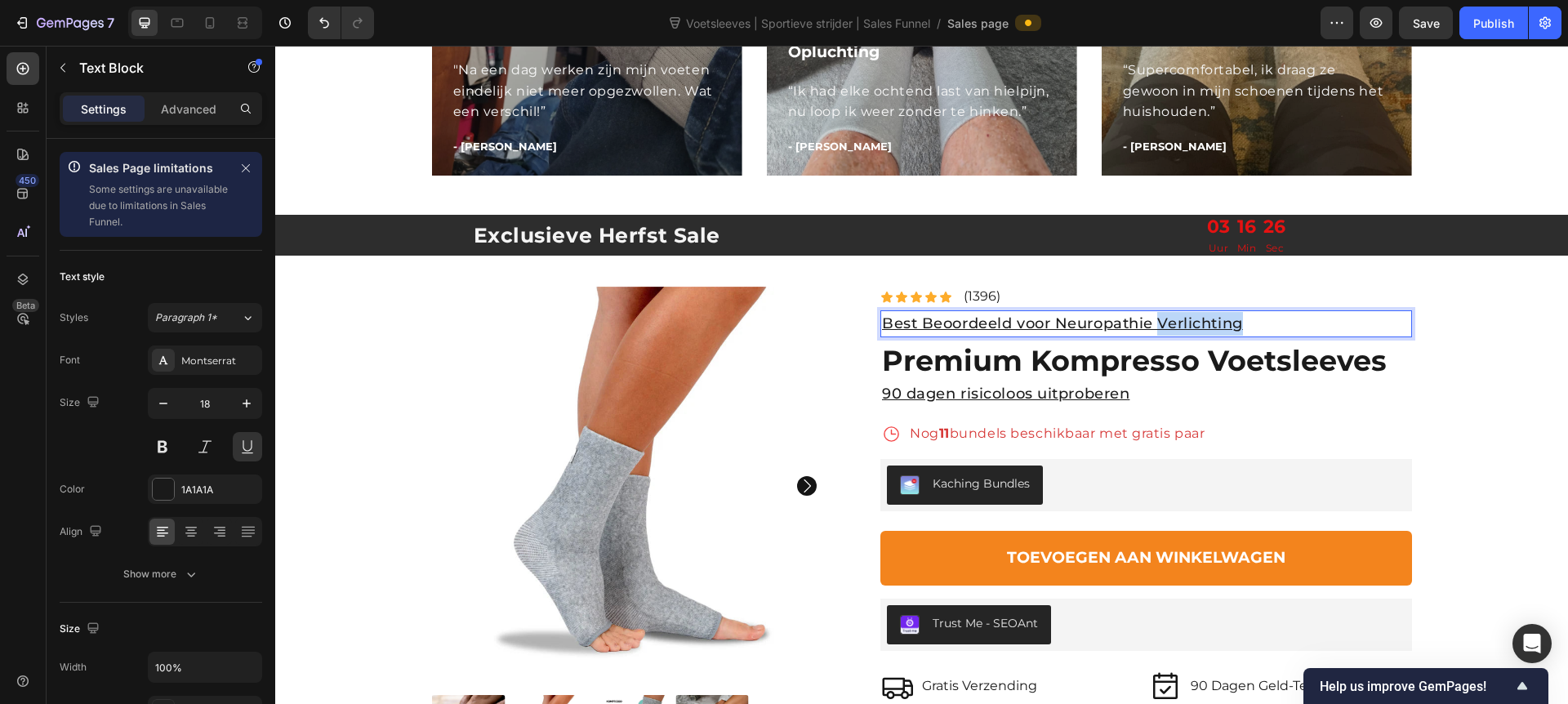
click at [1211, 327] on p "Best Beoordeeld voor Neuropathie Verlichting" at bounding box center [1146, 324] width 528 height 24
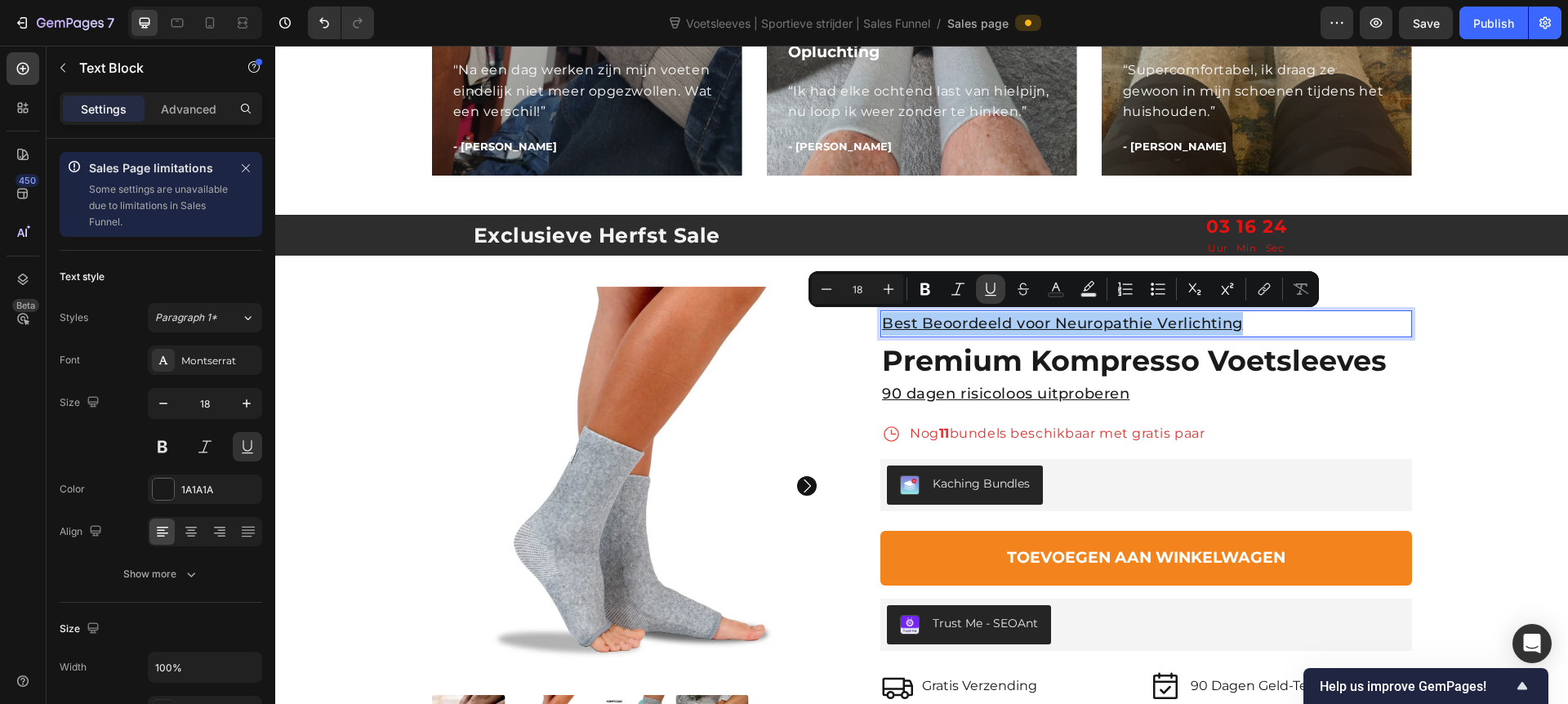
click at [988, 293] on icon "Editor contextual toolbar" at bounding box center [990, 290] width 16 height 16
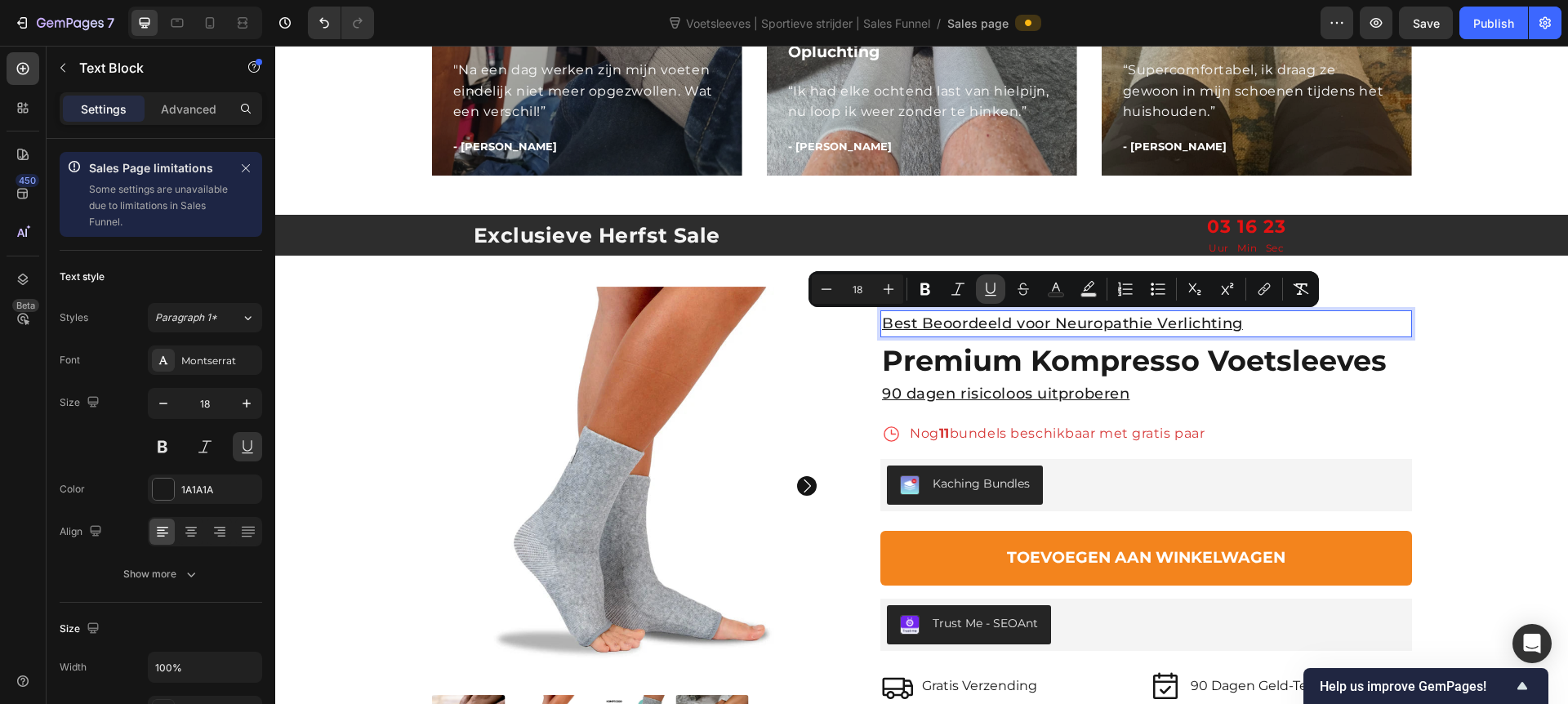
click at [988, 293] on icon "Editor contextual toolbar" at bounding box center [990, 290] width 16 height 16
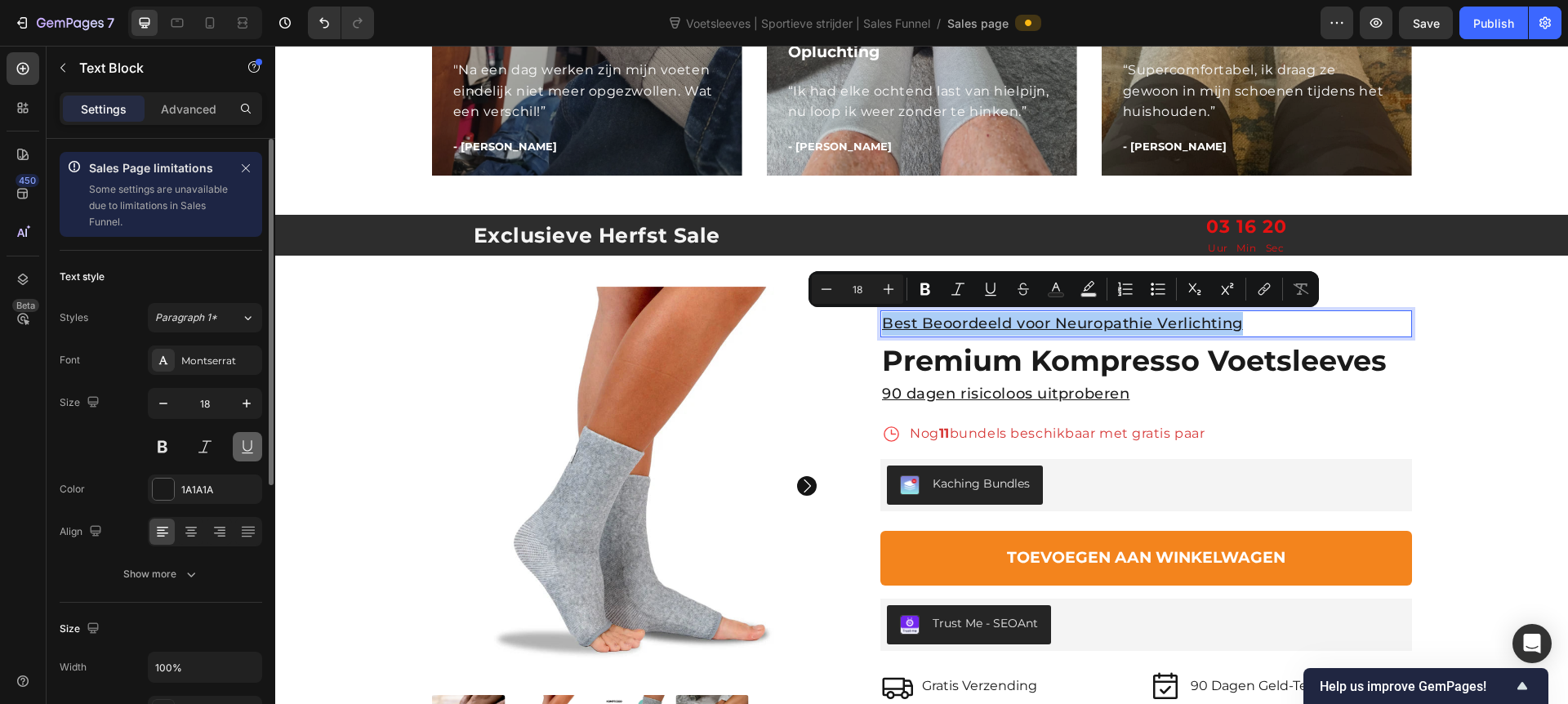
click at [253, 453] on button at bounding box center [248, 447] width 30 height 30
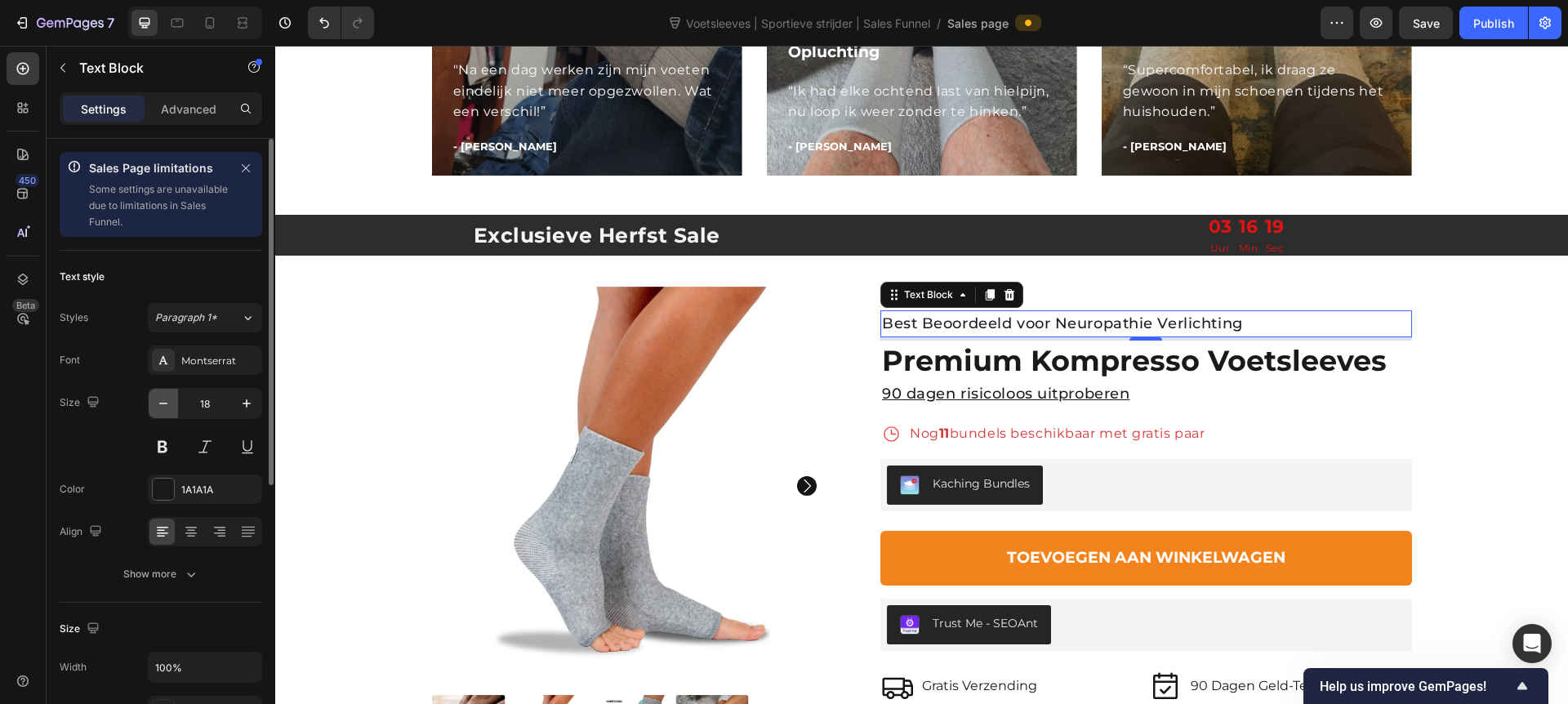
click at [170, 411] on icon "button" at bounding box center [164, 404] width 16 height 16
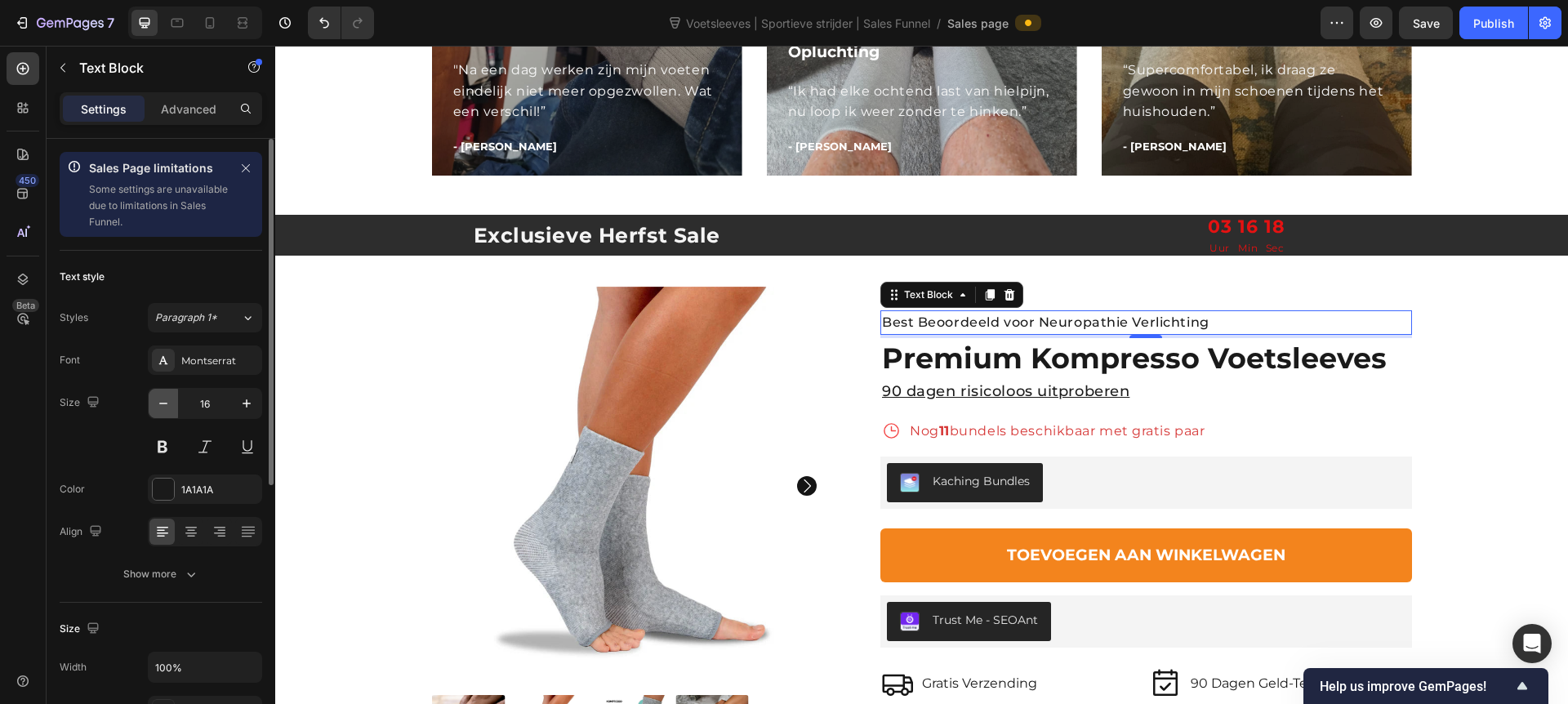
click at [170, 411] on icon "button" at bounding box center [164, 404] width 16 height 16
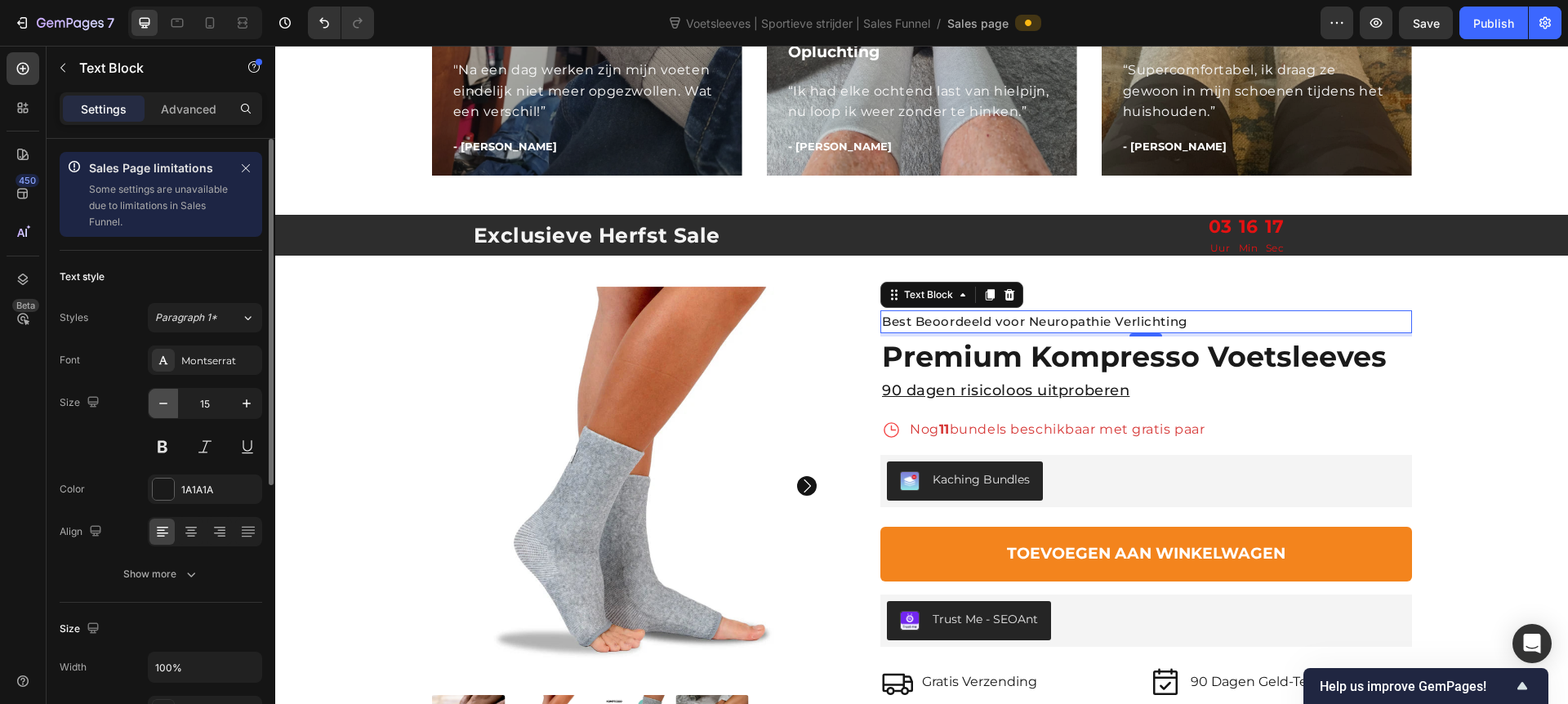
click at [170, 411] on icon "button" at bounding box center [164, 404] width 16 height 16
type input "14"
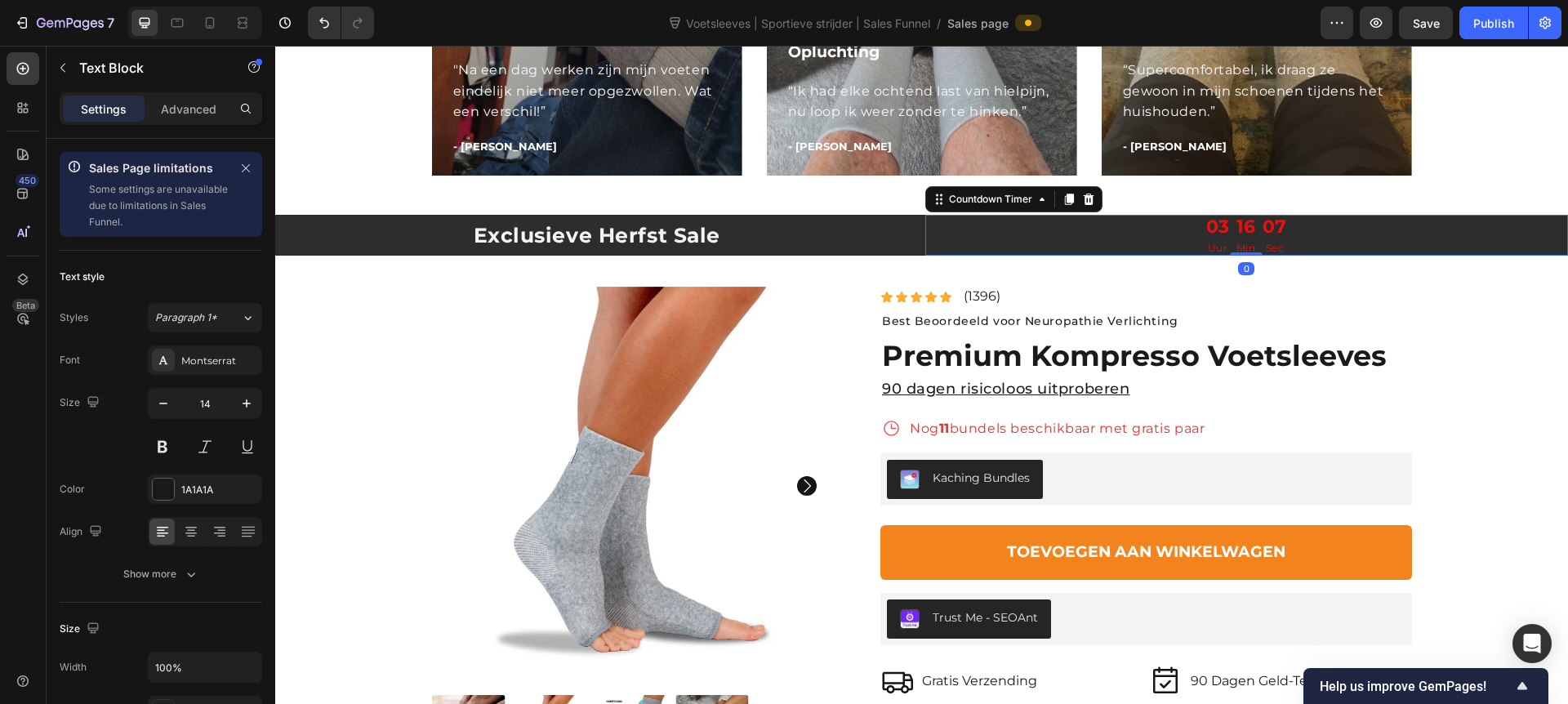
click at [1043, 235] on div "03 Uur 16 Min 07 Sec" at bounding box center [1247, 235] width 643 height 41
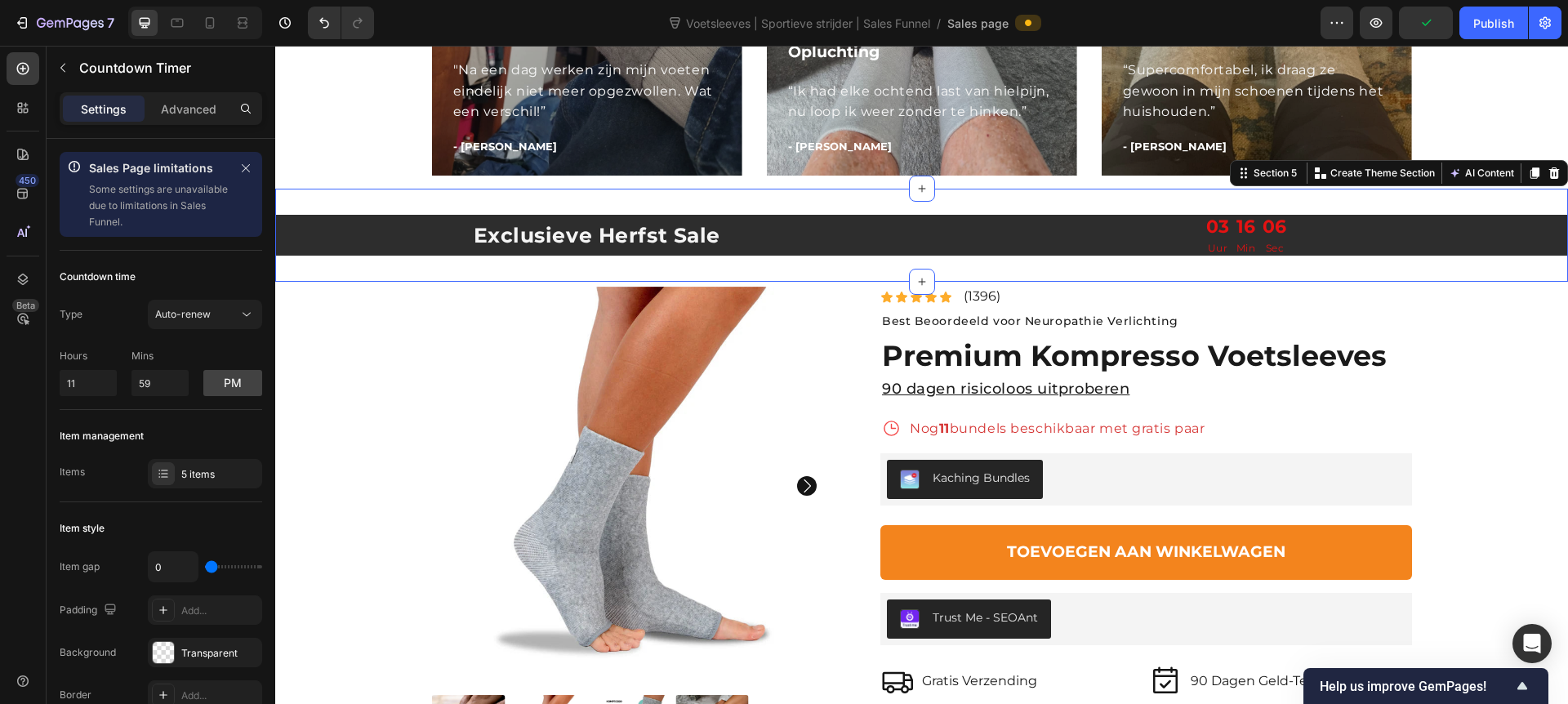
click at [764, 203] on div "Exclusieve Herfst Sale Heading 03 Uur 16 Min 06 Sec Countdown Timer Row Section…" at bounding box center [922, 235] width 1293 height 93
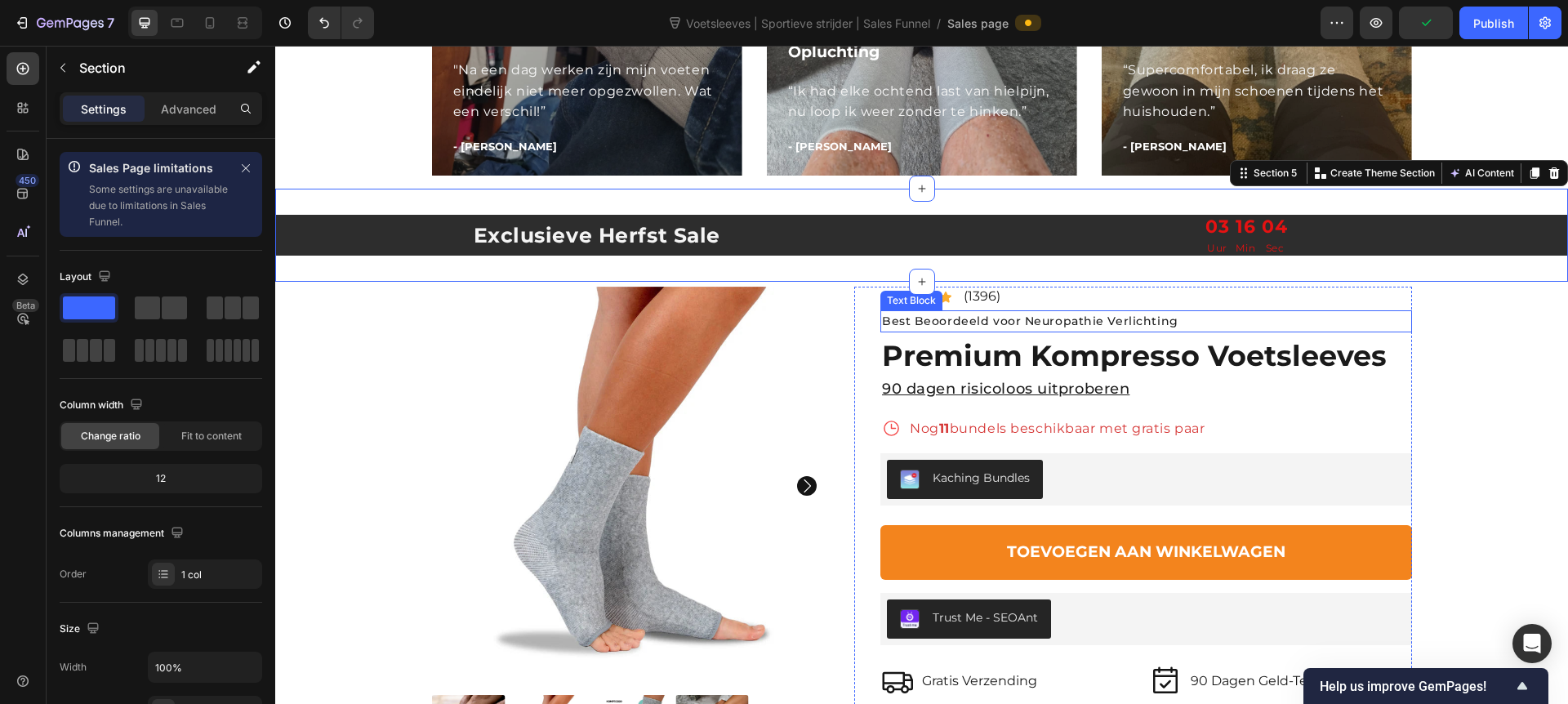
click at [1098, 315] on p "Best Beoordeeld voor Neuropathie Verlichting" at bounding box center [1146, 321] width 528 height 18
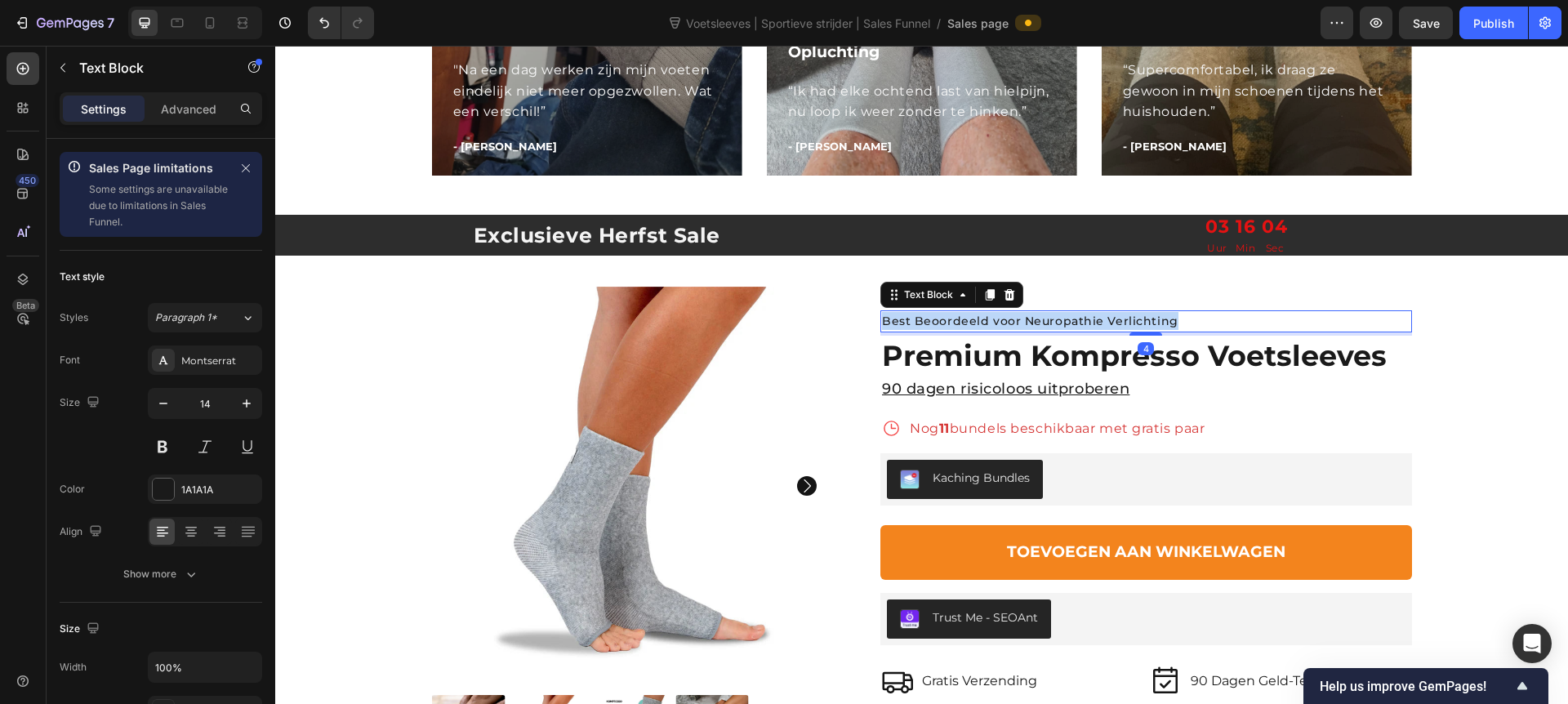
click at [1098, 315] on p "Best Beoordeeld voor Neuropathie Verlichting" at bounding box center [1146, 321] width 528 height 18
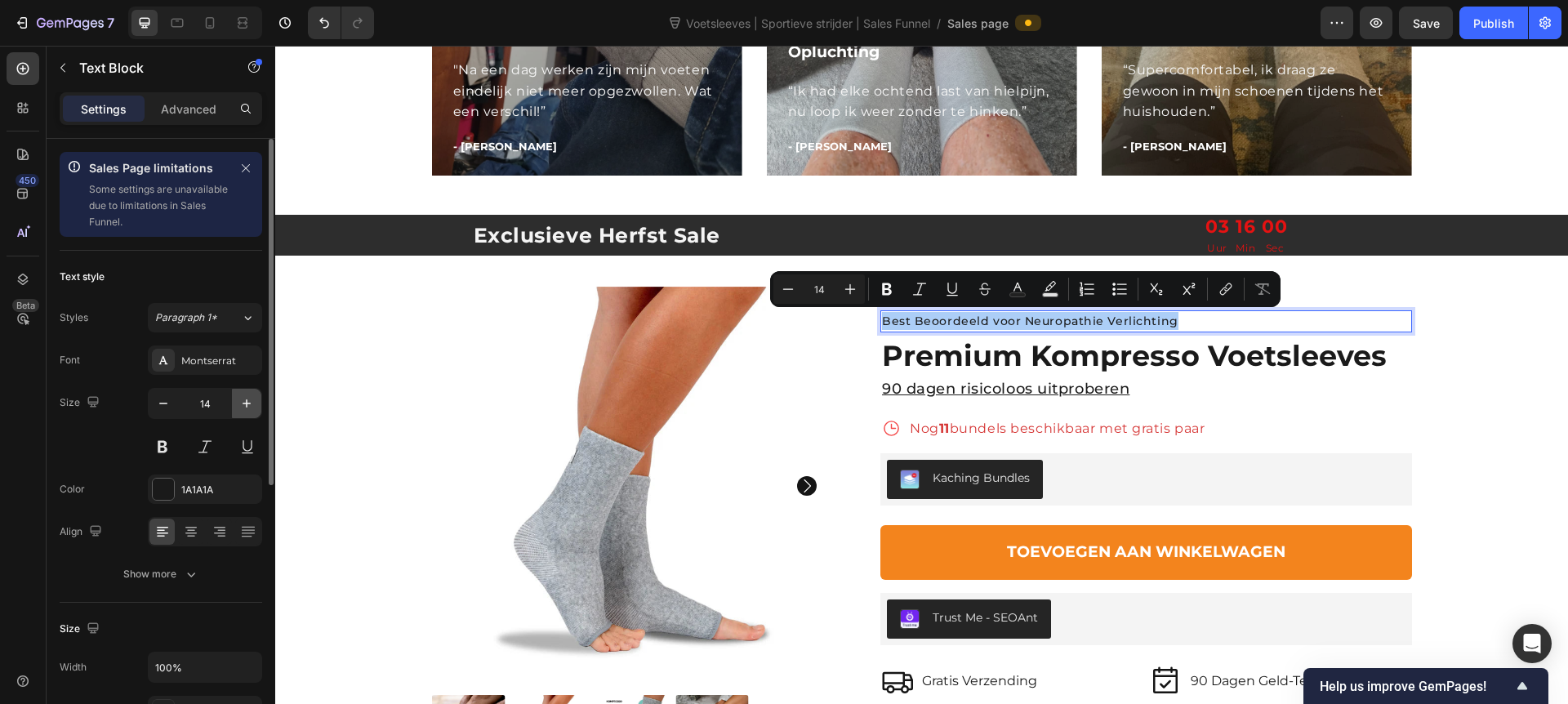
click at [250, 411] on icon "button" at bounding box center [247, 404] width 16 height 16
type input "15"
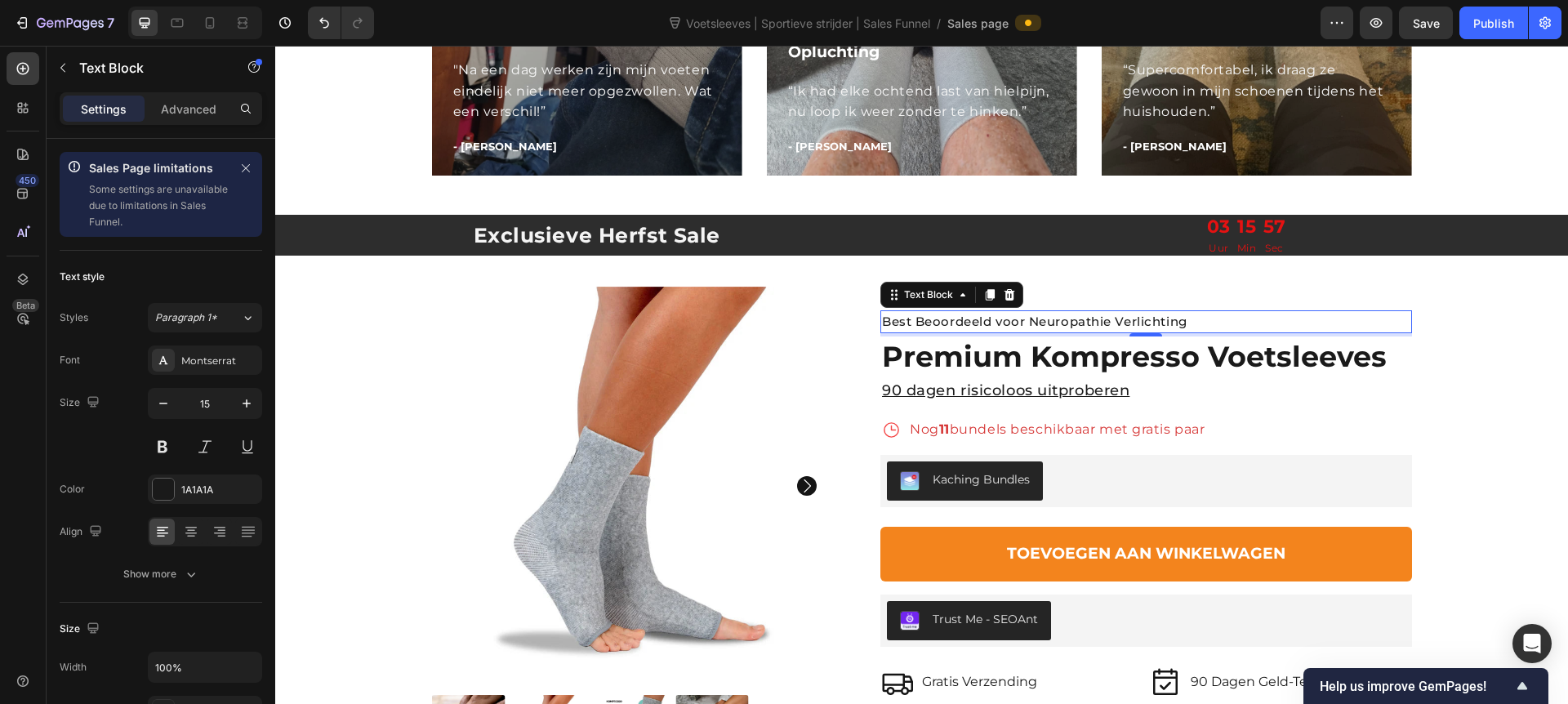
click at [927, 320] on p "Best Beoordeeld voor Neuropathie Verlichting" at bounding box center [1146, 322] width 528 height 20
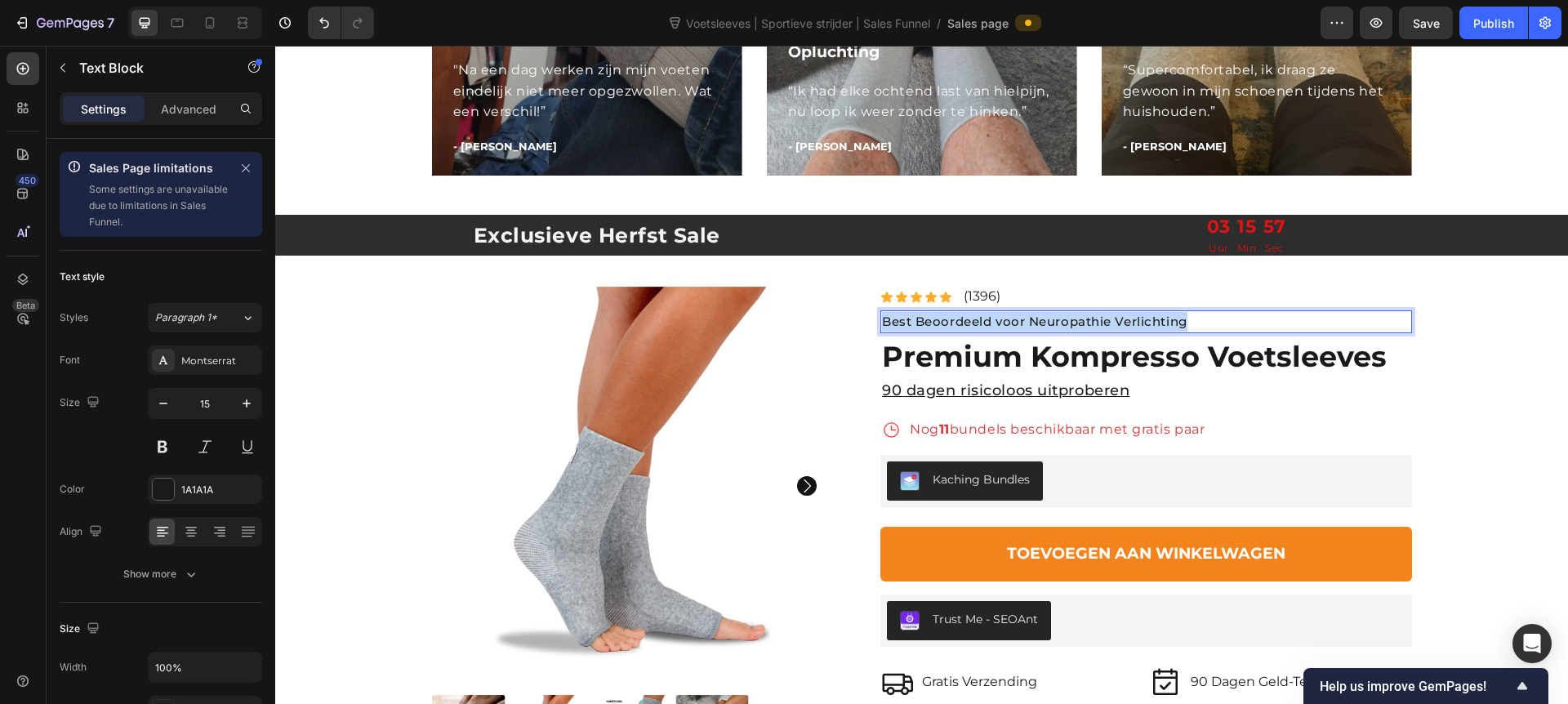
click at [927, 320] on p "Best Beoordeeld voor Neuropathie Verlichting" at bounding box center [1146, 322] width 528 height 20
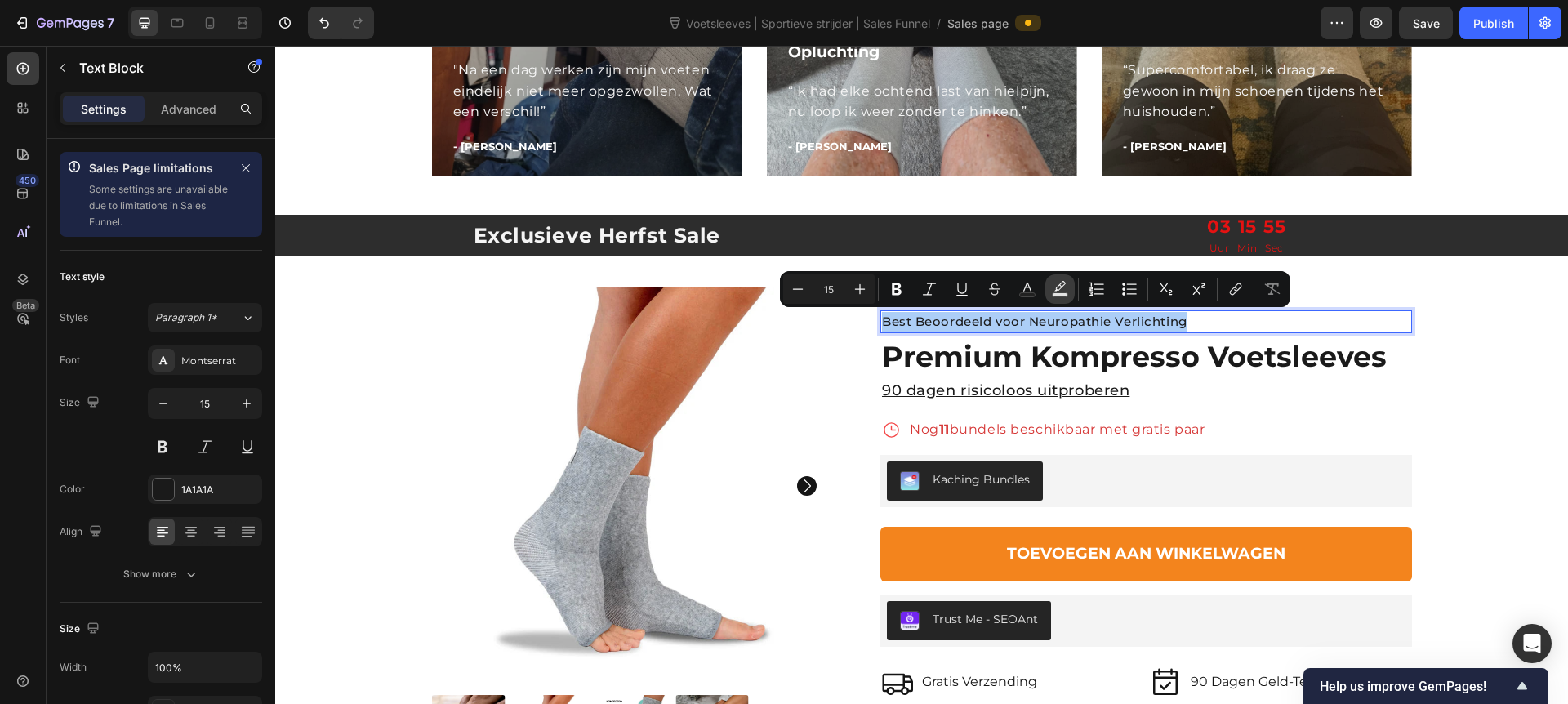
click at [1055, 291] on icon "Editor contextual toolbar" at bounding box center [1061, 290] width 16 height 16
type input "000000"
type input "77"
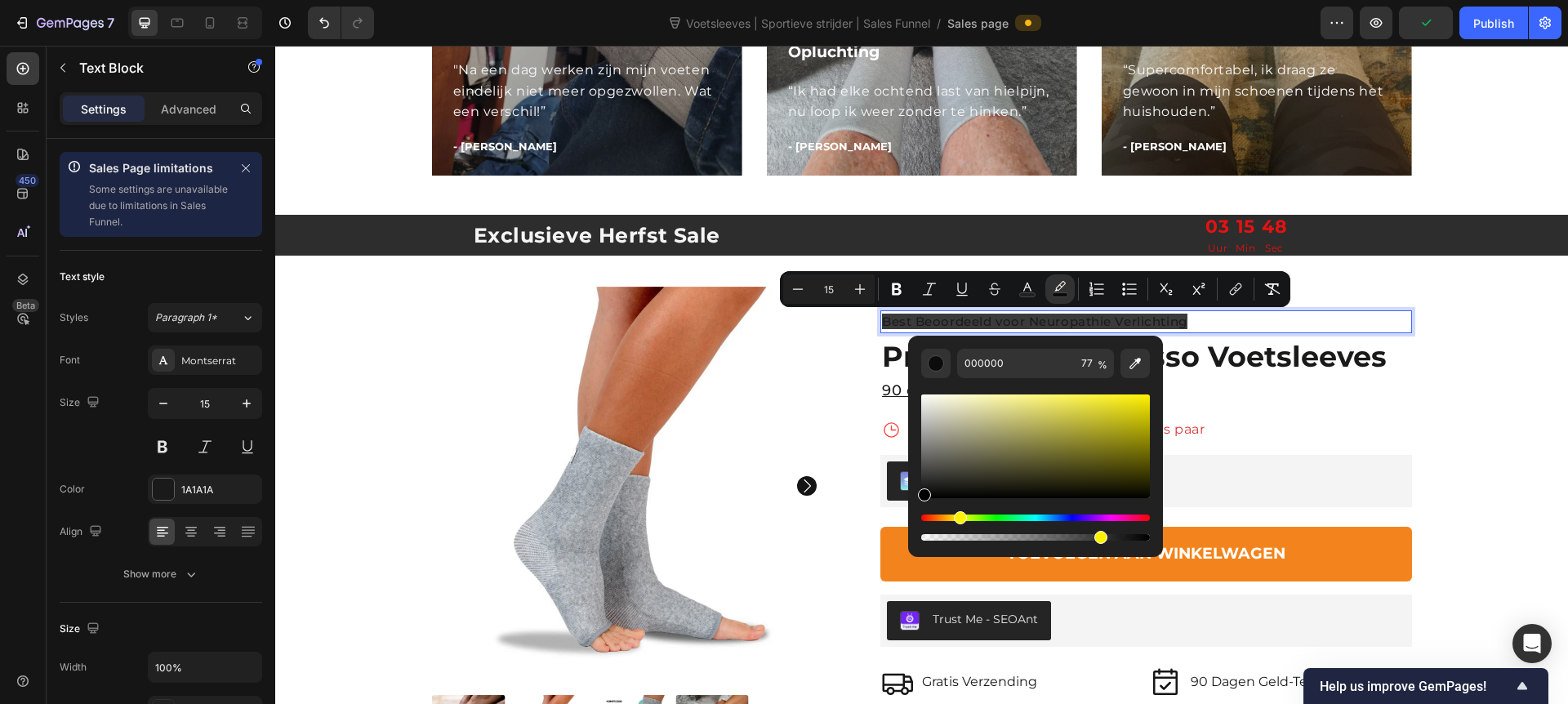
click at [957, 517] on div "Hue" at bounding box center [1036, 518] width 229 height 7
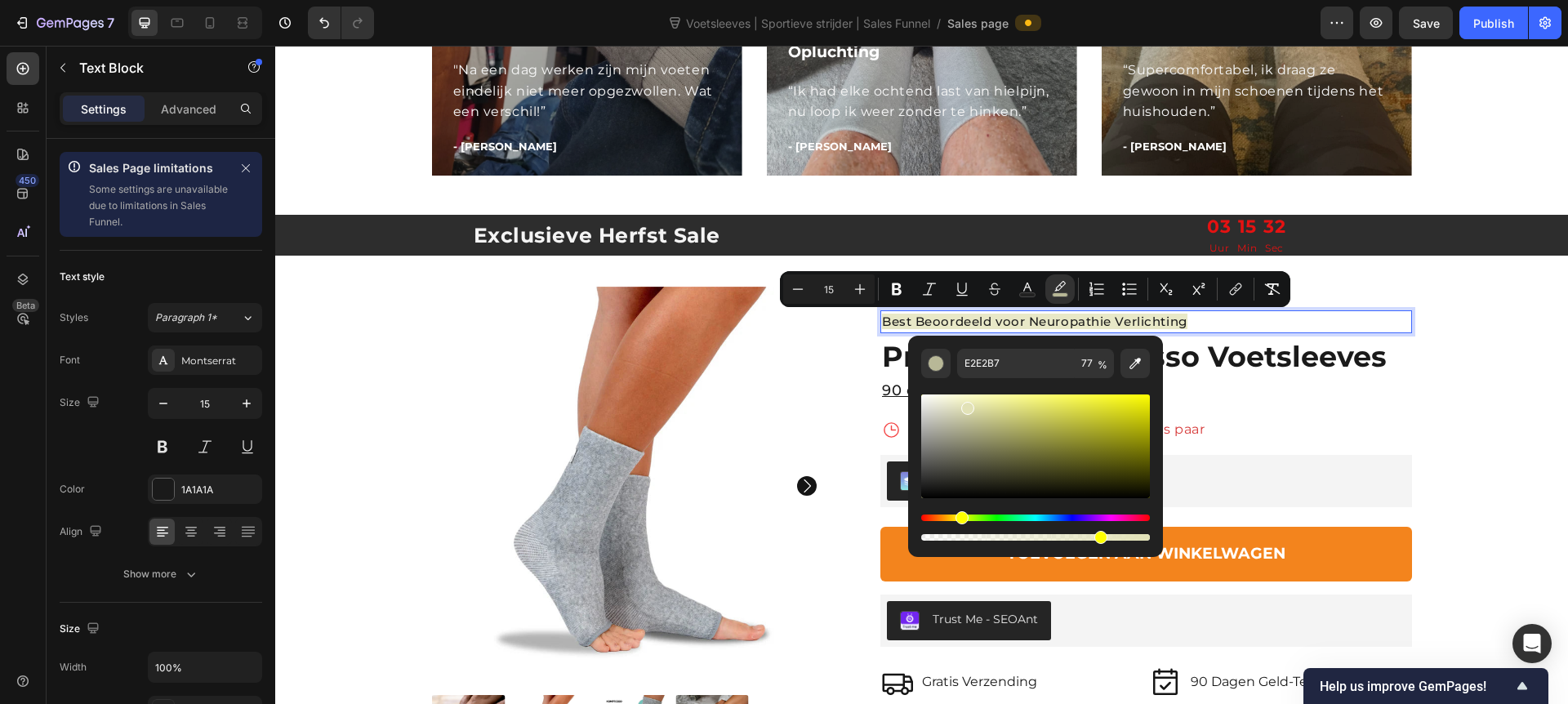
drag, startPoint x: 993, startPoint y: 396, endPoint x: 965, endPoint y: 406, distance: 29.7
click at [965, 406] on div "Editor contextual toolbar" at bounding box center [1036, 446] width 229 height 104
click at [962, 518] on div "Hue" at bounding box center [964, 518] width 13 height 13
type input "DCDFB6"
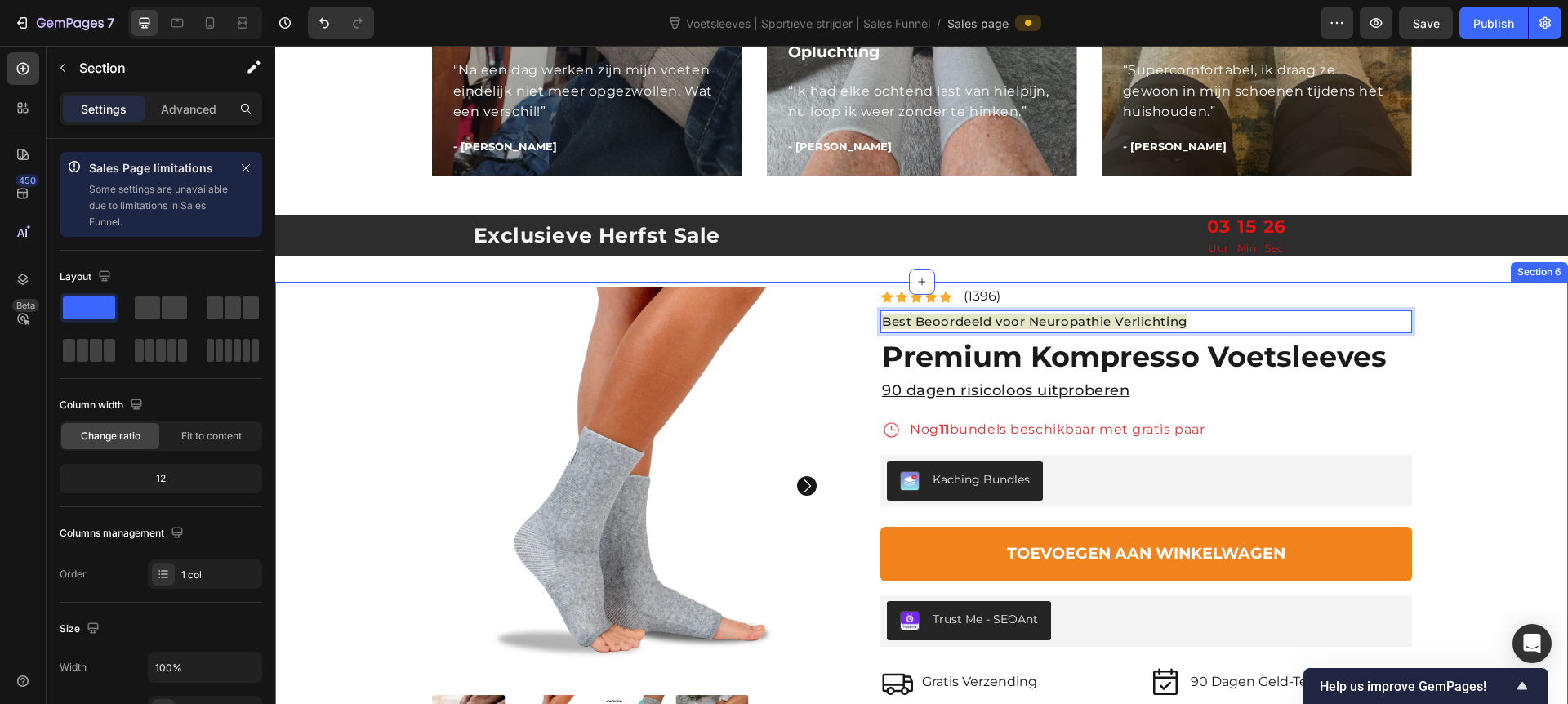
click at [1234, 360] on div "Gratis Verzending Item List 90 Dagen Garantie Item List Row Product Images Icon…" at bounding box center [922, 546] width 1269 height 521
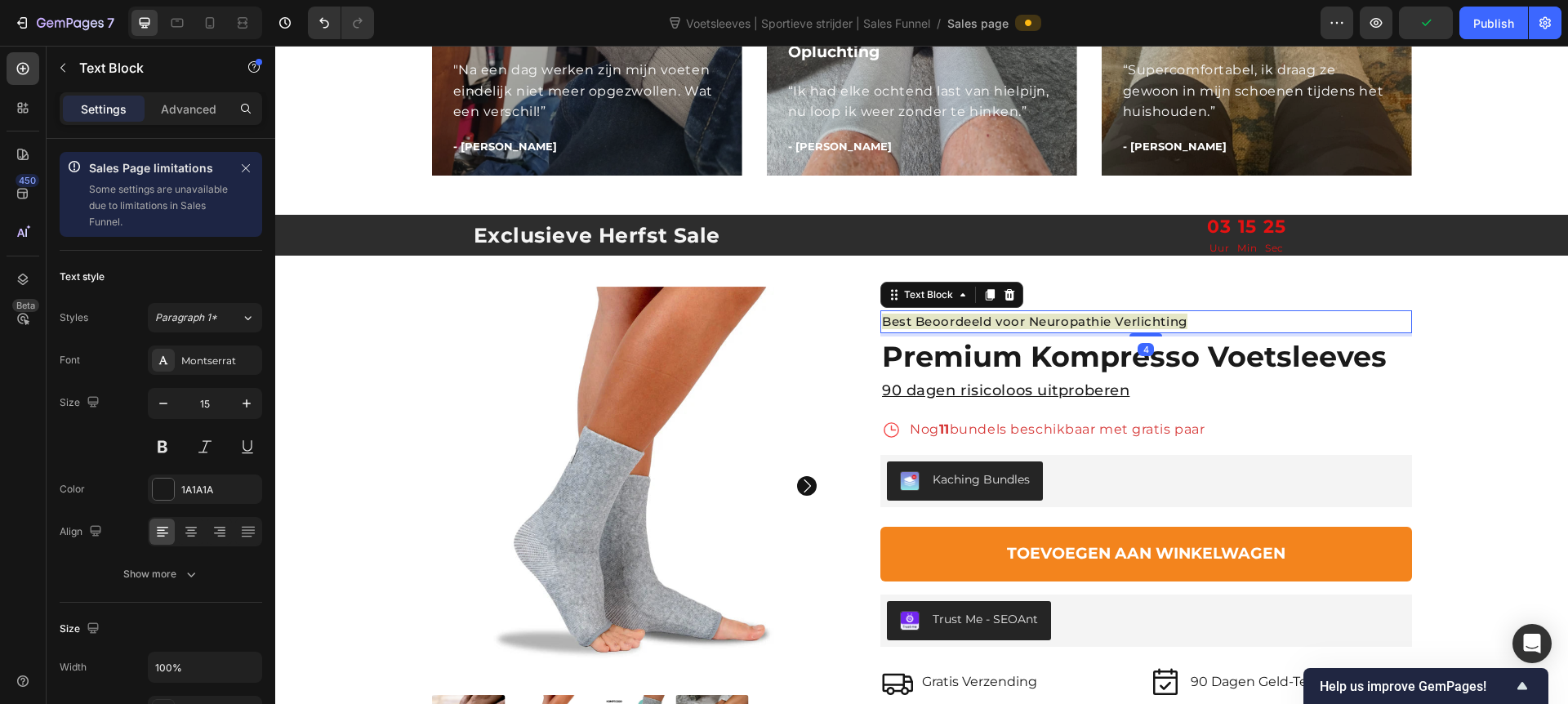
click at [1084, 324] on span "Best Beoordeeld voor Neuropathie Verlichting" at bounding box center [1035, 321] width 305 height 16
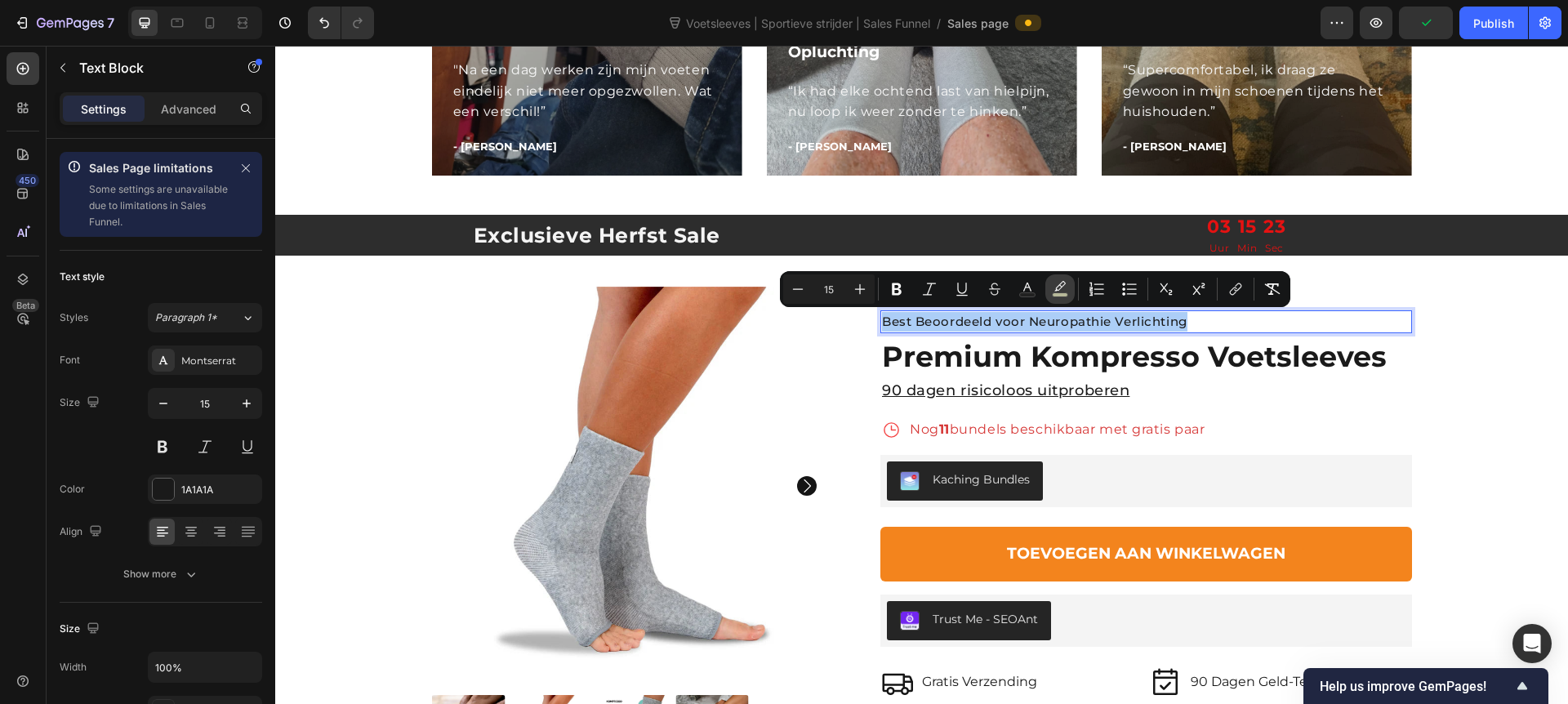
click at [1053, 283] on icon "Editor contextual toolbar" at bounding box center [1061, 290] width 16 height 16
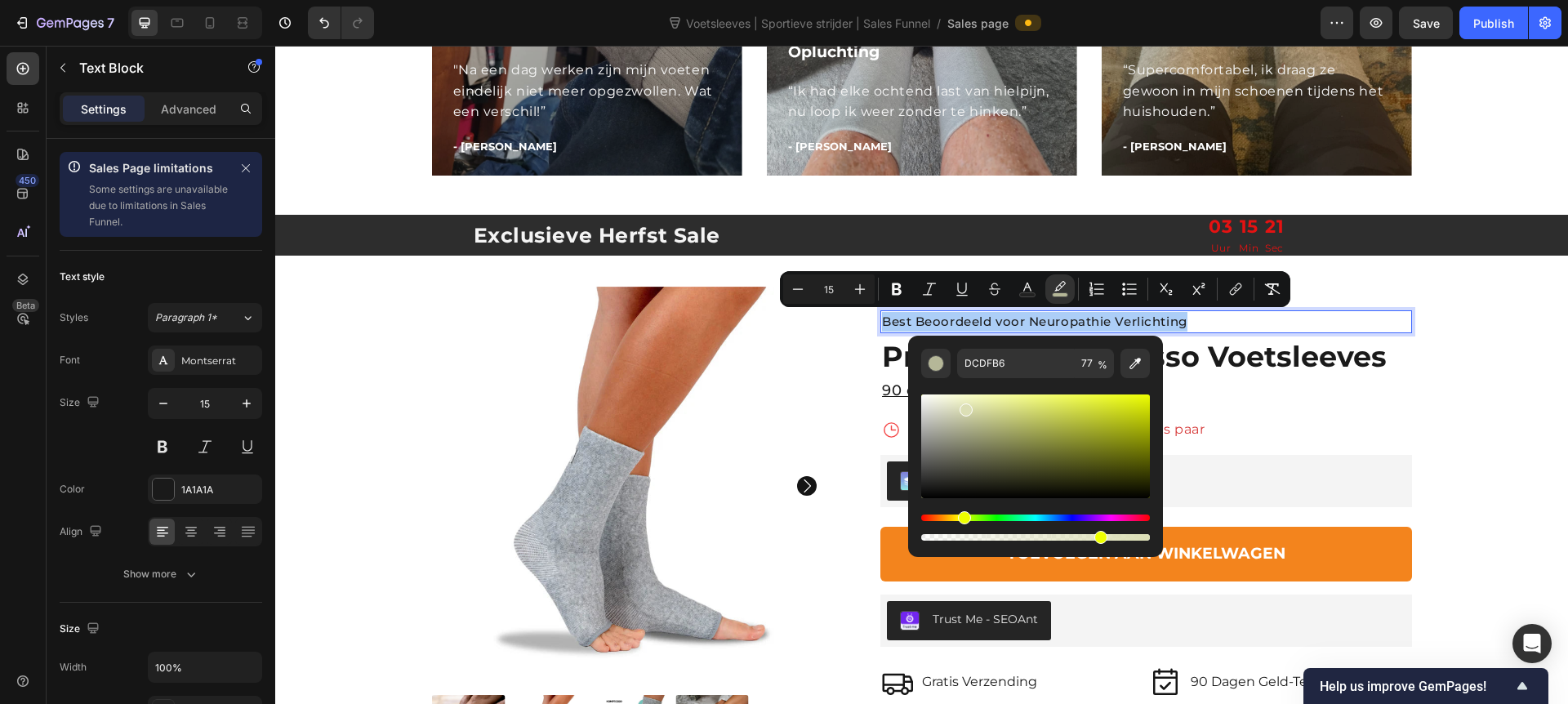
click at [960, 404] on div "Editor contextual toolbar" at bounding box center [1036, 446] width 229 height 104
click at [959, 402] on div "Editor contextual toolbar" at bounding box center [962, 408] width 13 height 13
click at [952, 401] on div "Editor contextual toolbar" at bounding box center [1036, 446] width 229 height 104
click at [956, 406] on div "Editor contextual toolbar" at bounding box center [953, 404] width 13 height 13
type input "E0E2C0"
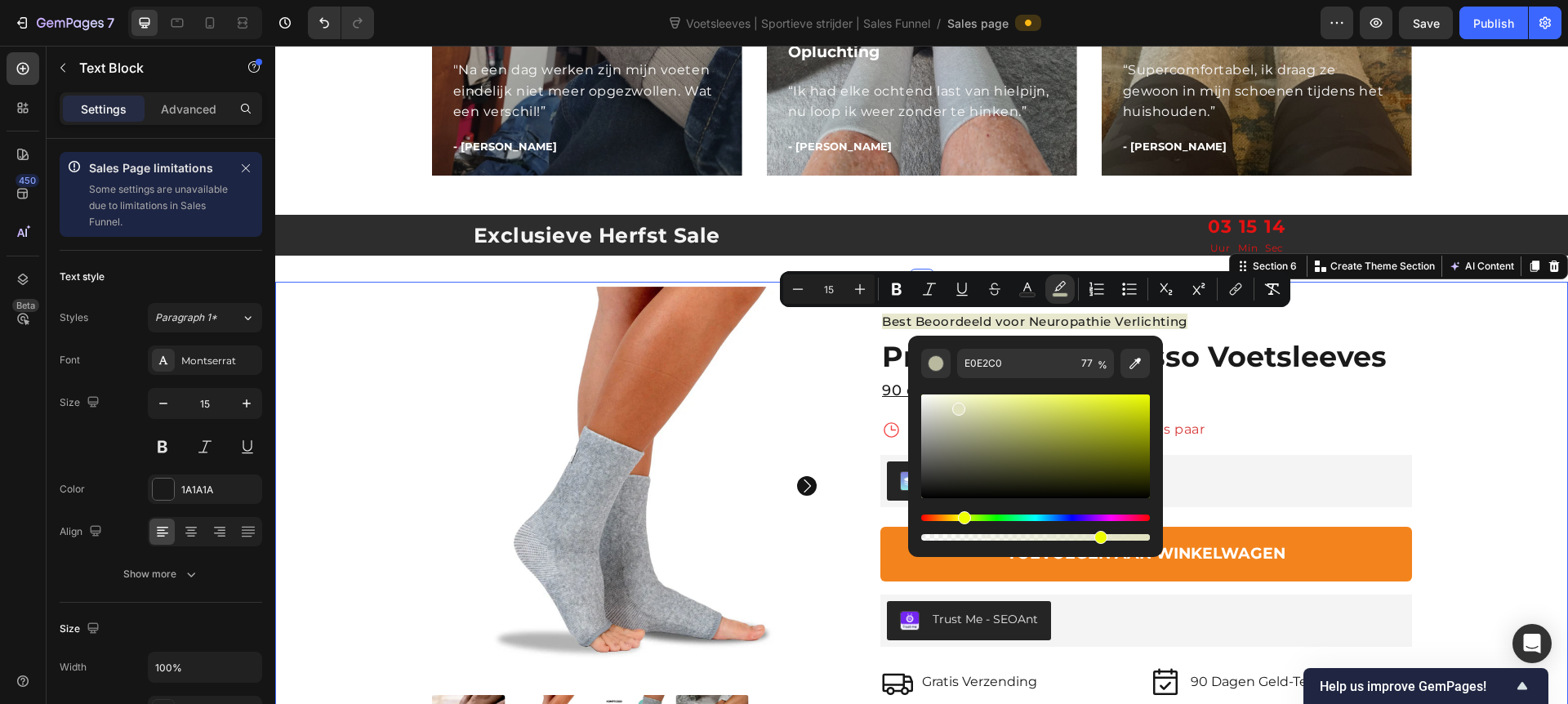
click at [1234, 411] on div "Gratis Verzending Item List 90 Dagen Garantie Item List Row Product Images Icon…" at bounding box center [922, 546] width 1269 height 521
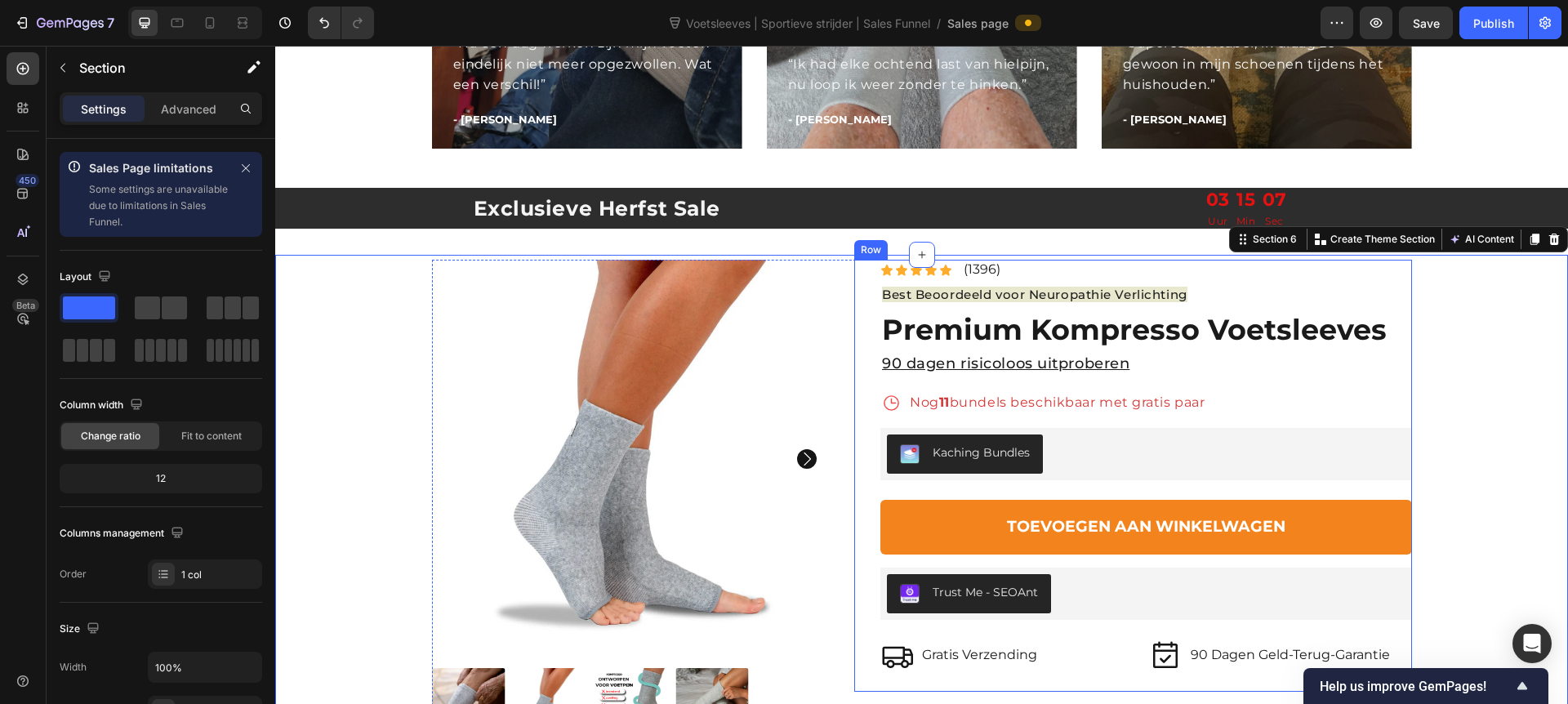
scroll to position [3569, 0]
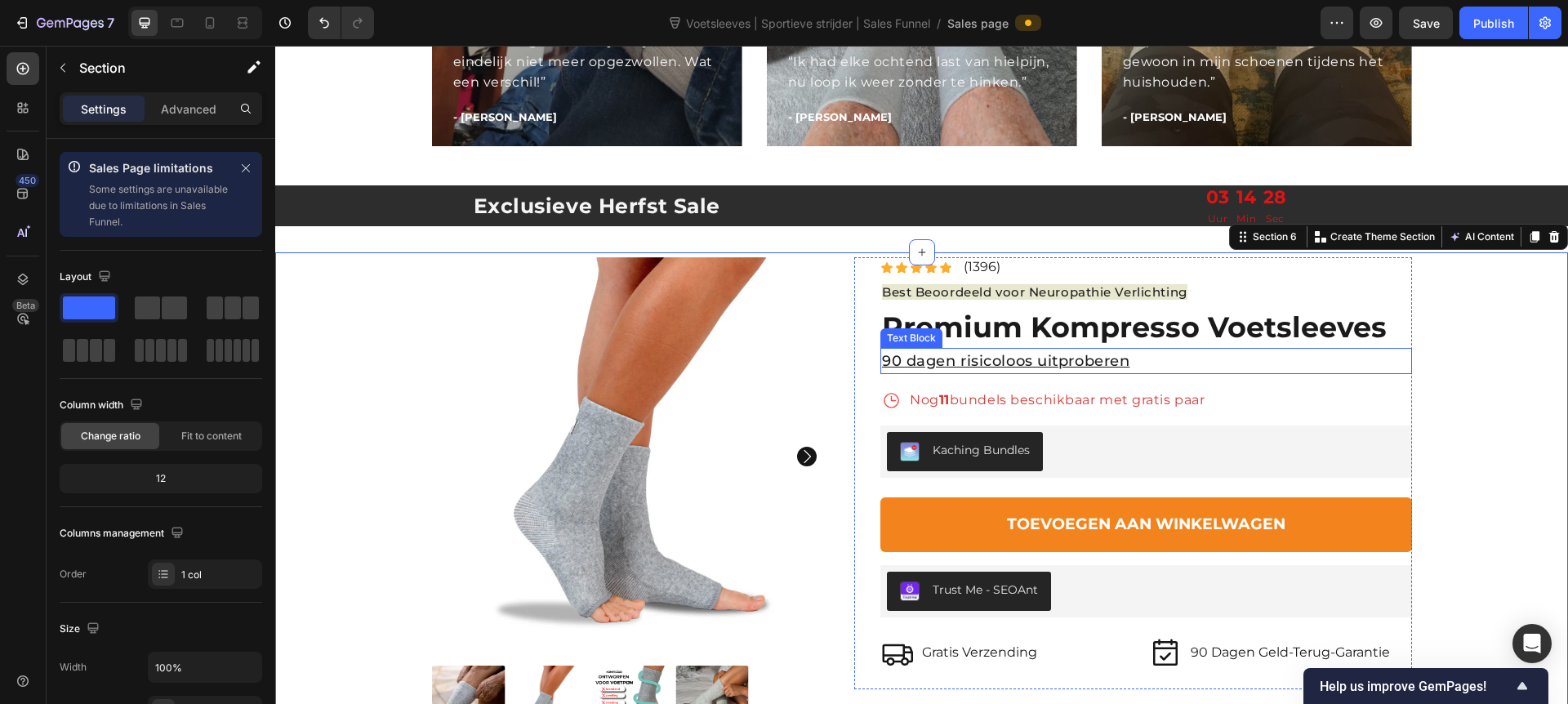
click at [1031, 361] on p "90 dagen risicoloos uitproberen" at bounding box center [1146, 362] width 528 height 24
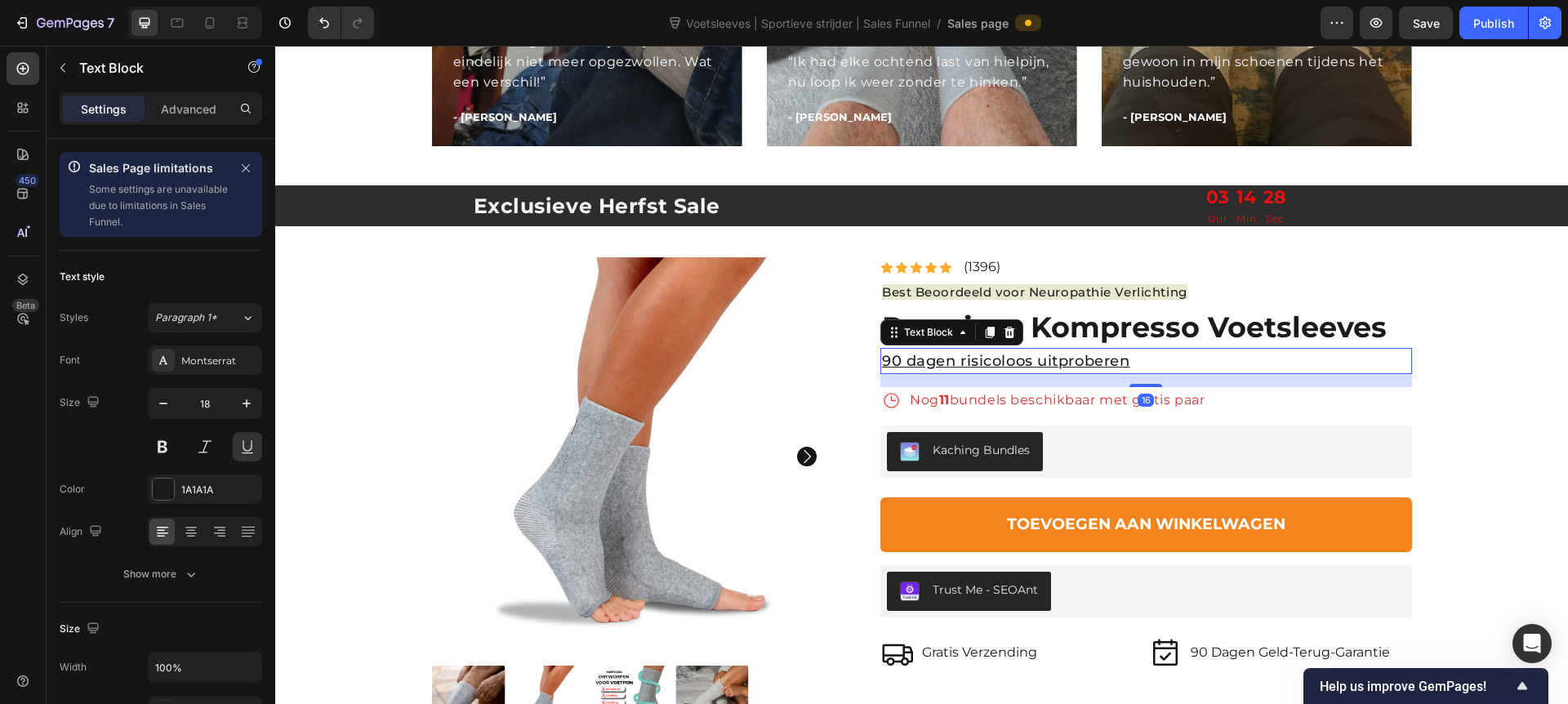
click at [1031, 361] on p "90 dagen risicoloos uitproberen" at bounding box center [1146, 362] width 528 height 24
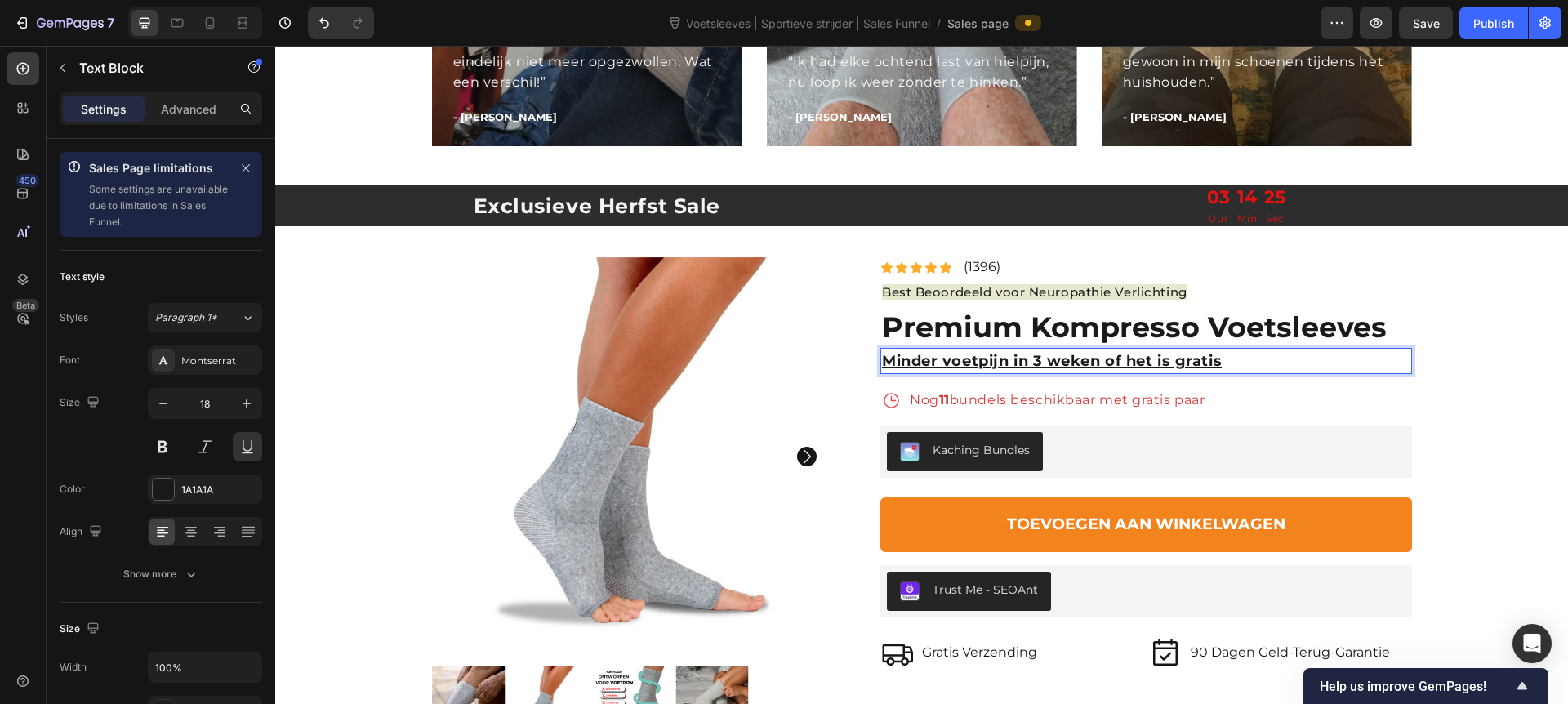
click at [1098, 353] on strong "Minder voetpijn in 3 weken of het is gratis" at bounding box center [1052, 361] width 340 height 18
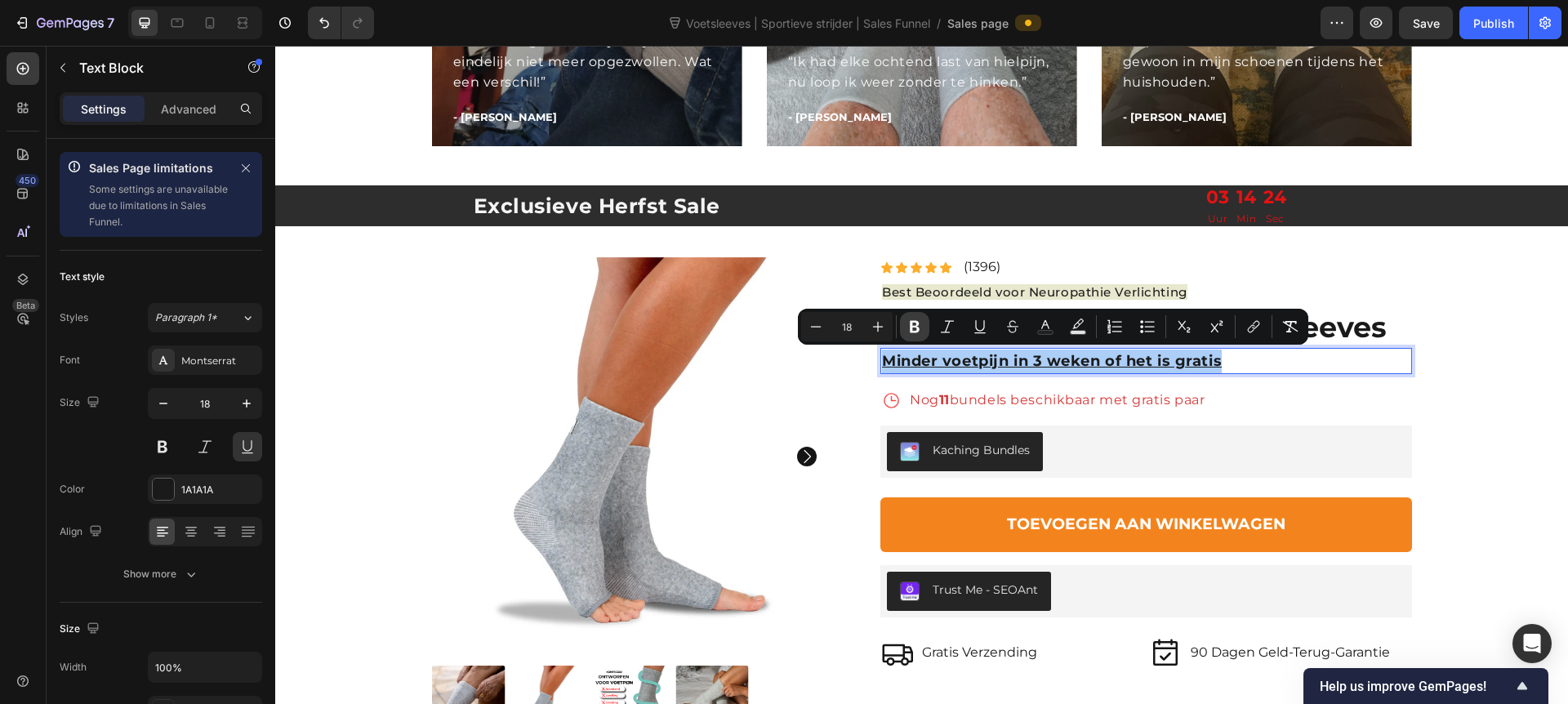
click at [913, 334] on icon "Editor contextual toolbar" at bounding box center [915, 326] width 16 height 16
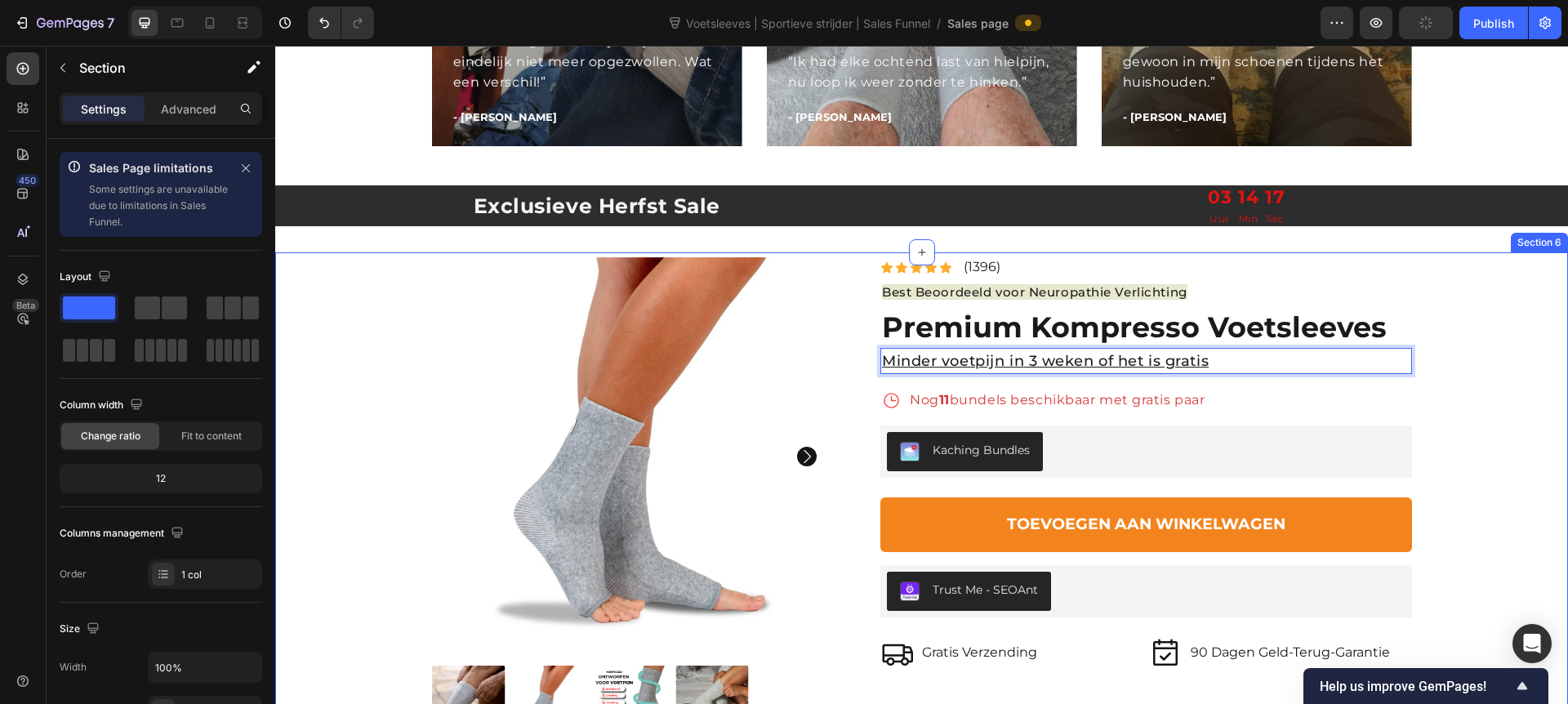
click at [1234, 419] on div "Gratis Verzending Item List 90 Dagen Garantie Item List Row Product Images Icon…" at bounding box center [922, 518] width 1269 height 521
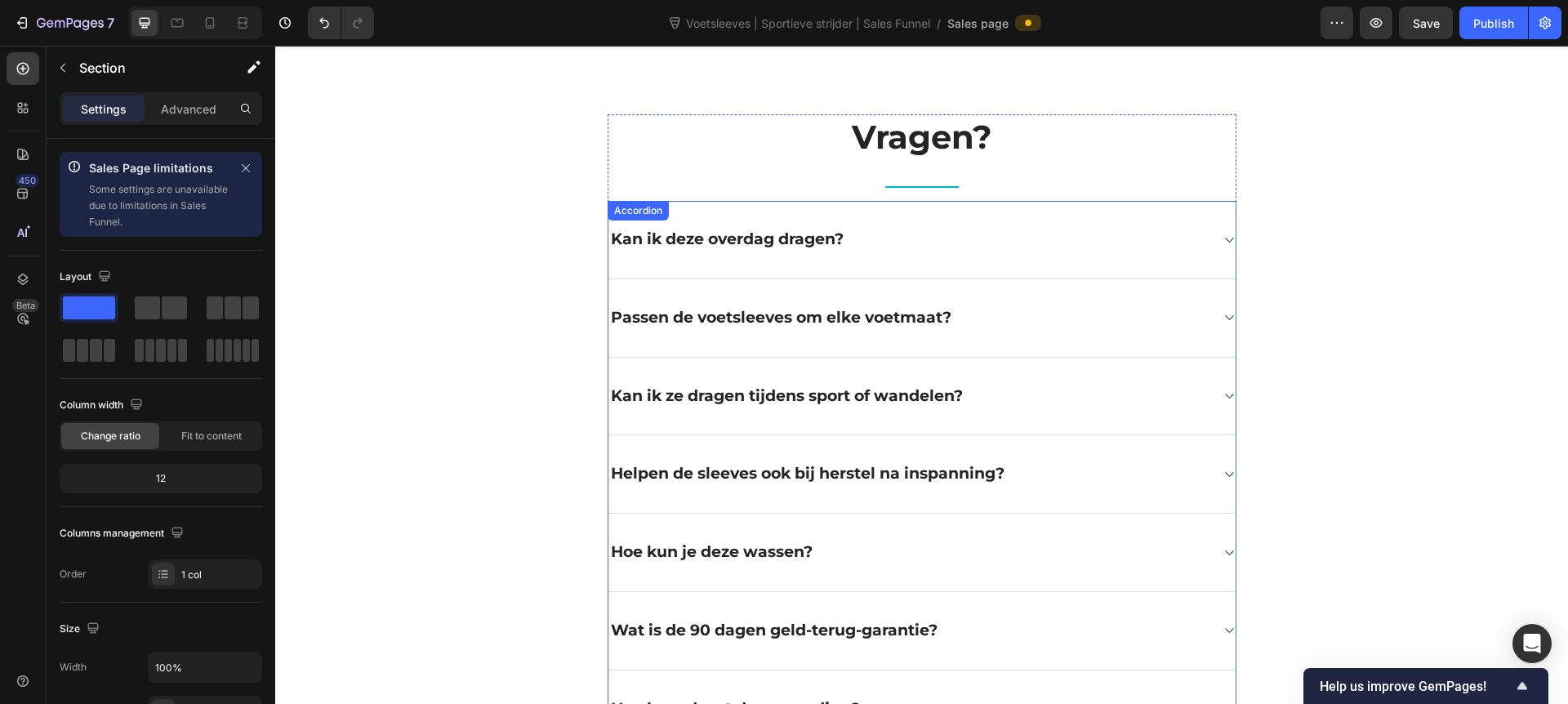
scroll to position [4381, 0]
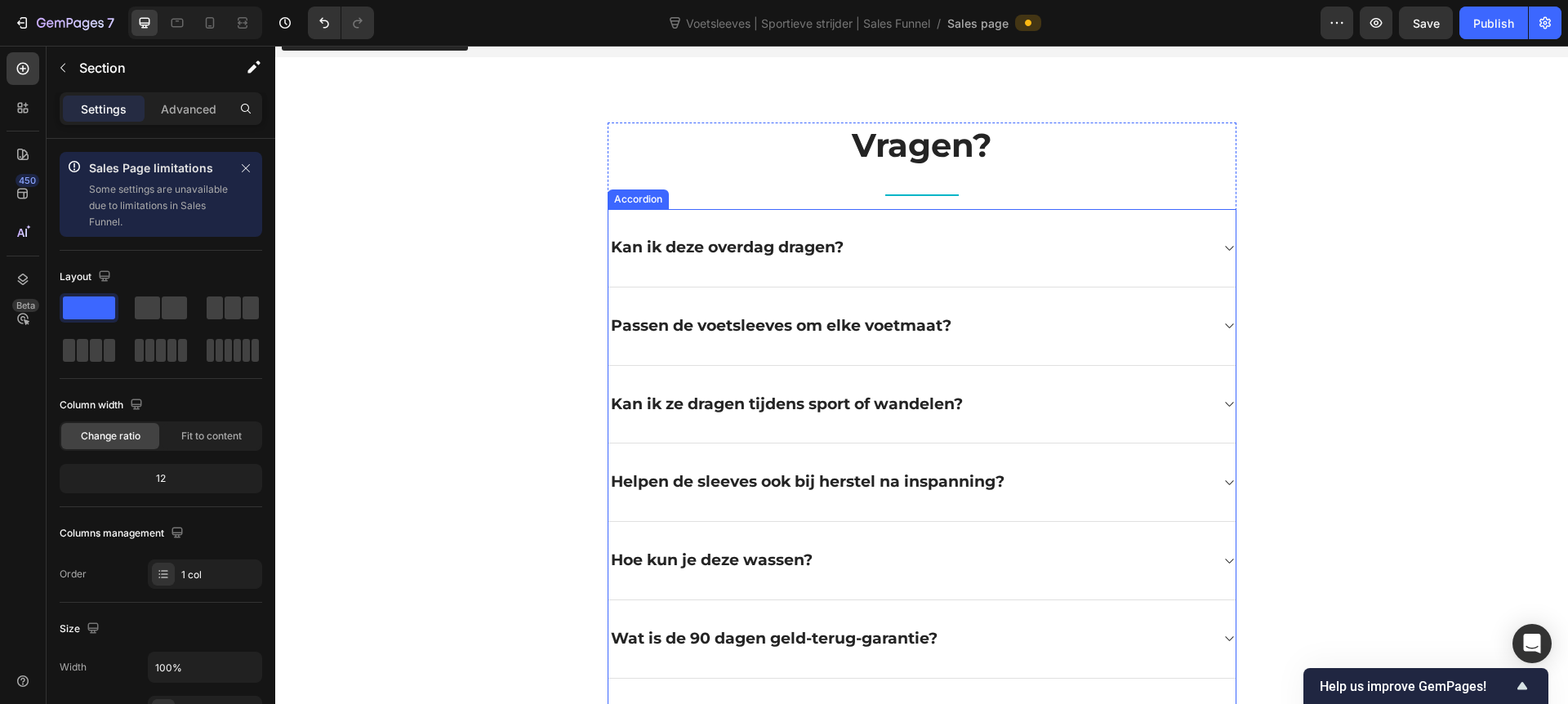
click at [1056, 476] on div "Helpen de sleeves ook bij herstel na inspanning?" at bounding box center [909, 483] width 602 height 26
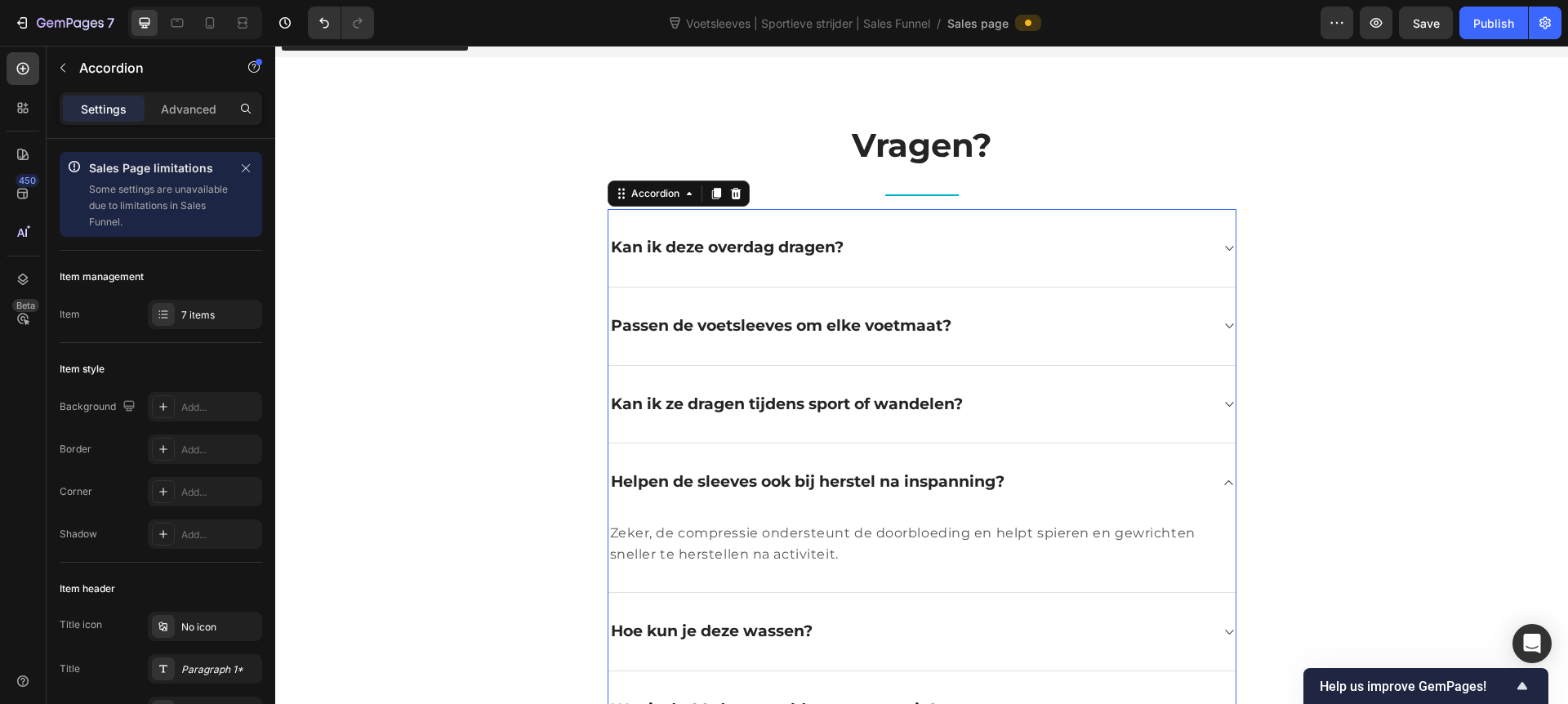
click at [1056, 476] on div "Helpen de sleeves ook bij herstel na inspanning?" at bounding box center [909, 483] width 602 height 26
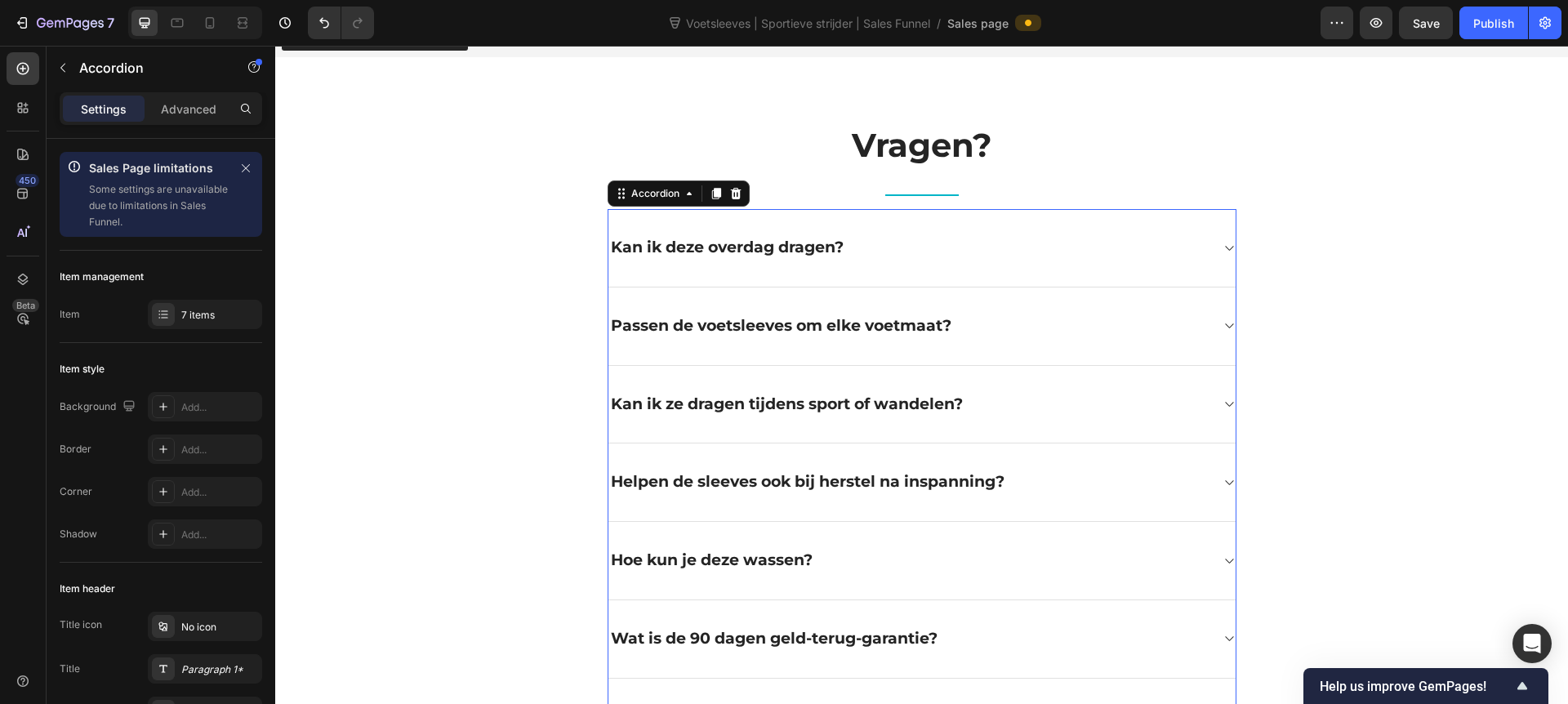
click at [1048, 417] on div "Kan ik ze dragen tijdens sport of wandelen?" at bounding box center [922, 405] width 627 height 78
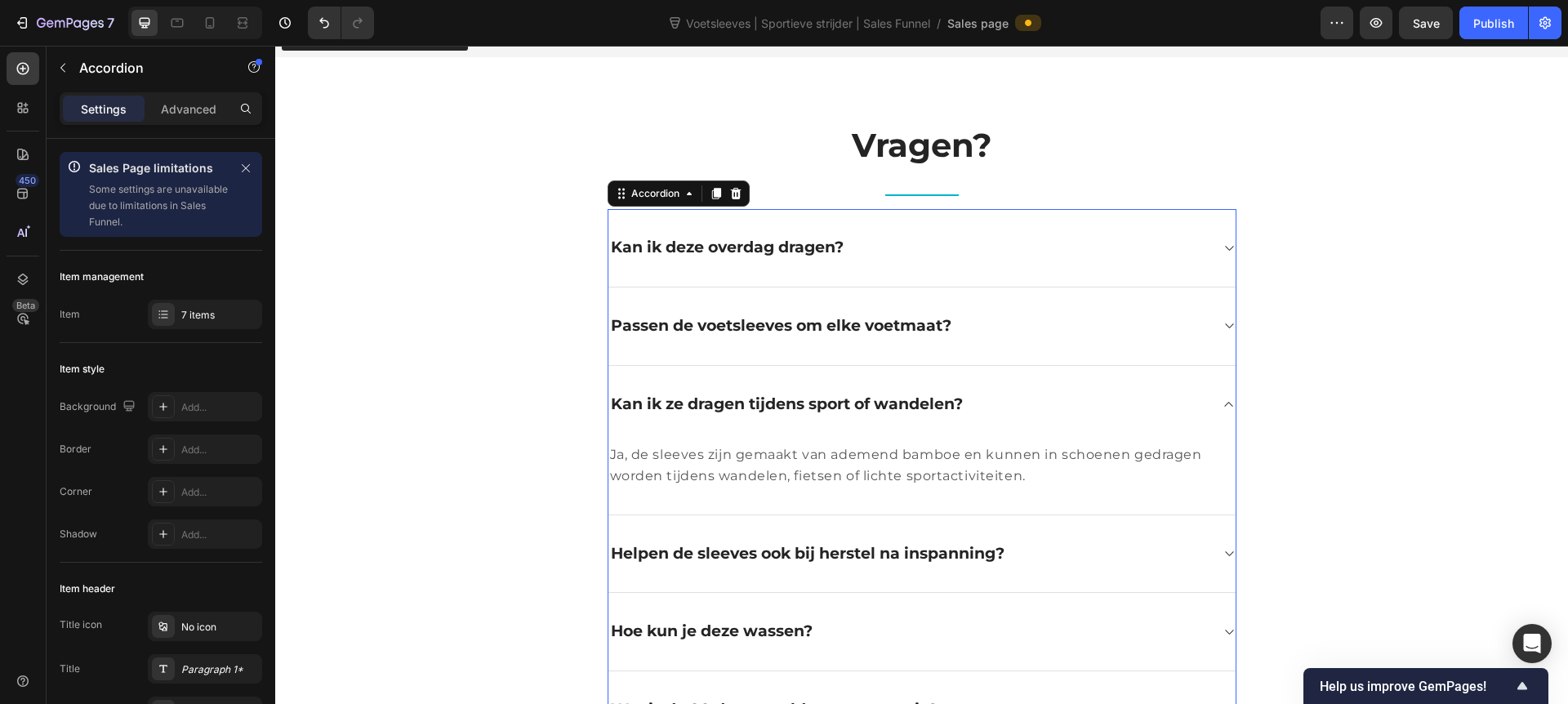
click at [1048, 417] on div "Kan ik ze dragen tijdens sport of wandelen?" at bounding box center [922, 405] width 627 height 77
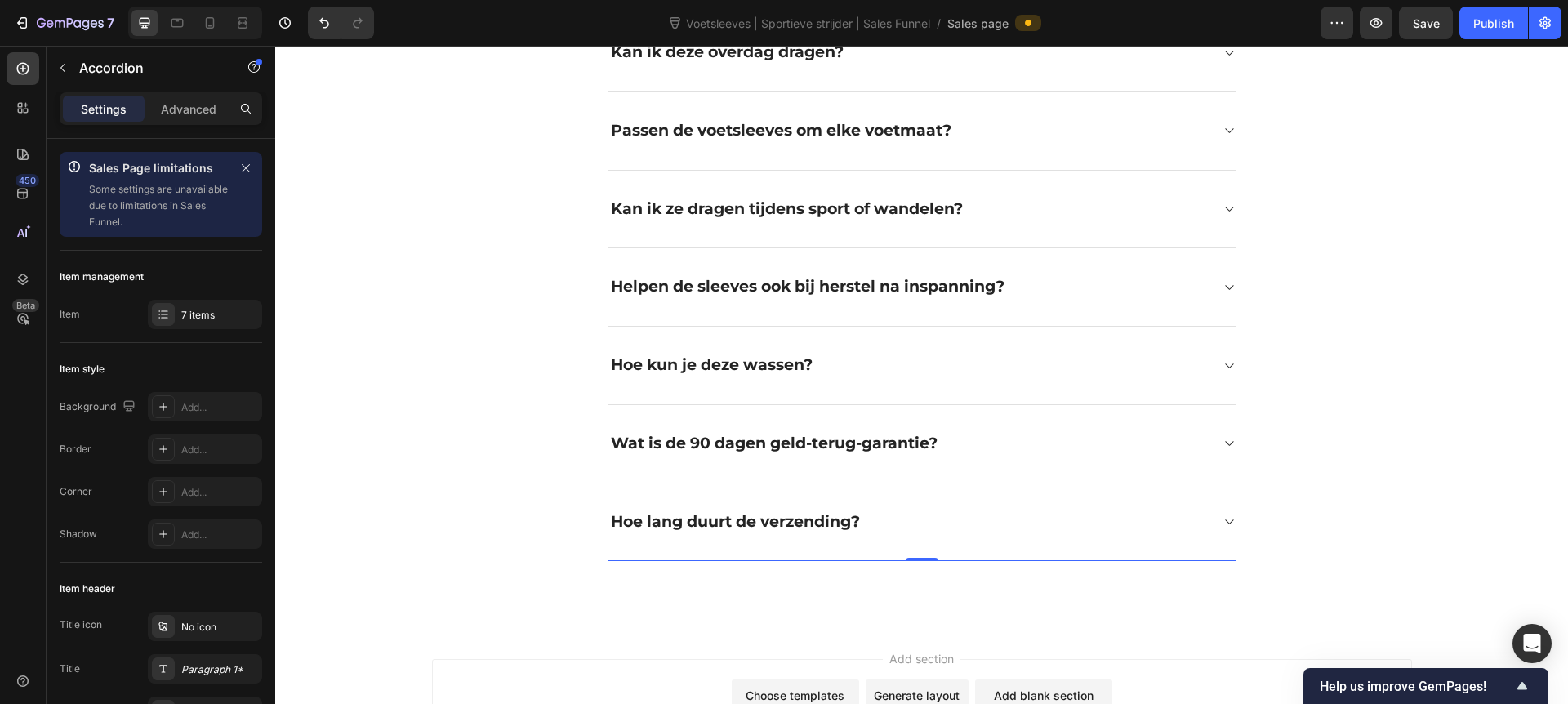
scroll to position [4580, 0]
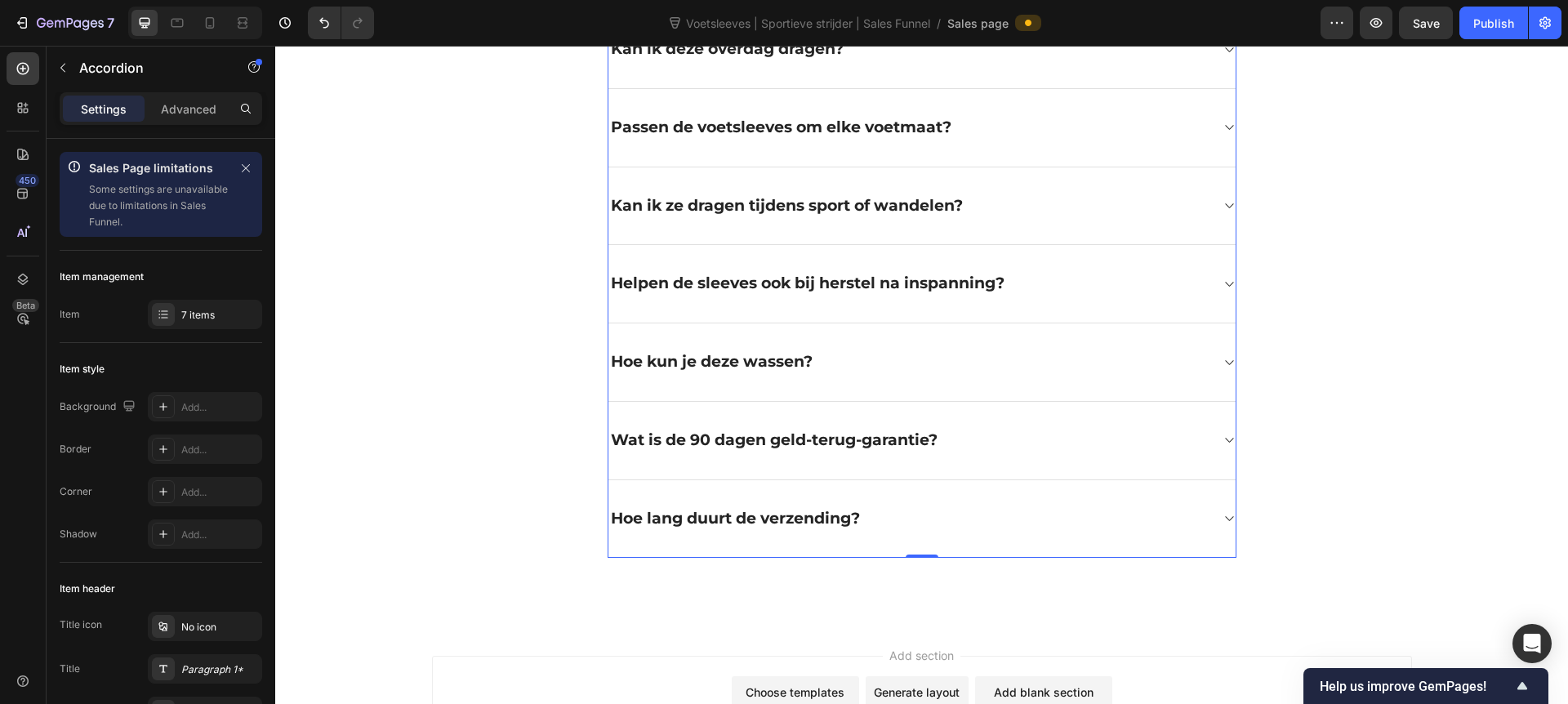
click at [1044, 194] on div "Kan ik ze dragen tijdens sport of wandelen?" at bounding box center [909, 206] width 602 height 26
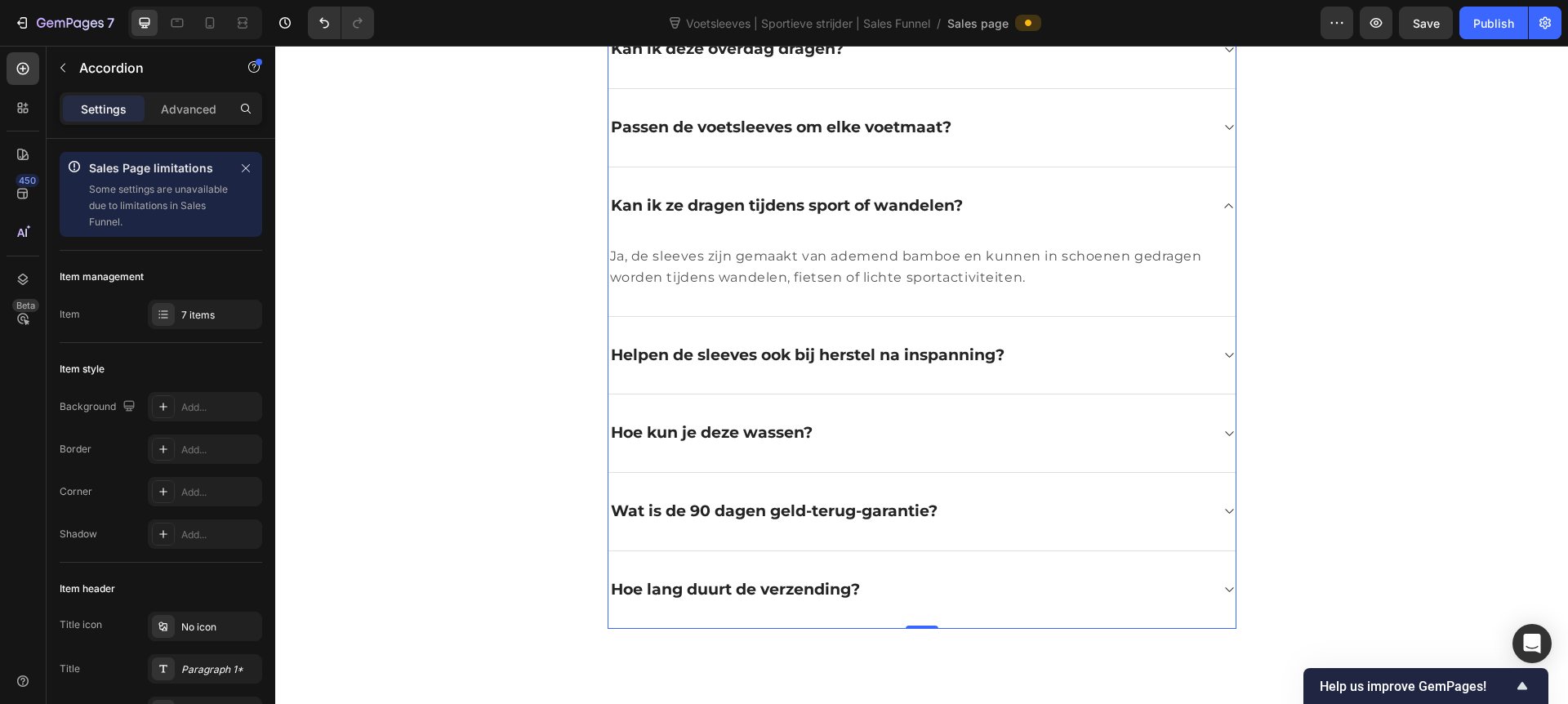
click at [1044, 194] on div "Kan ik ze dragen tijdens sport of wandelen?" at bounding box center [909, 206] width 602 height 26
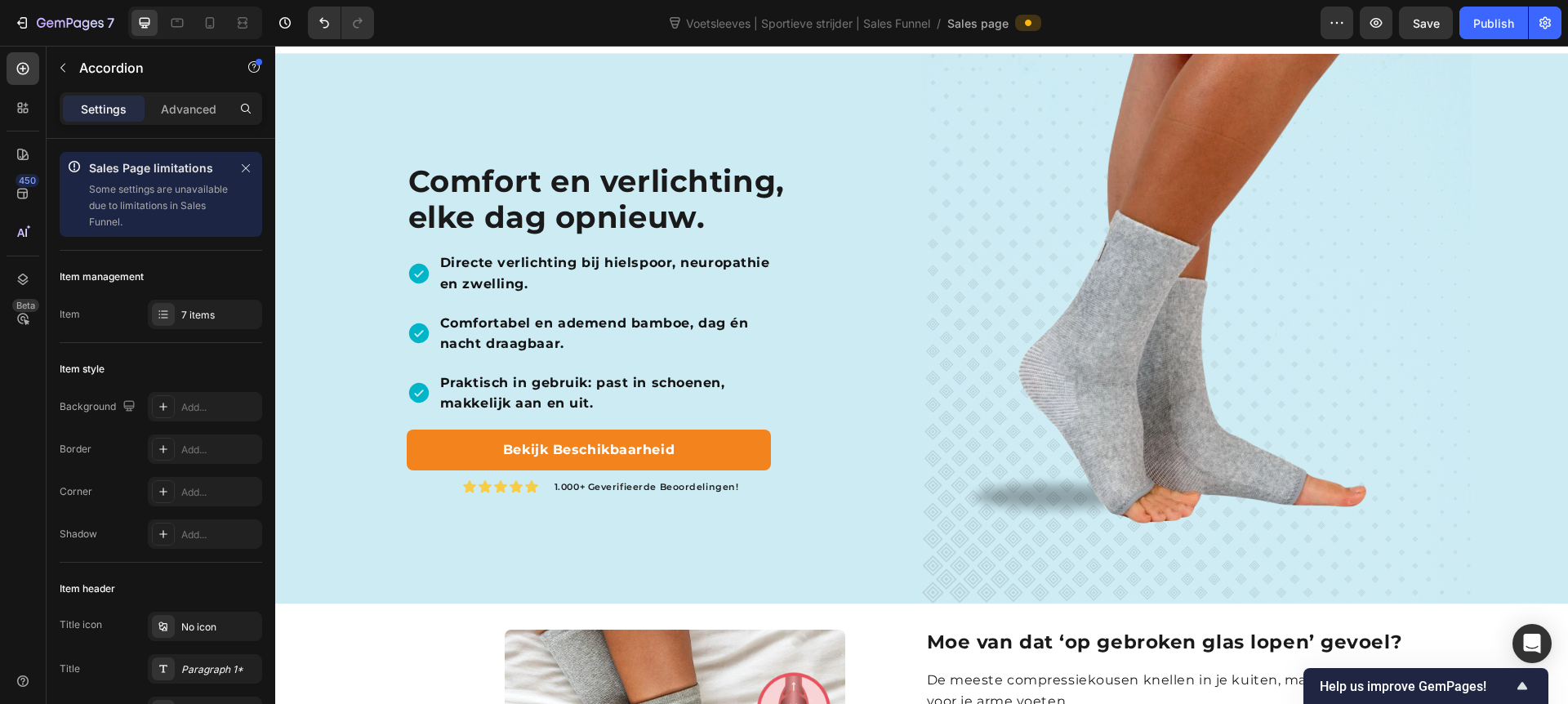
scroll to position [0, 0]
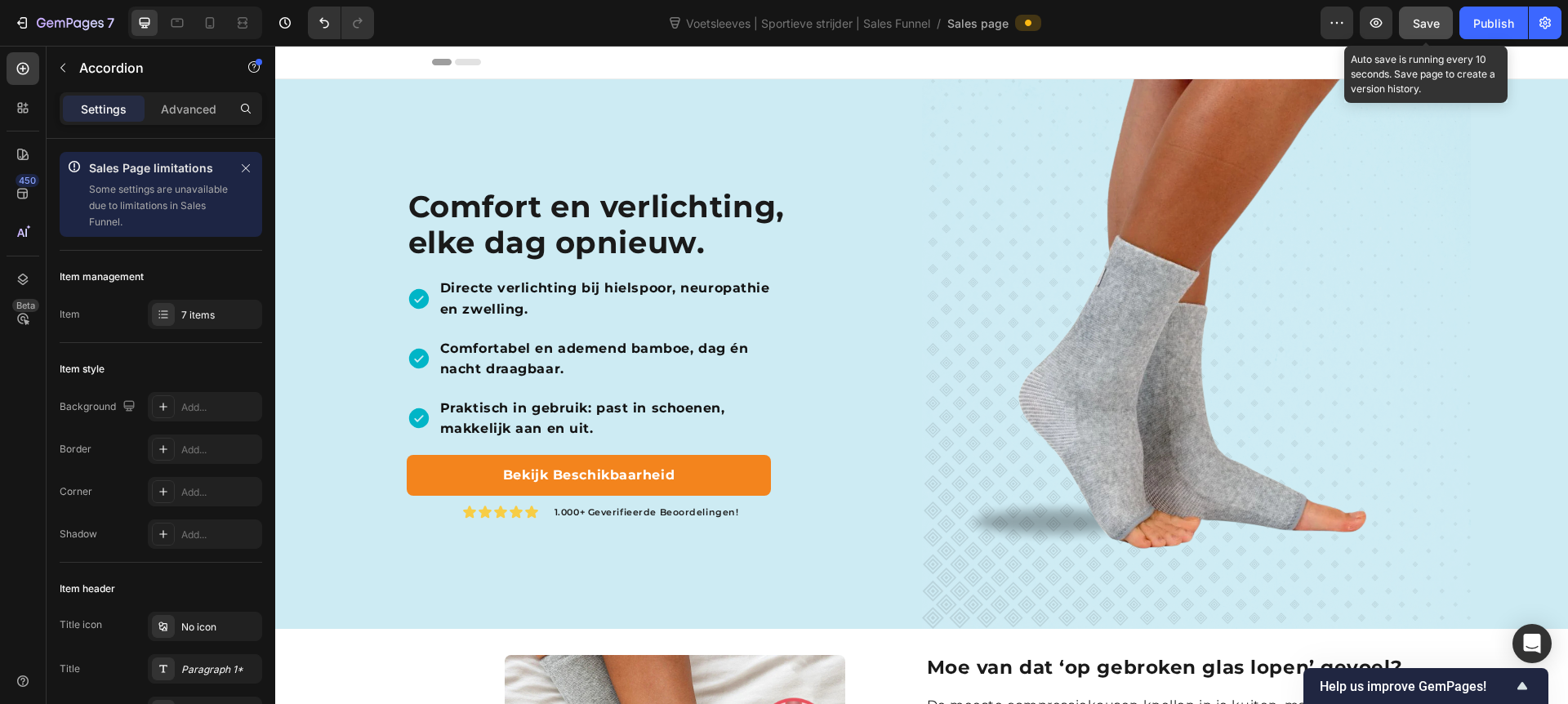
click at [1234, 26] on span "Save" at bounding box center [1426, 23] width 27 height 14
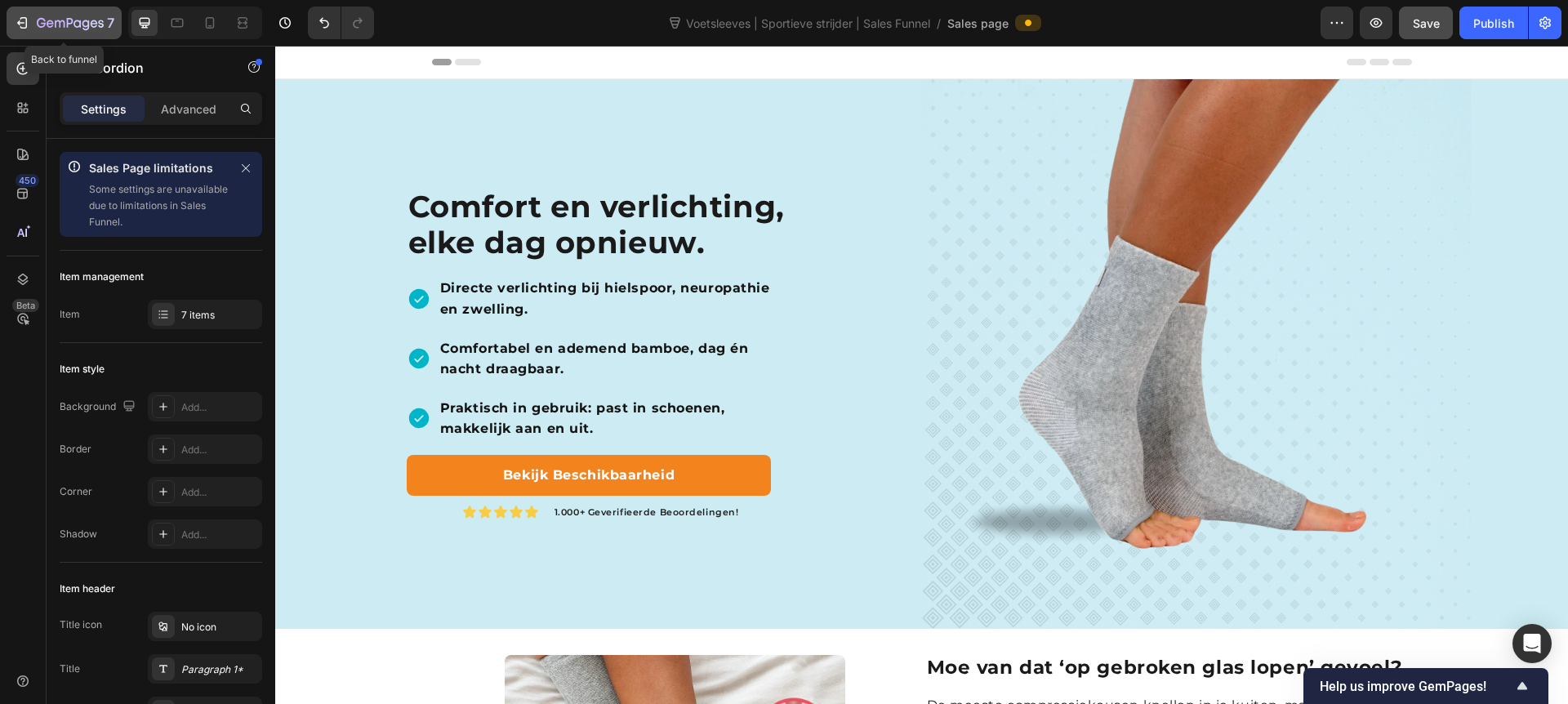
click at [16, 22] on icon "button" at bounding box center [22, 23] width 16 height 16
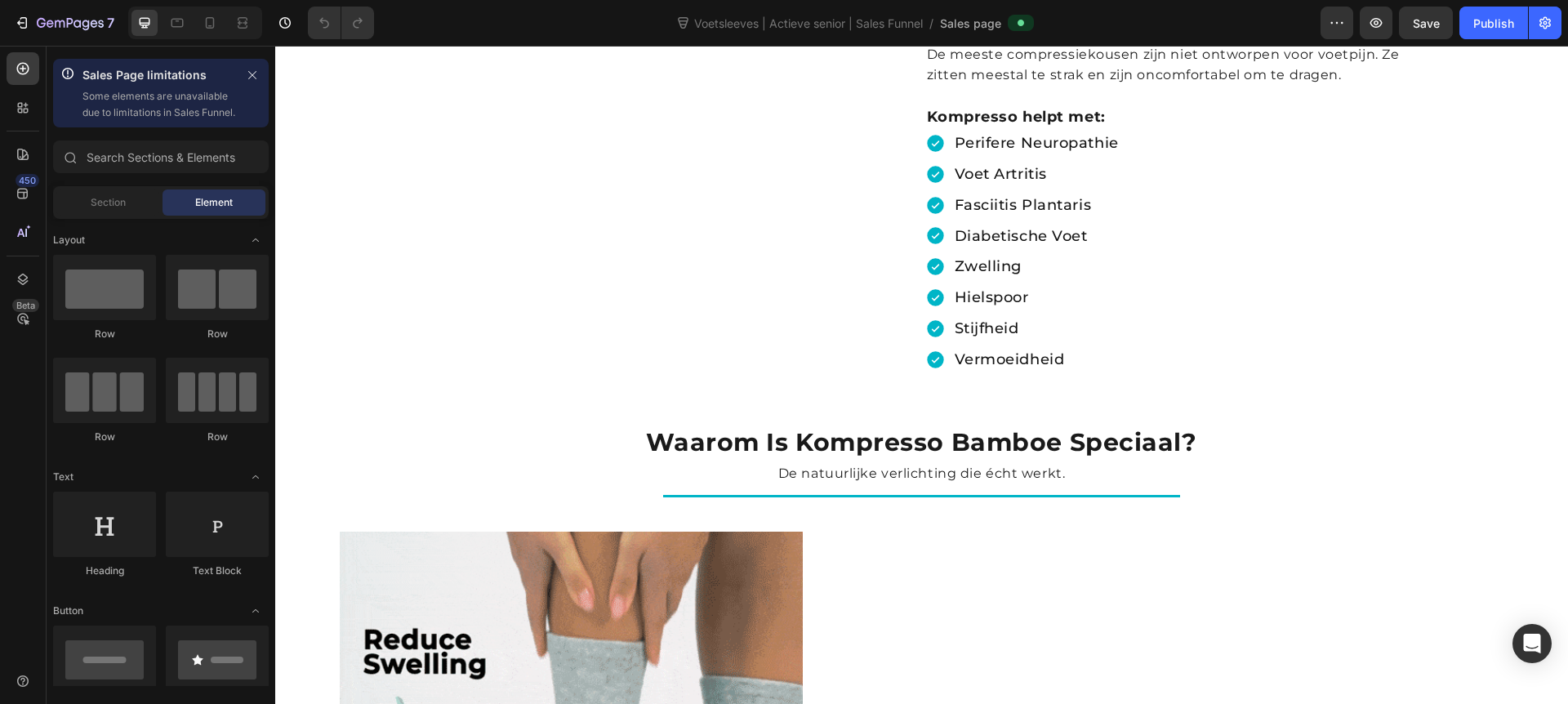
scroll to position [474, 0]
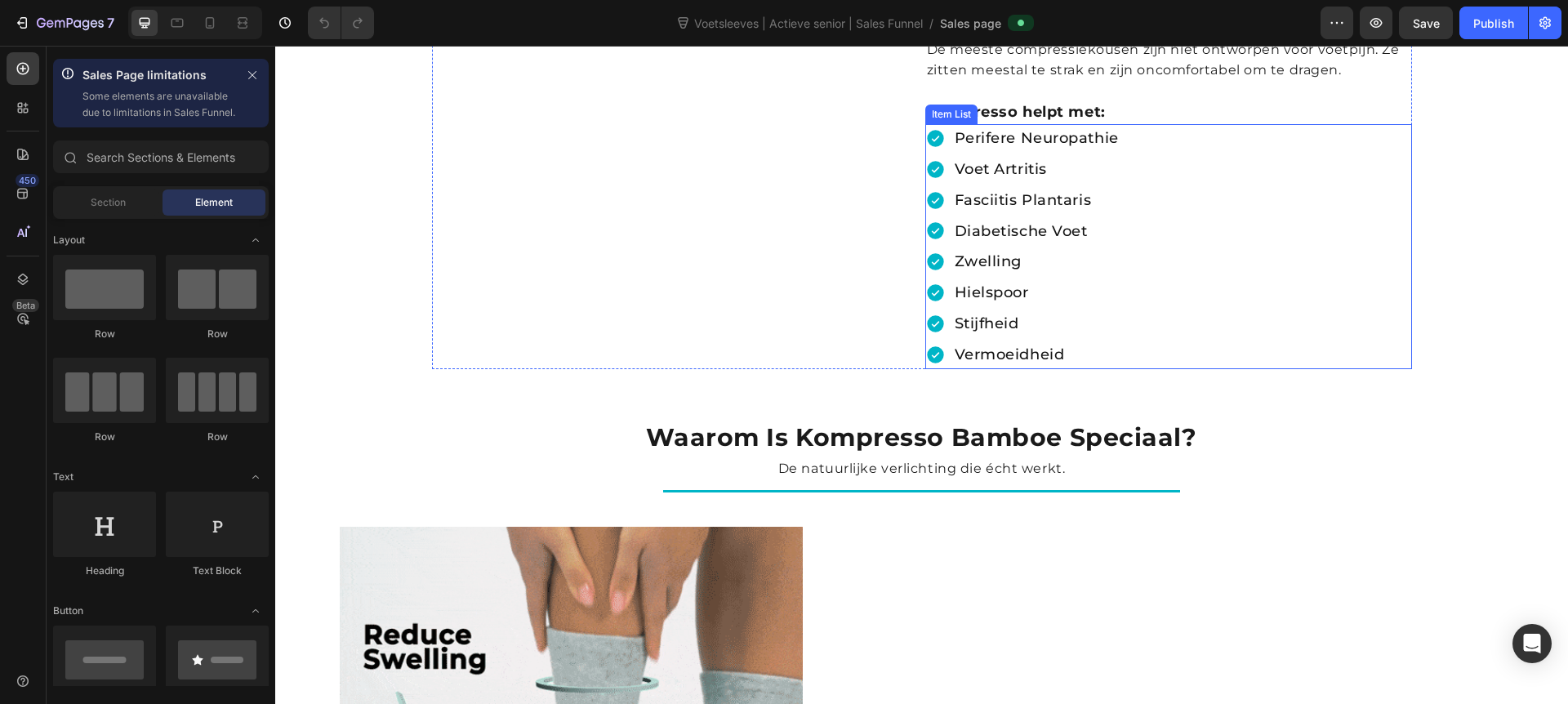
click at [1220, 369] on div "perifere neuropathie voet artritis fasciitis plantaris diabetische voet zwellin…" at bounding box center [1169, 246] width 487 height 244
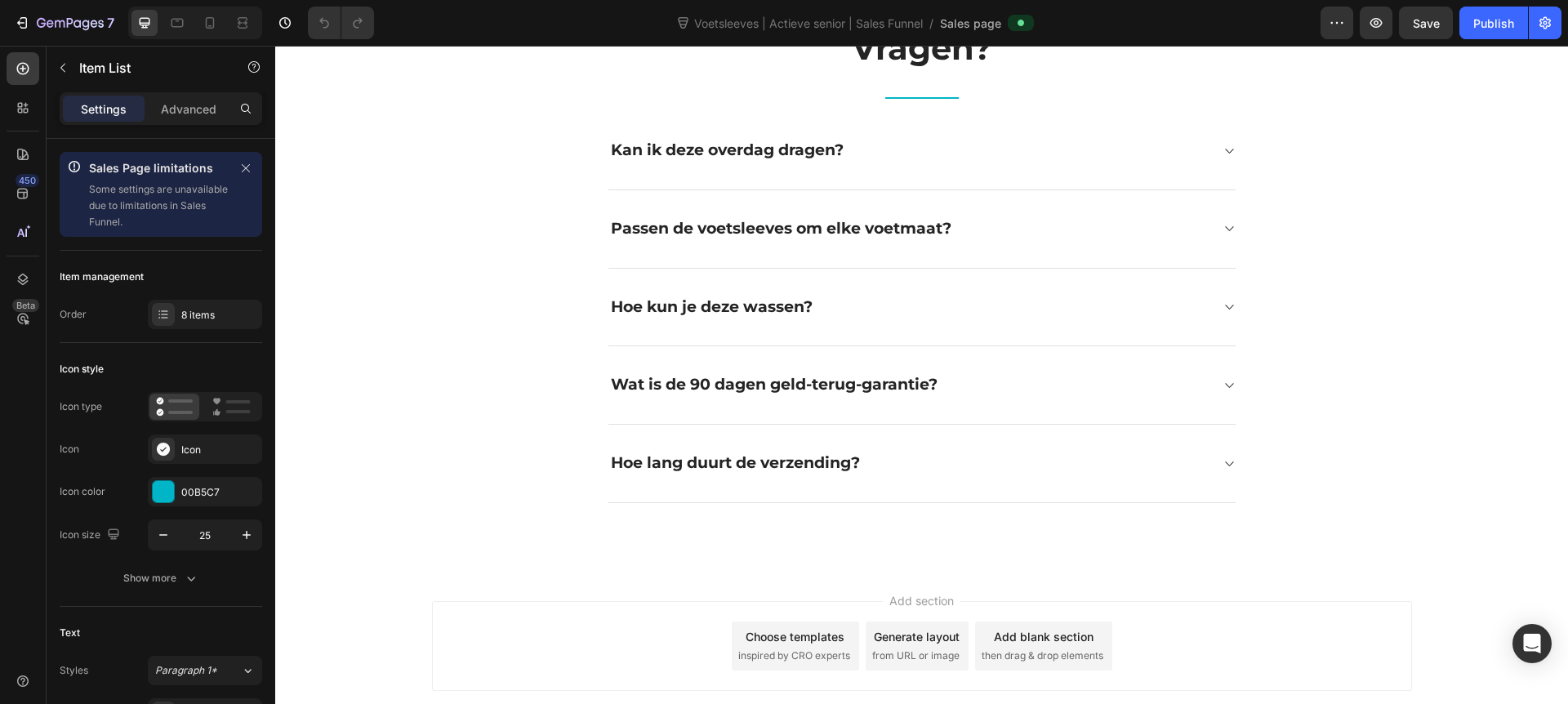
scroll to position [4323, 0]
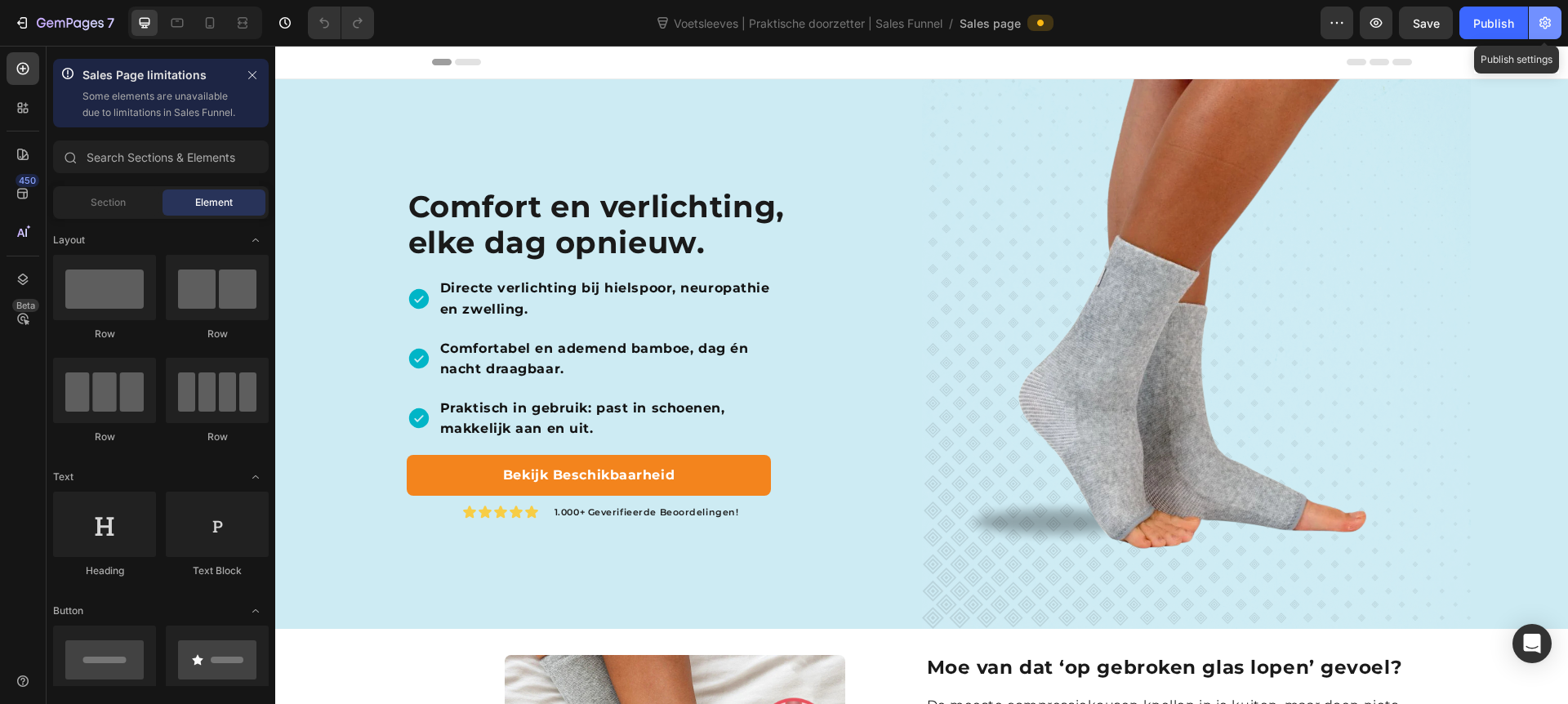
click at [1539, 26] on icon "button" at bounding box center [1545, 23] width 16 height 16
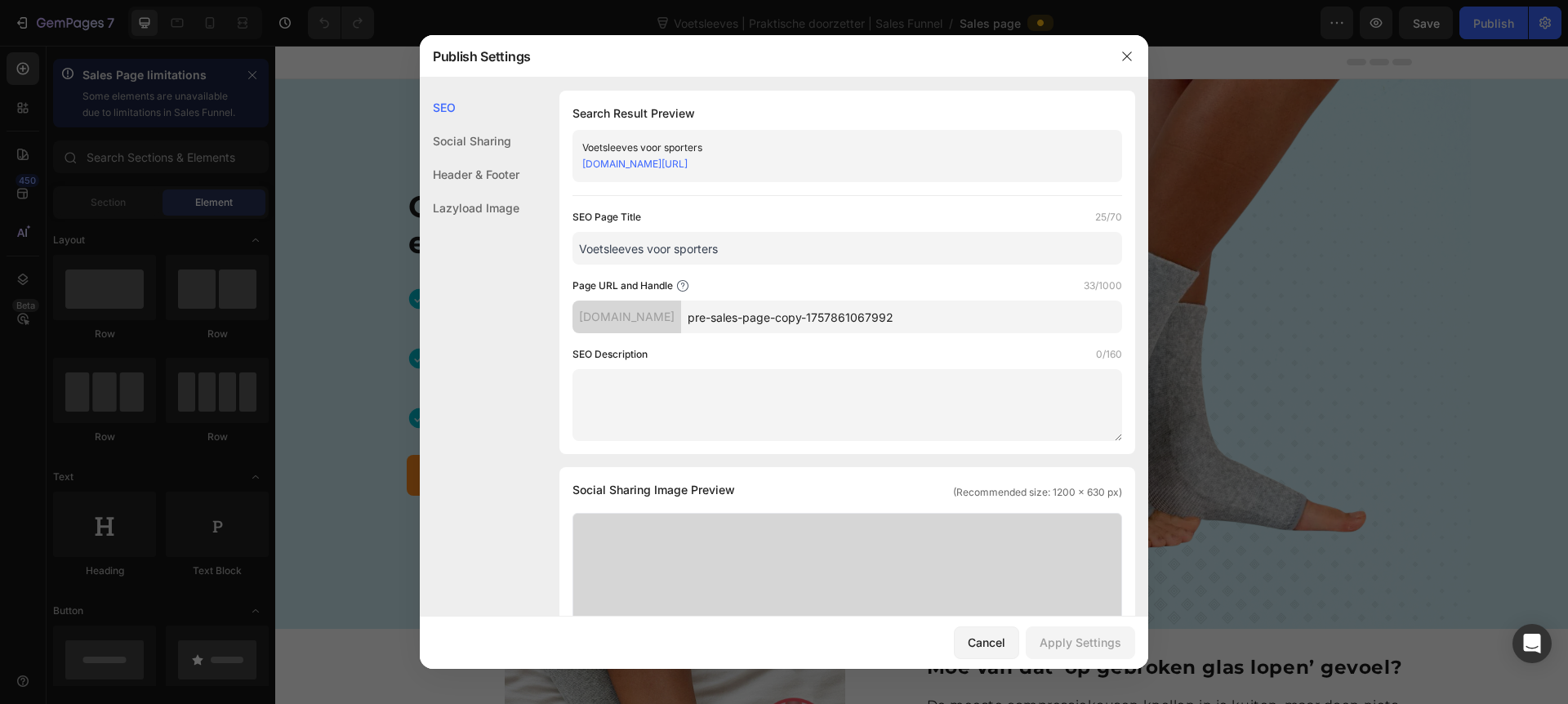
click at [701, 247] on input "Voetsleeves voor sporters" at bounding box center [847, 248] width 550 height 33
drag, startPoint x: 701, startPoint y: 247, endPoint x: 662, endPoint y: 242, distance: 39.3
click at [662, 242] on input "Voetsleeves voor sporters" at bounding box center [847, 248] width 550 height 33
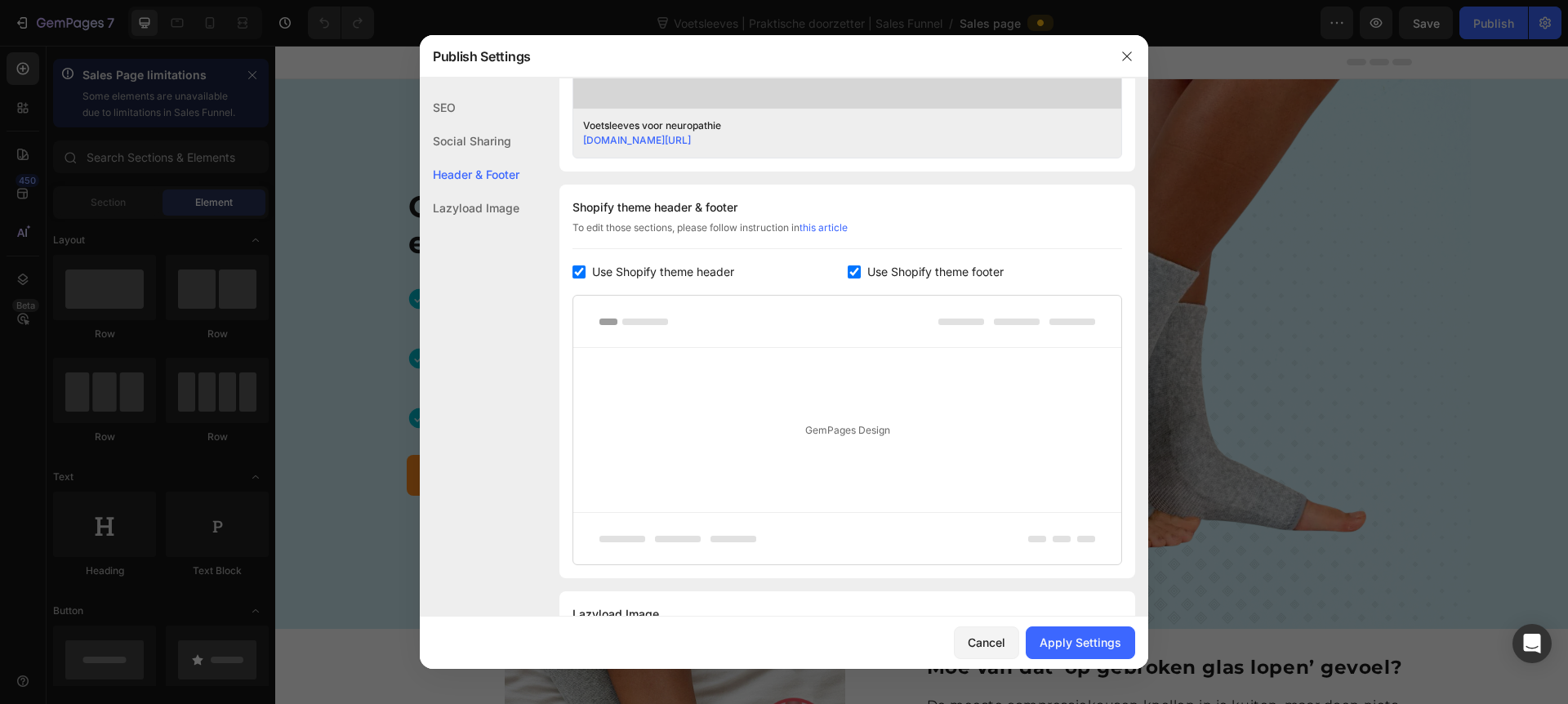
scroll to position [758, 0]
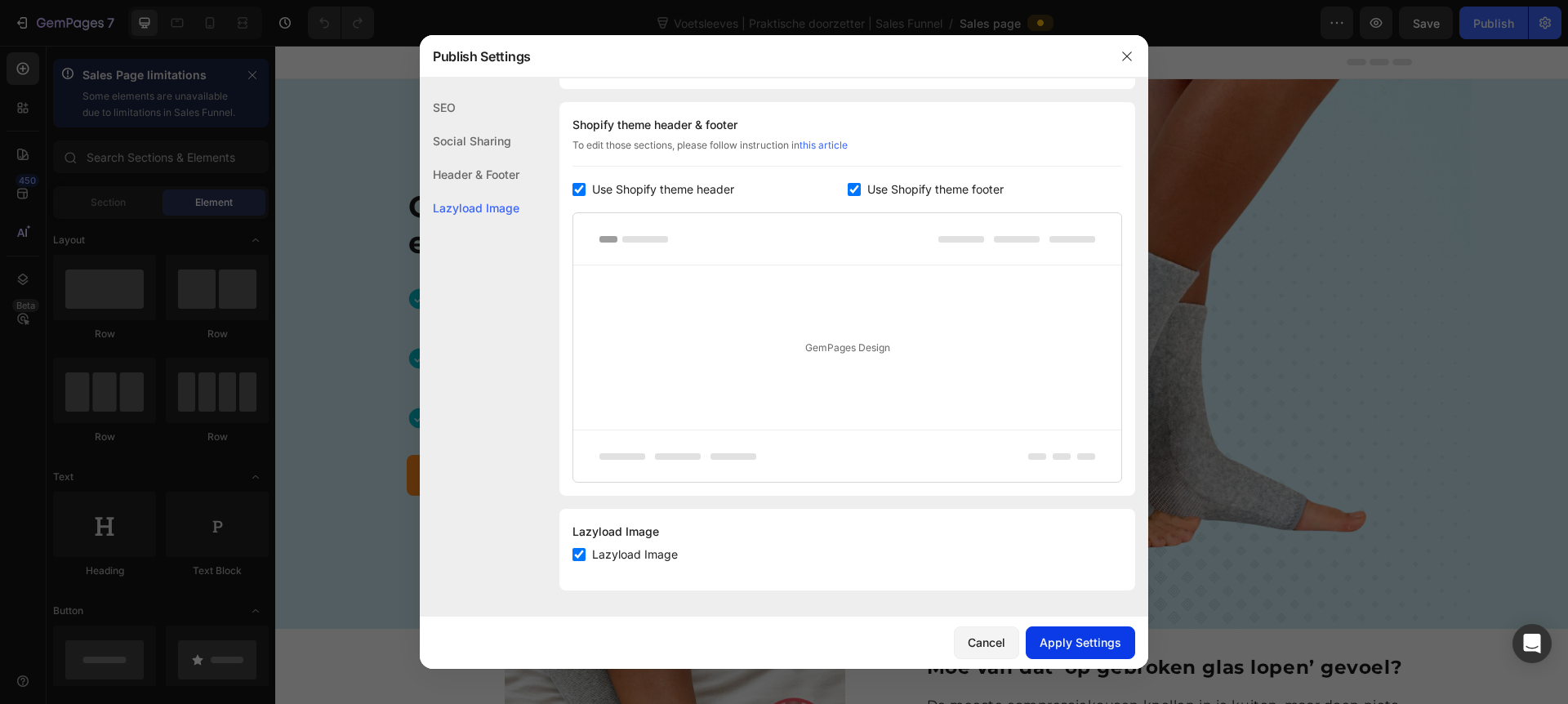
type input "Voetsleeves voor neuropathie"
click at [1051, 639] on div "Apply Settings" at bounding box center [1080, 643] width 81 height 17
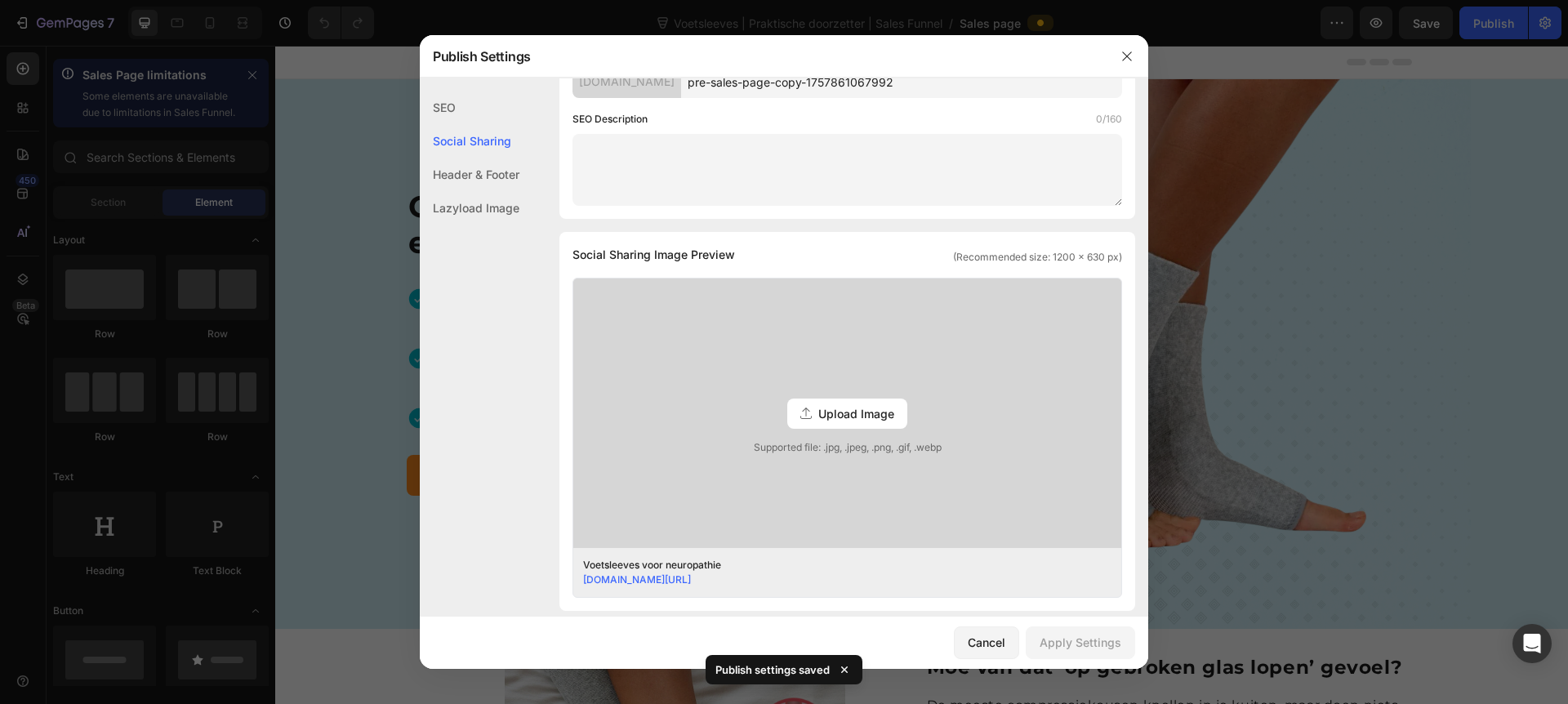
scroll to position [0, 0]
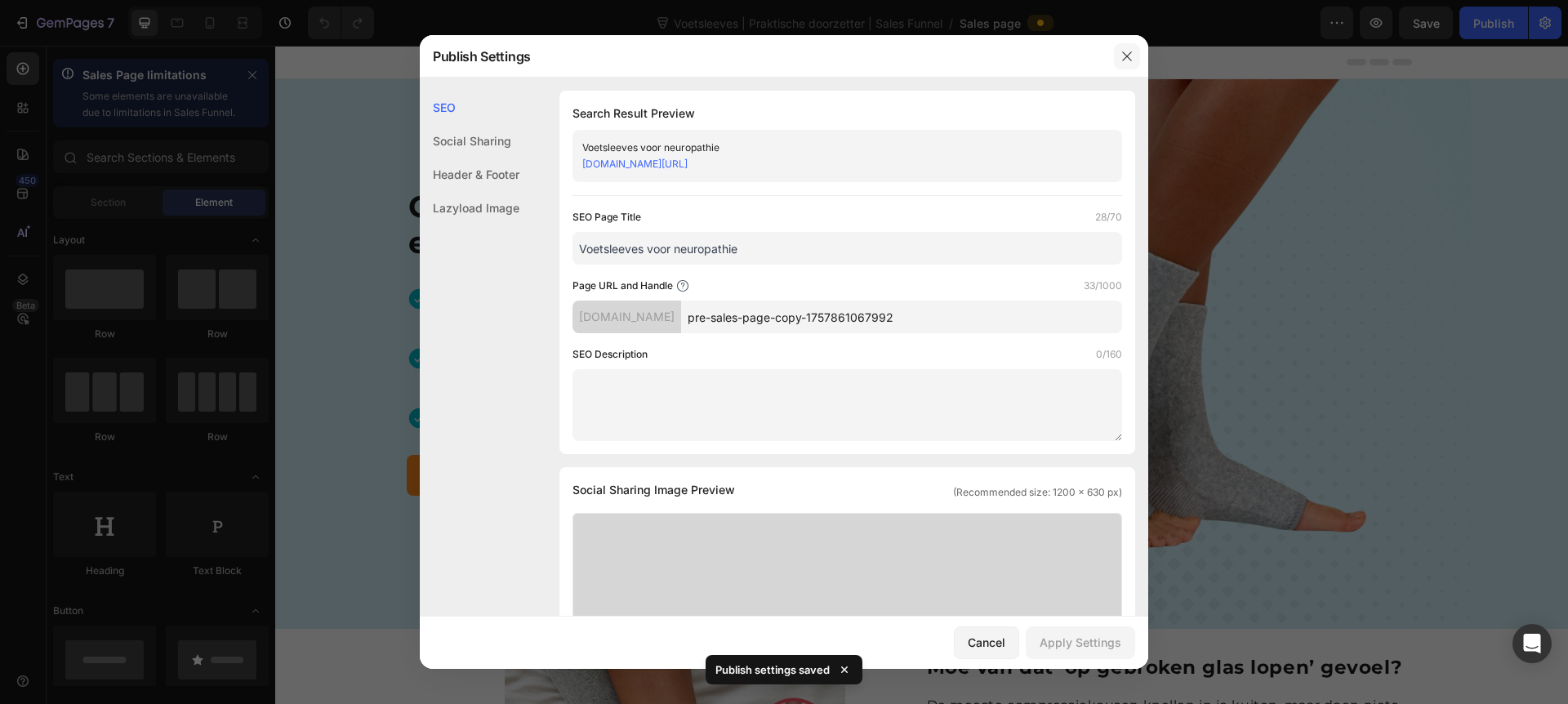
click at [1132, 51] on icon "button" at bounding box center [1127, 56] width 13 height 13
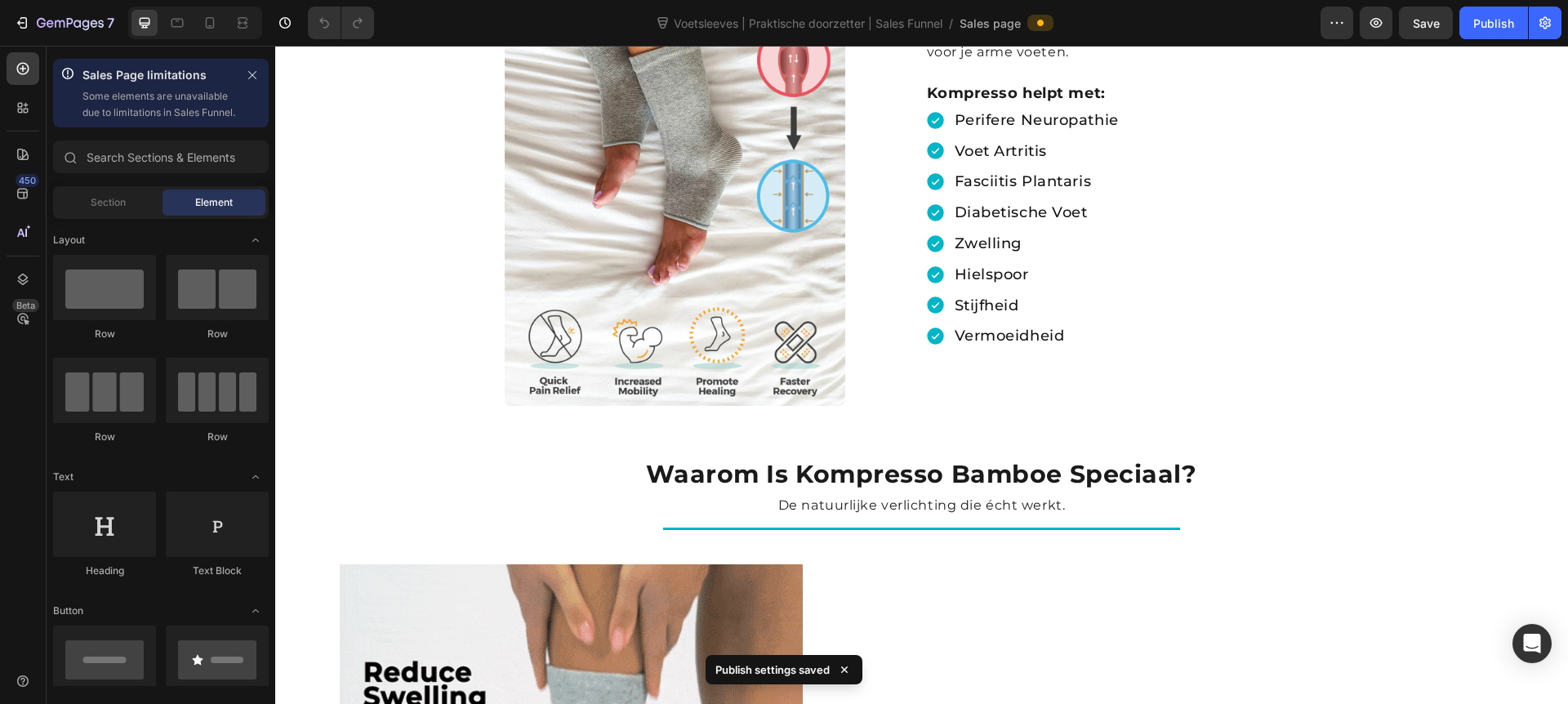
scroll to position [677, 0]
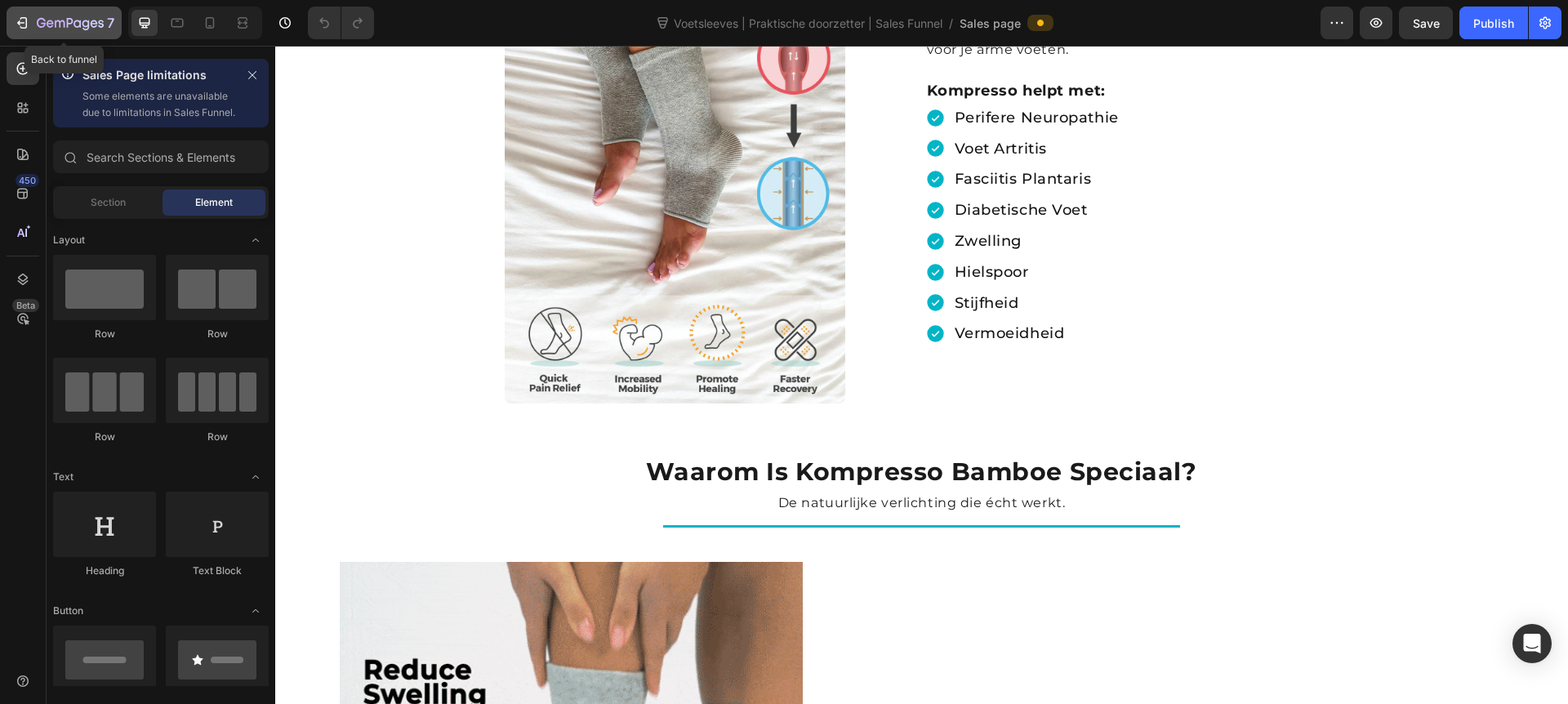
click at [34, 28] on div "7" at bounding box center [63, 23] width 100 height 20
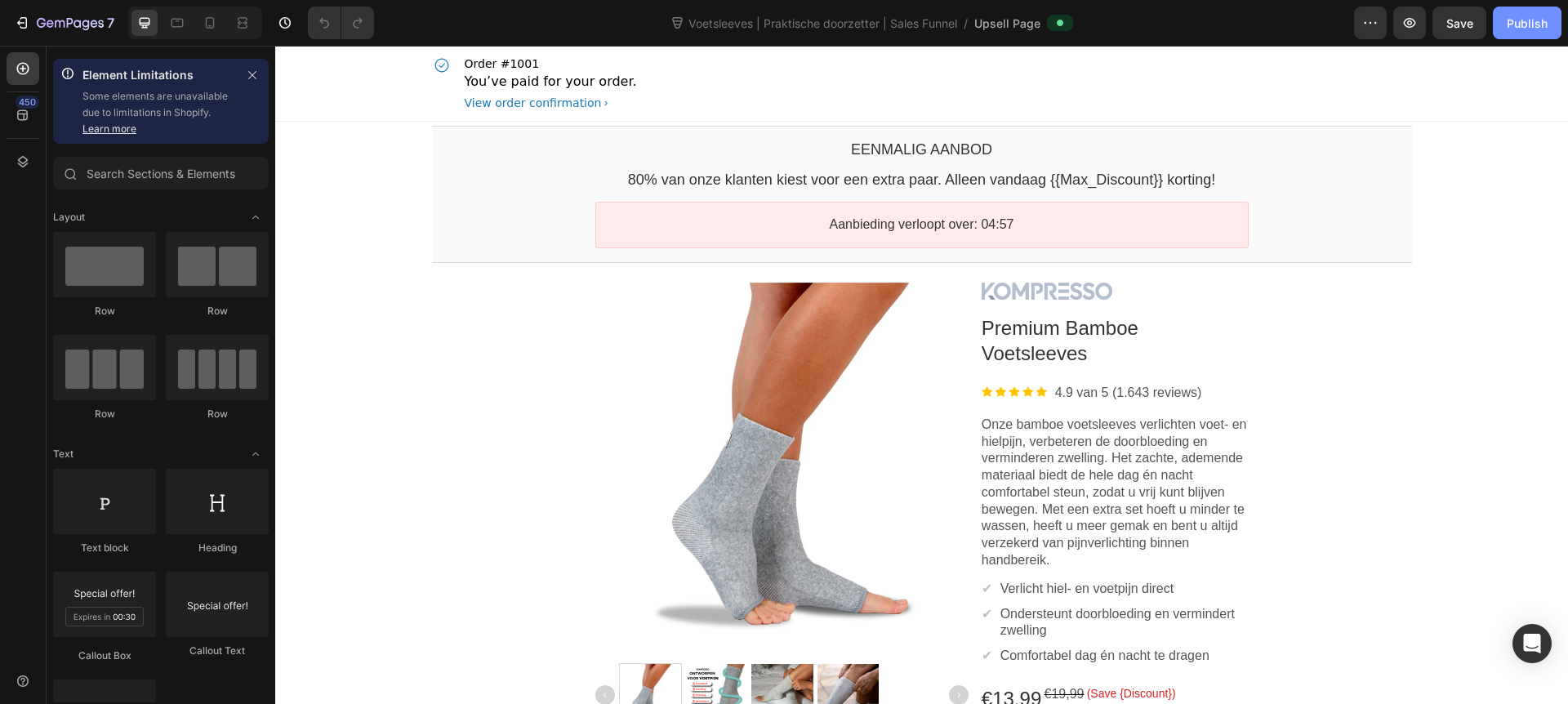
click at [1534, 30] on div "Publish" at bounding box center [1527, 23] width 41 height 17
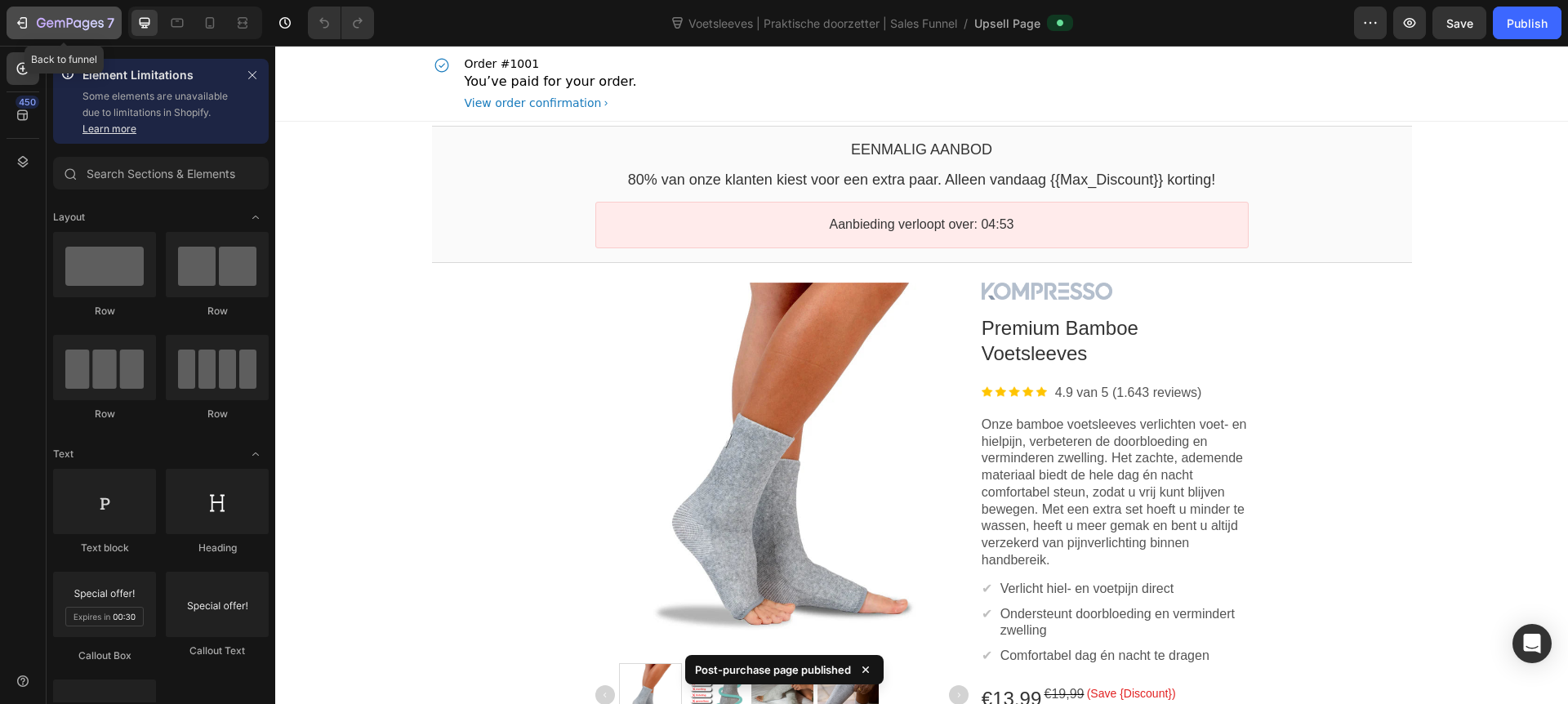
click at [23, 25] on icon "button" at bounding box center [22, 23] width 16 height 16
